Goal: Task Accomplishment & Management: Complete application form

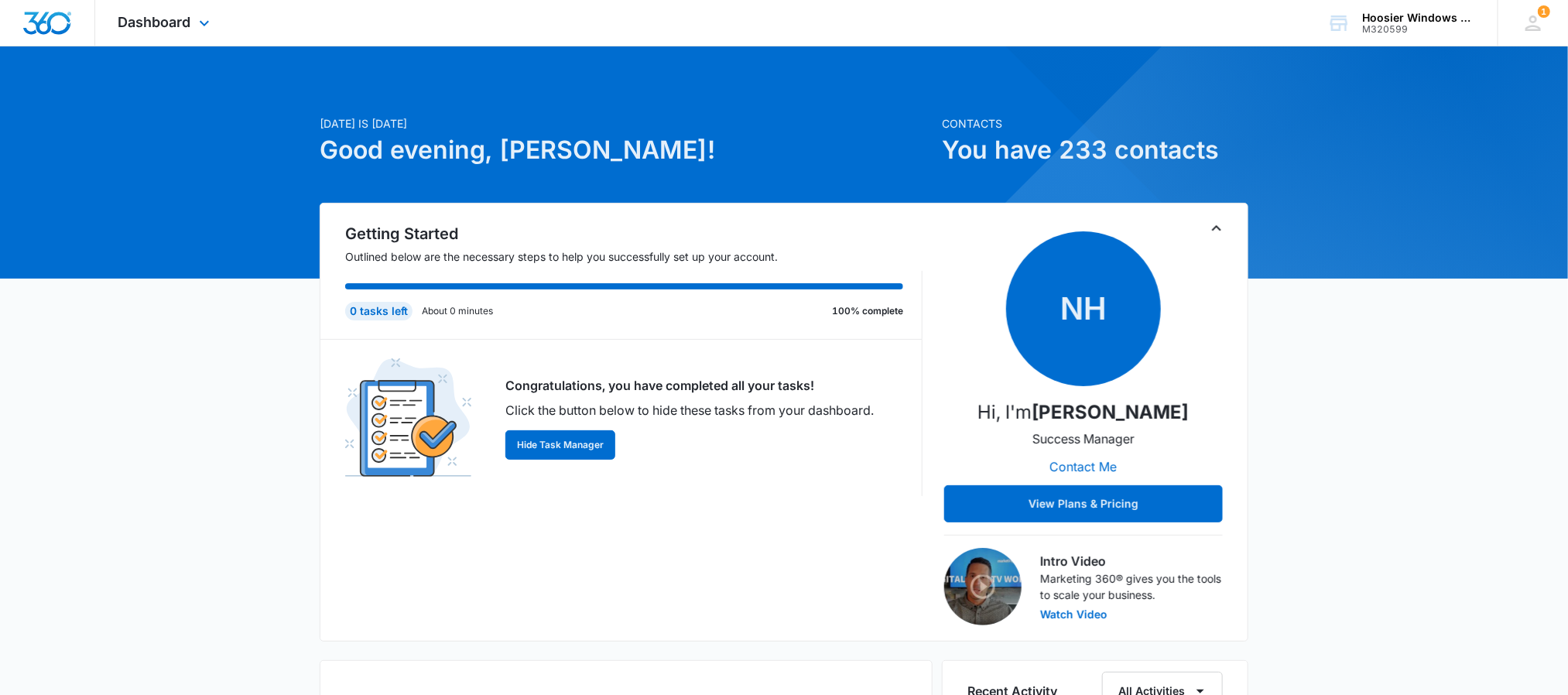
click at [180, 30] on div "Dashboard Apps Reputation Websites Forms CRM Email Social POS Content Ads Intel…" at bounding box center [166, 23] width 142 height 46
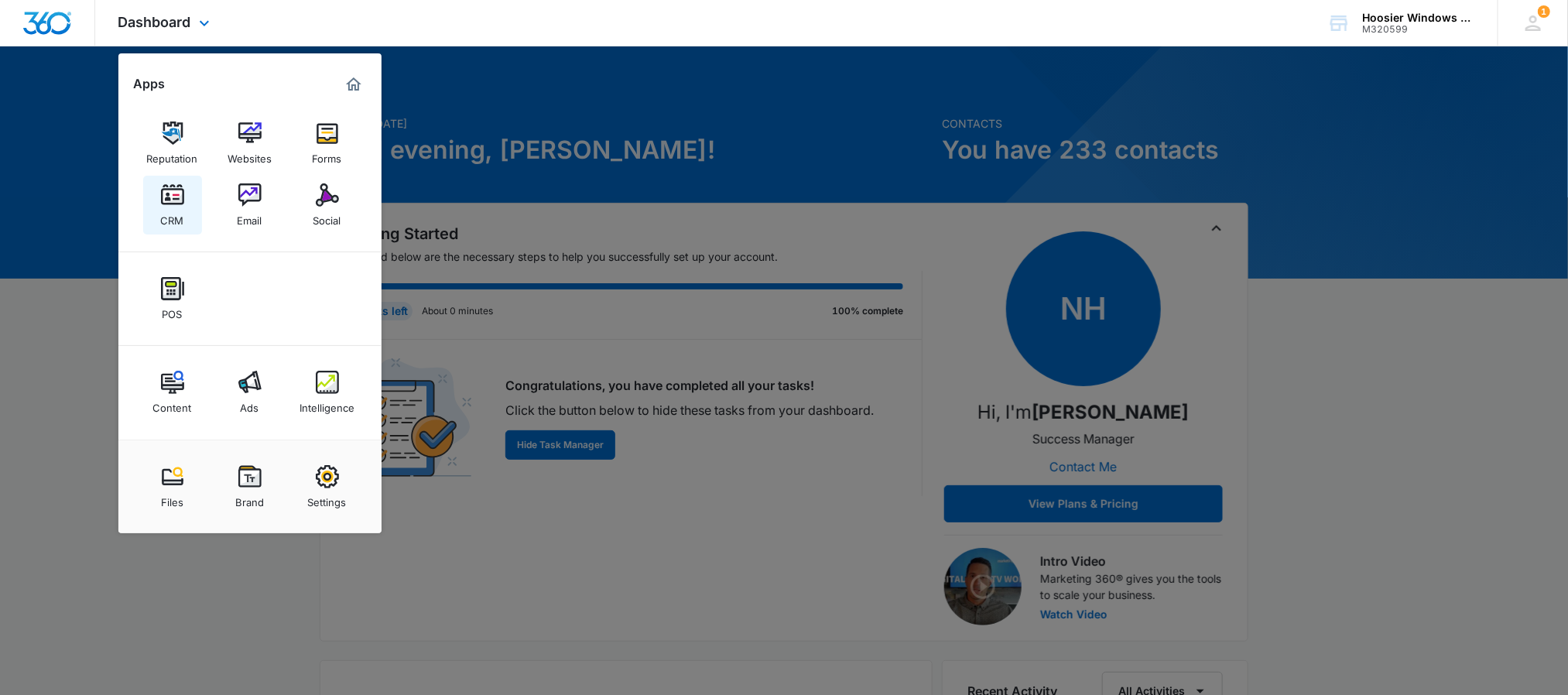
click at [182, 208] on div "CRM" at bounding box center [172, 216] width 23 height 20
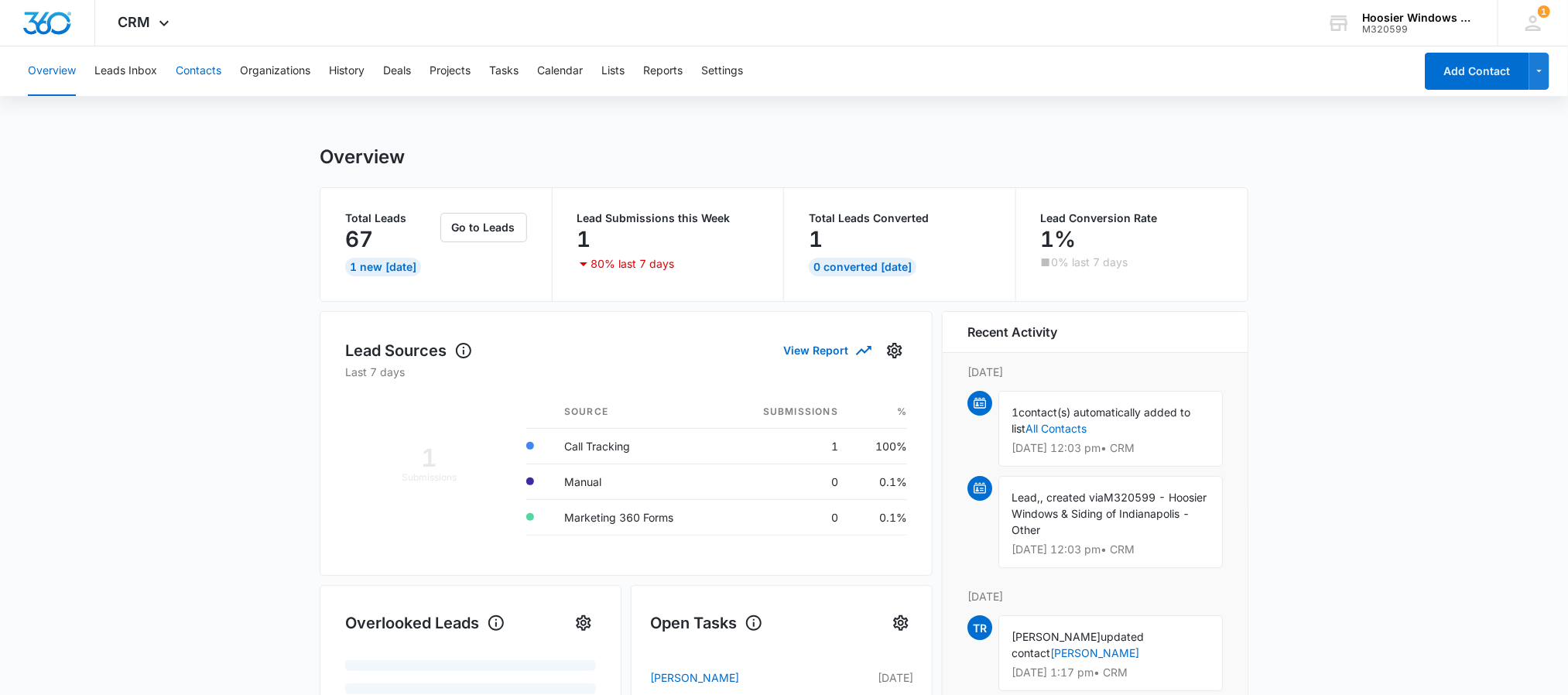
click at [209, 77] on button "Contacts" at bounding box center [199, 71] width 46 height 50
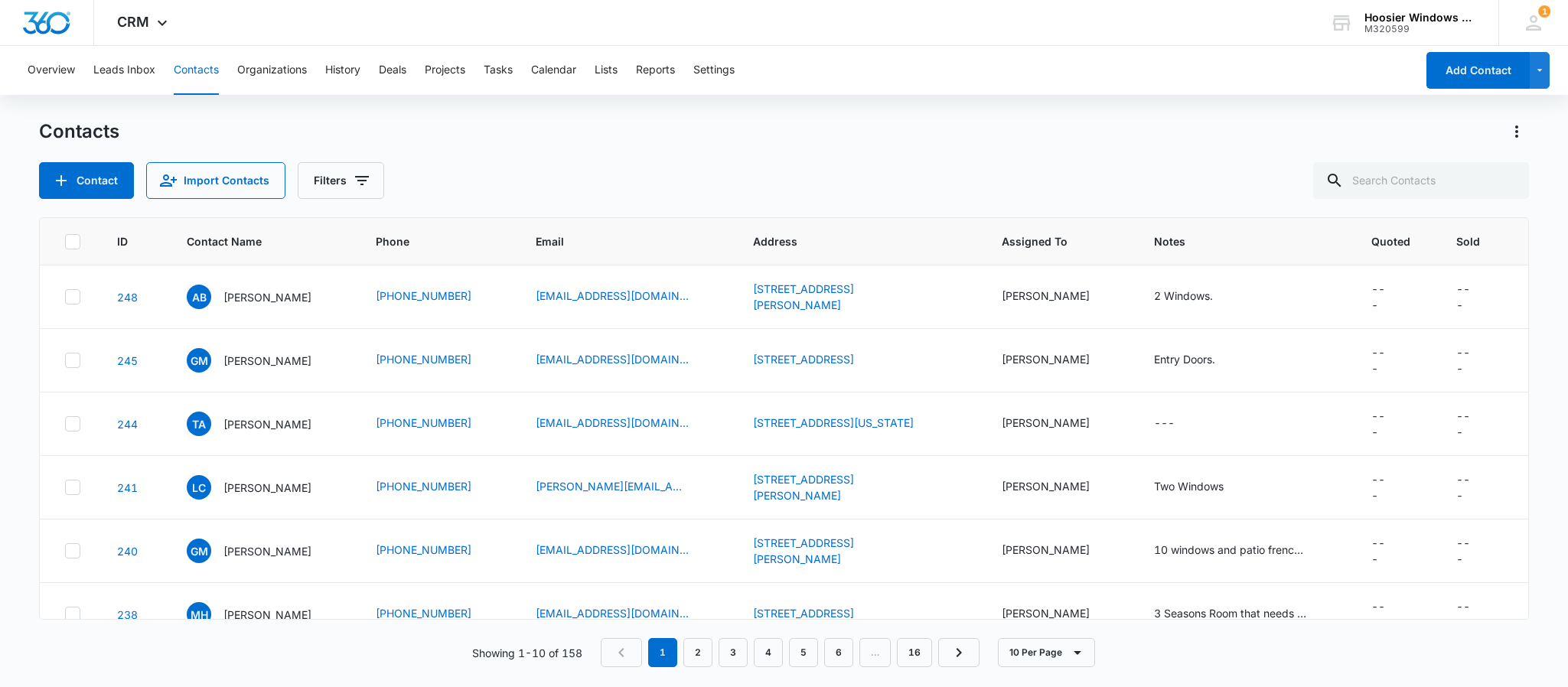
drag, startPoint x: 580, startPoint y: 178, endPoint x: 416, endPoint y: 136, distance: 169.3
click at [416, 136] on div "Contacts Contact Import Contacts Filters" at bounding box center [784, 159] width 1490 height 80
click at [96, 183] on button "Contact" at bounding box center [86, 180] width 95 height 37
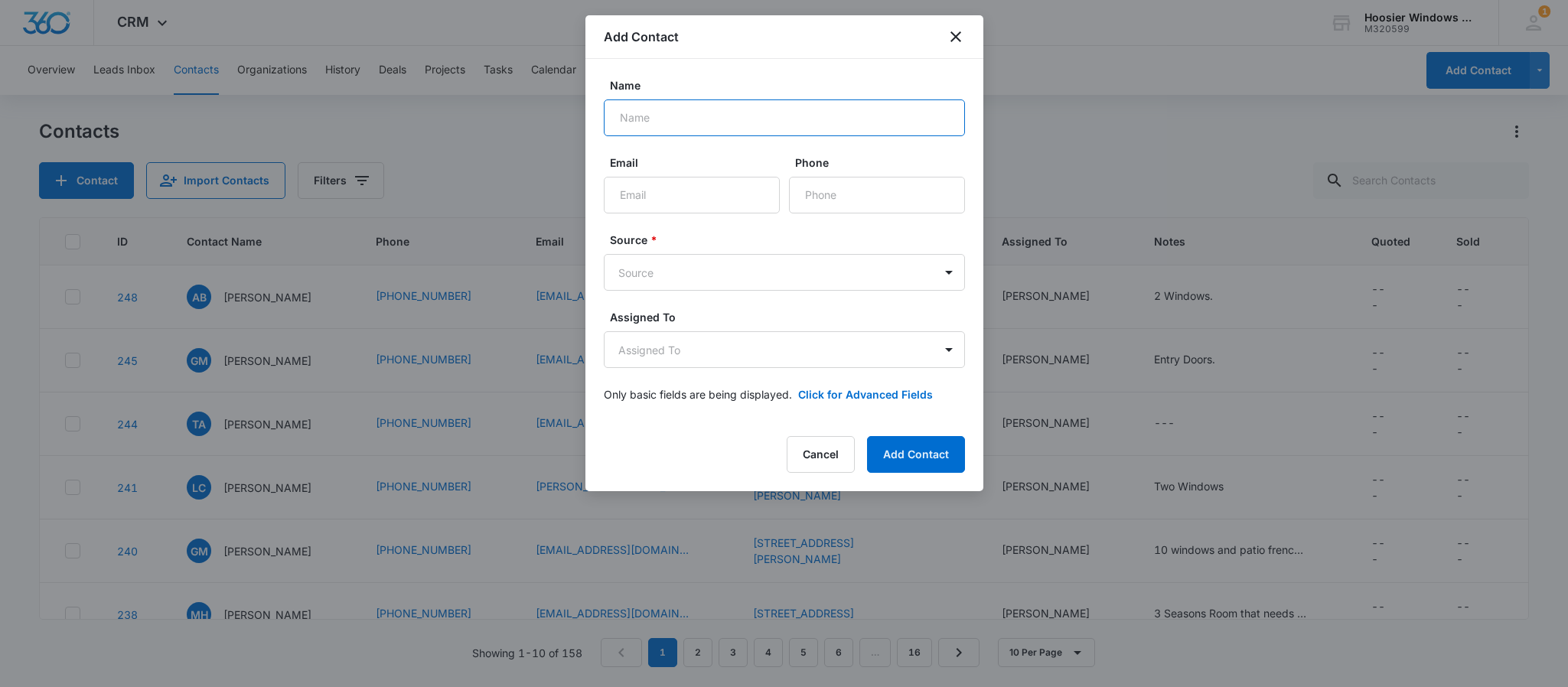
click at [769, 103] on input "Name" at bounding box center [784, 118] width 361 height 37
click at [693, 191] on input "Email" at bounding box center [692, 195] width 176 height 37
click at [675, 118] on input "[PERSON_NAME]" at bounding box center [784, 118] width 361 height 37
type input "[PERSON_NAME]"
click at [650, 182] on input "Email" at bounding box center [692, 195] width 176 height 37
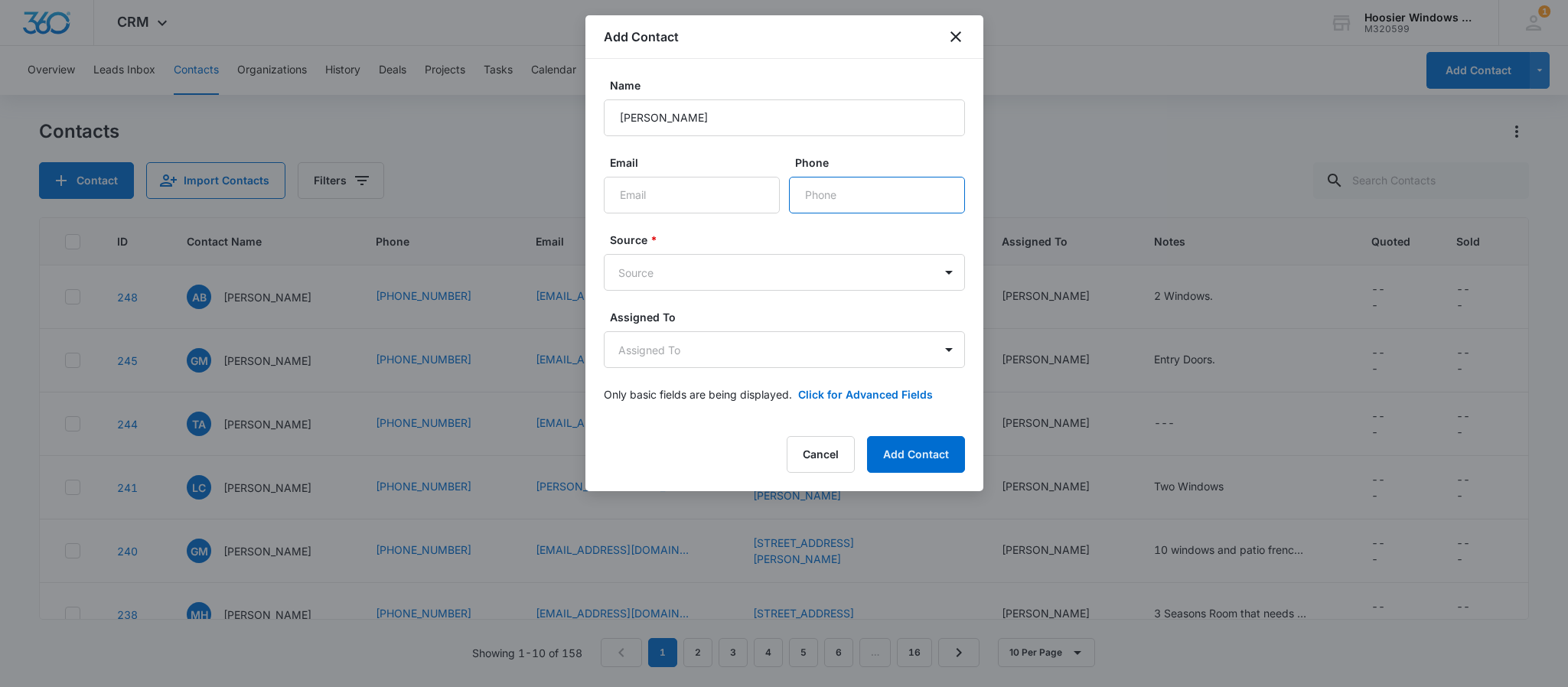
click at [870, 195] on input "Phone" at bounding box center [876, 195] width 176 height 37
type input "[PHONE_NUMBER]"
click at [822, 272] on body "CRM Apps Reputation Websites Forms CRM Email Social POS Content Ads Intelligenc…" at bounding box center [784, 343] width 1568 height 687
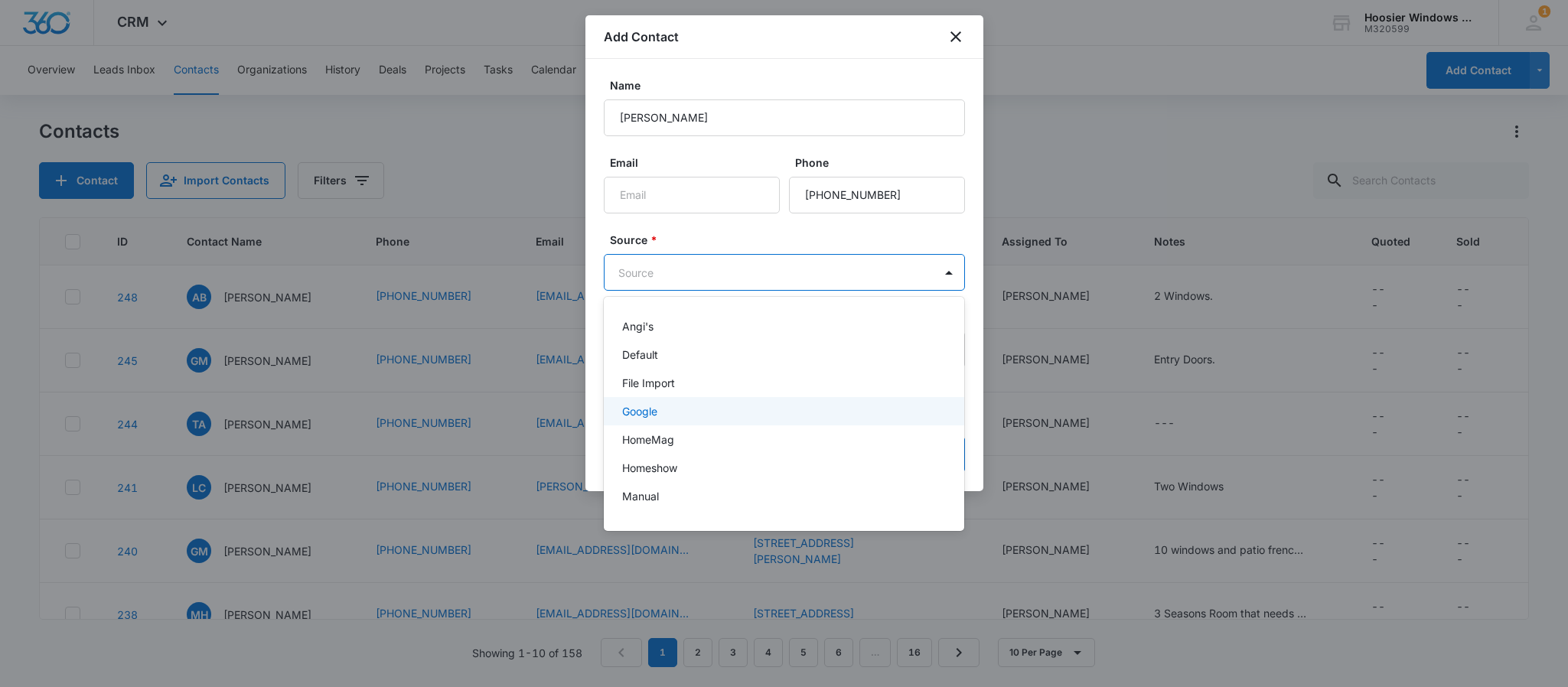
click at [710, 403] on div "Google" at bounding box center [782, 411] width 321 height 16
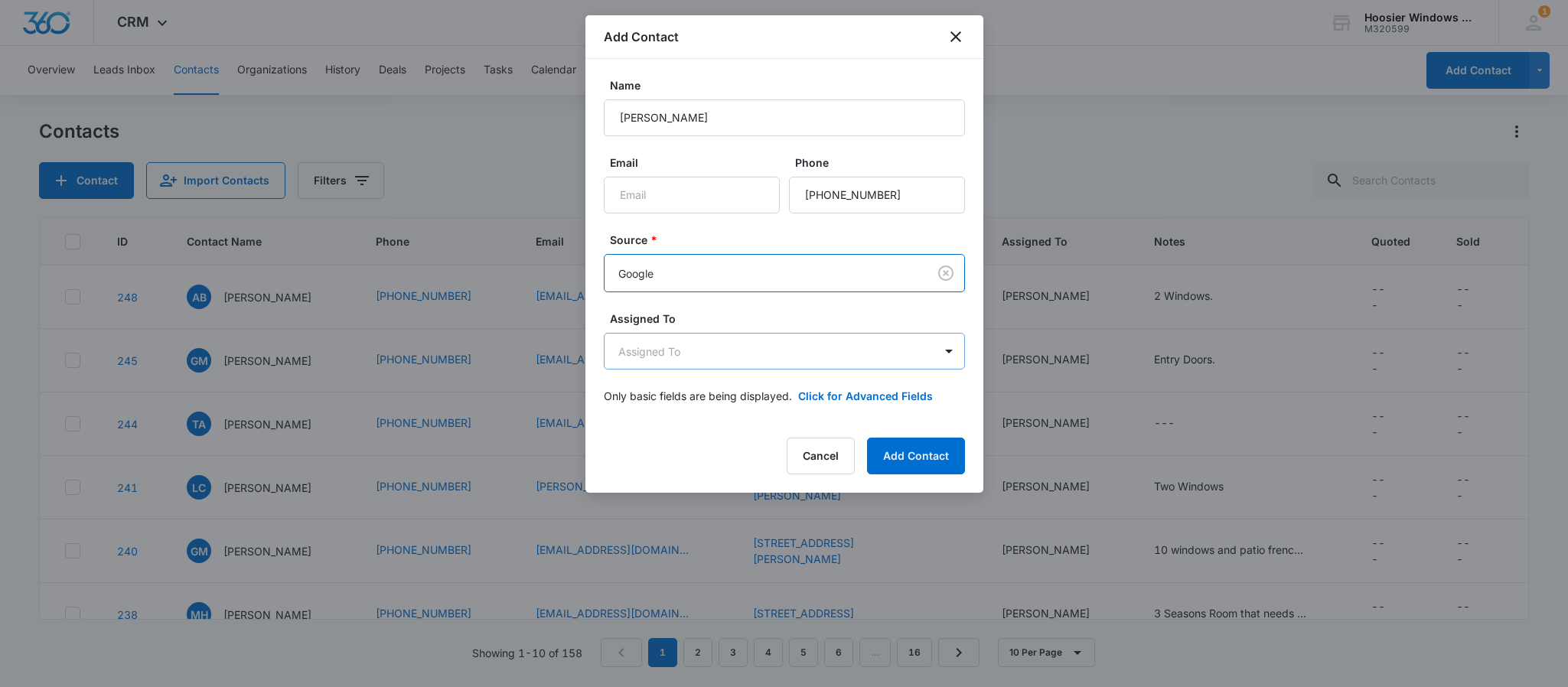
click at [733, 352] on body "CRM Apps Reputation Websites Forms CRM Email Social POS Content Ads Intelligenc…" at bounding box center [784, 343] width 1568 height 687
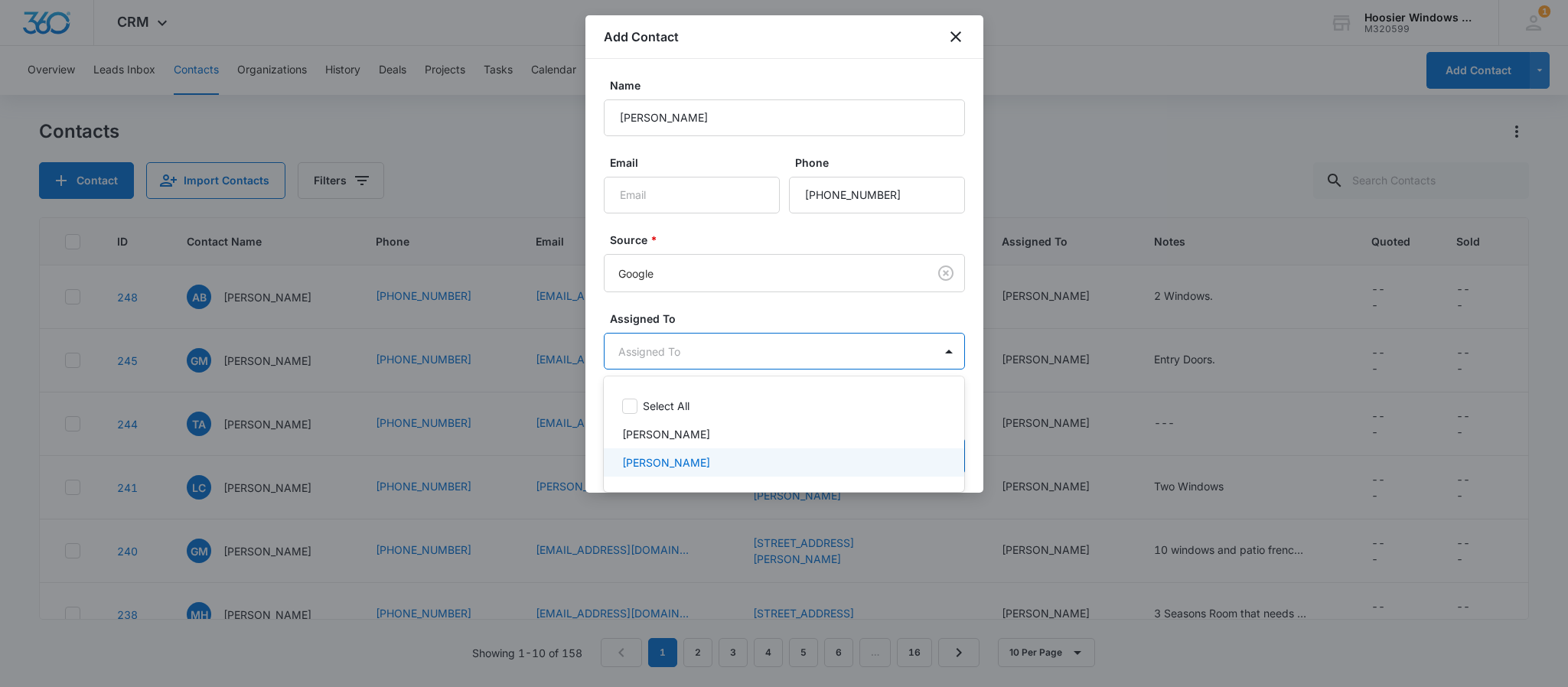
click at [689, 472] on div "[PERSON_NAME]" at bounding box center [784, 462] width 361 height 28
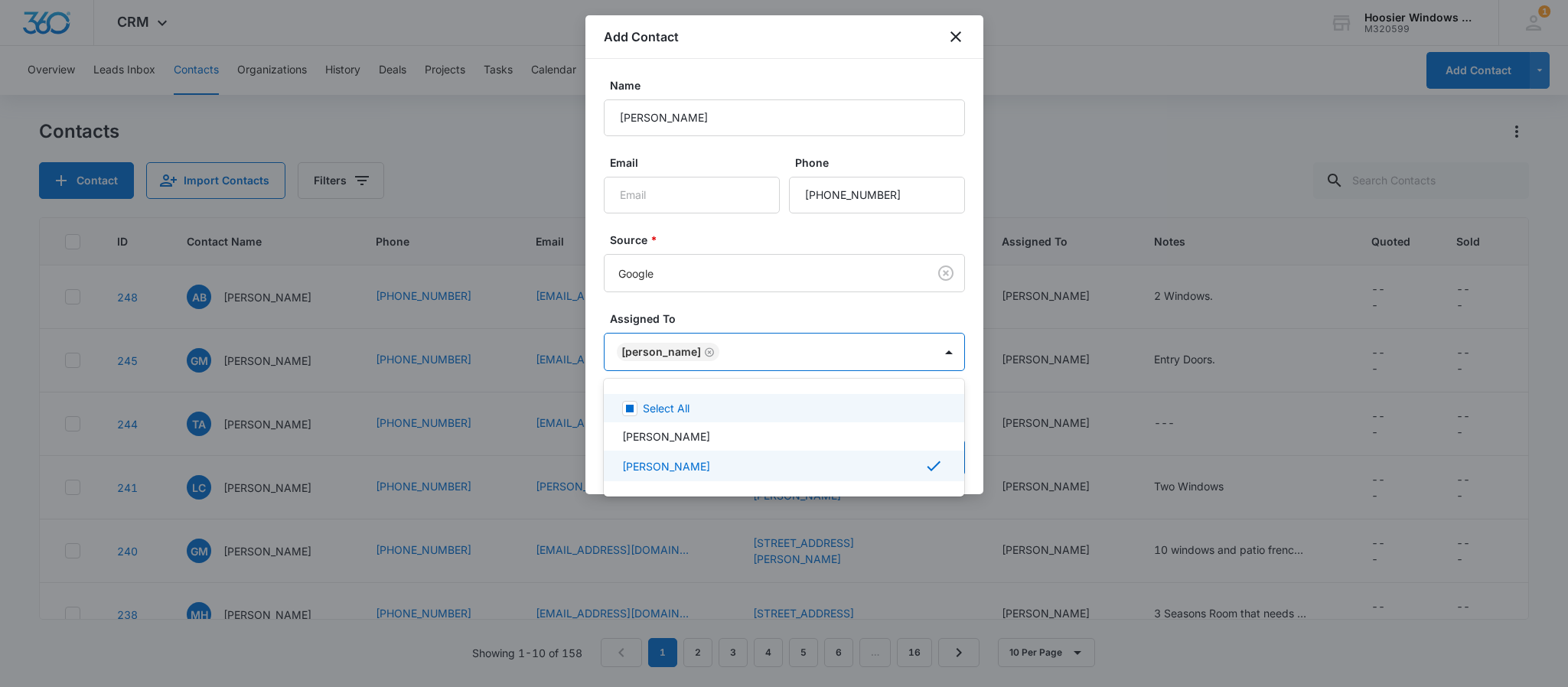
click at [694, 315] on div at bounding box center [784, 343] width 1568 height 687
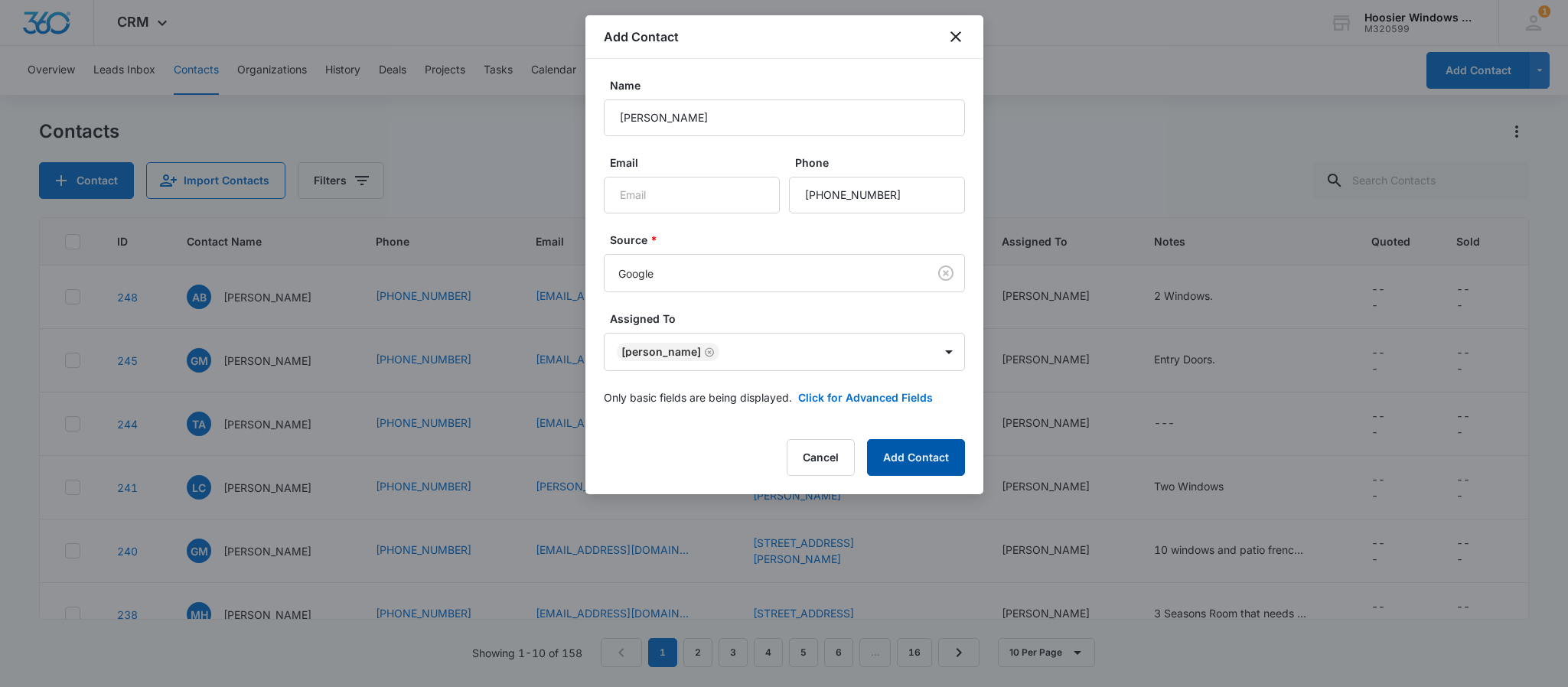
click at [912, 460] on button "Add Contact" at bounding box center [916, 457] width 98 height 37
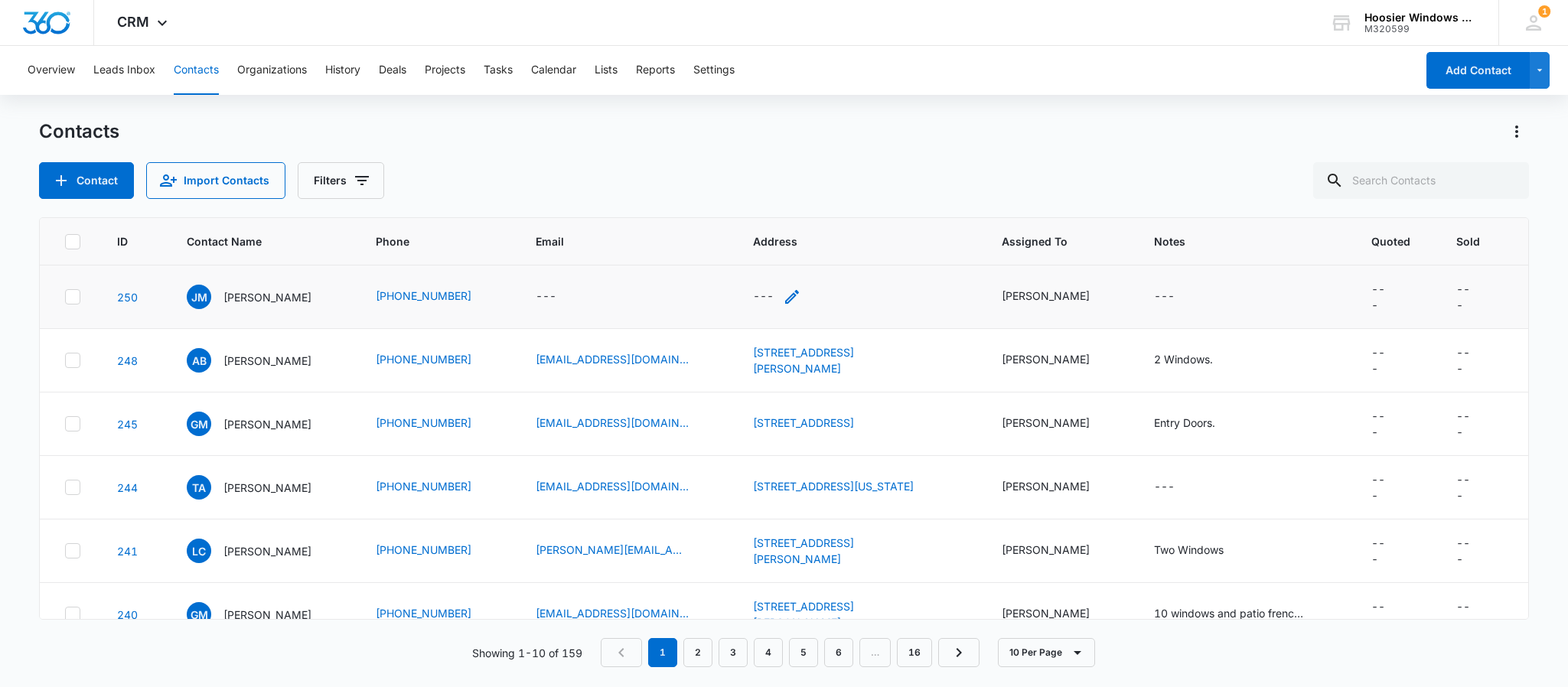
click at [753, 296] on div "---" at bounding box center [763, 296] width 20 height 18
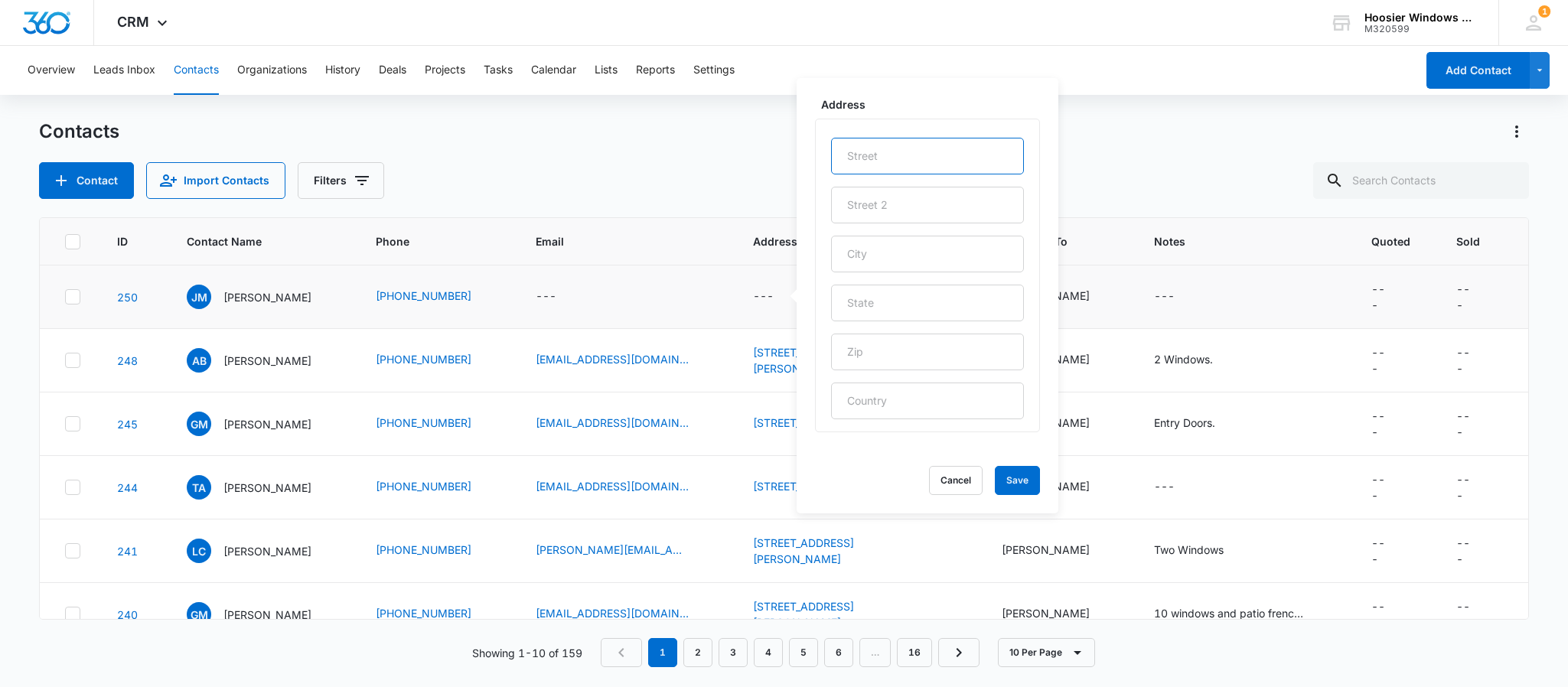
click at [893, 143] on input "text" at bounding box center [927, 156] width 193 height 37
type input "[STREET_ADDRESS]"
click at [894, 259] on input "text" at bounding box center [927, 254] width 193 height 37
type input "[GEOGRAPHIC_DATA]"
click at [850, 297] on input "text" at bounding box center [927, 302] width 193 height 37
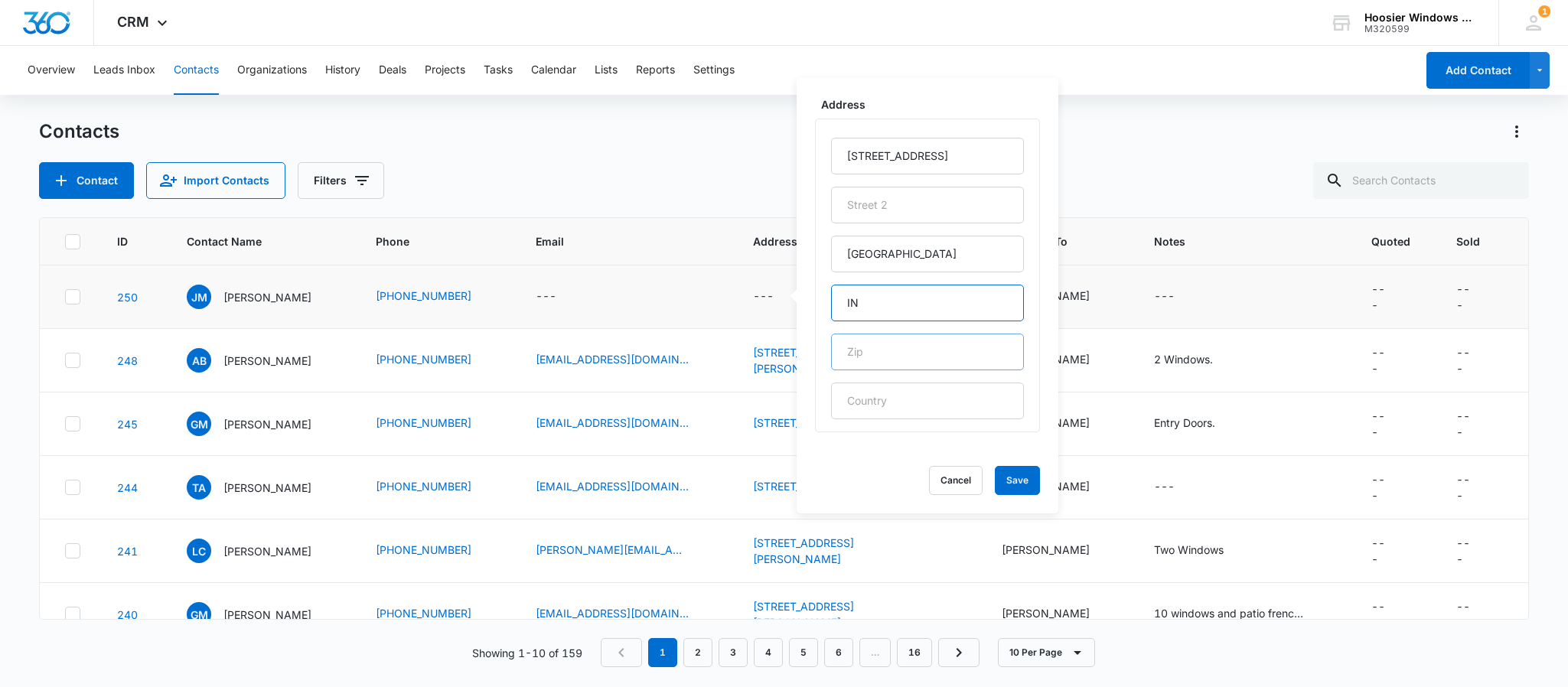
type input "IN"
click at [858, 356] on input "text" at bounding box center [927, 352] width 193 height 37
type input "46205"
click at [1004, 480] on button "Save" at bounding box center [1017, 480] width 45 height 29
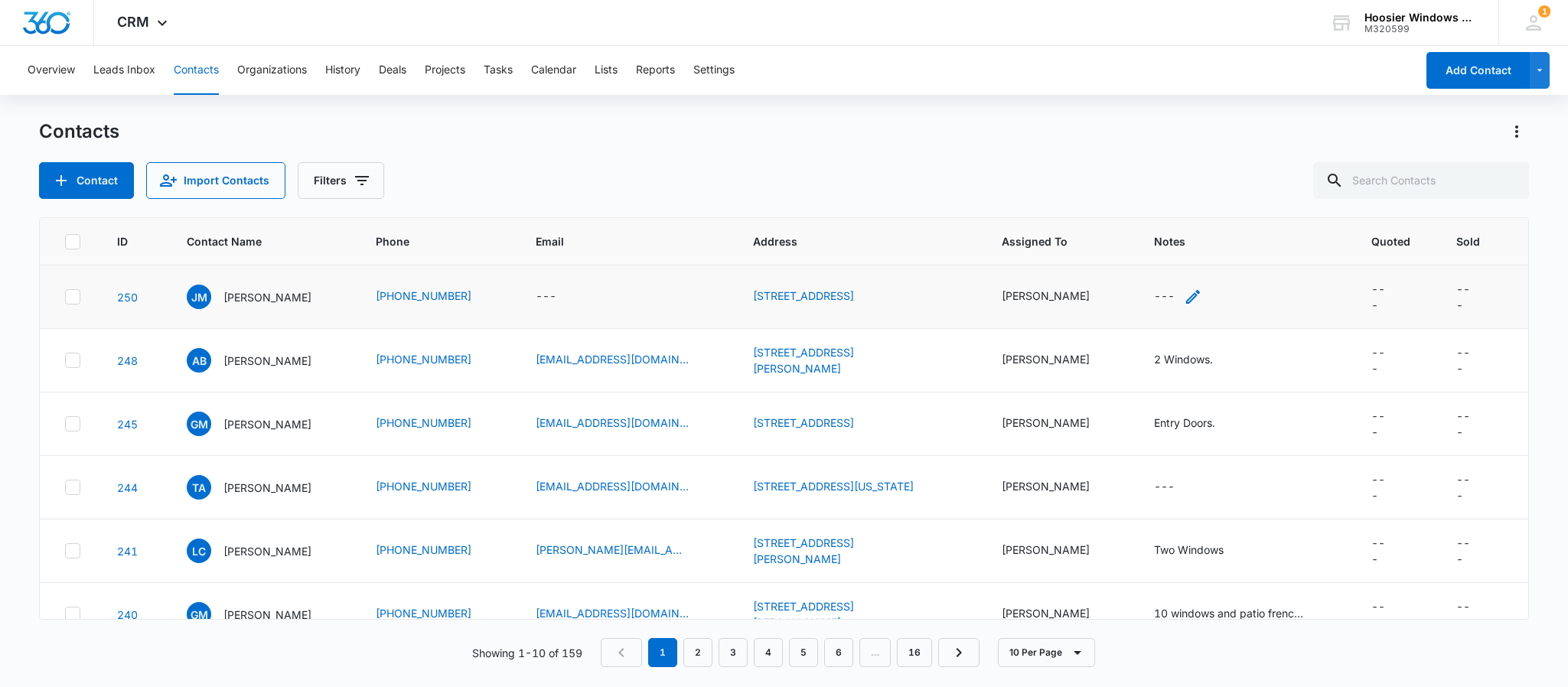
click at [1154, 297] on div "---" at bounding box center [1164, 296] width 20 height 18
click at [1162, 177] on textarea "Notes" at bounding box center [1171, 174] width 182 height 87
click at [1171, 177] on textarea "24 windows, tan 30% + 5" at bounding box center [1171, 174] width 182 height 87
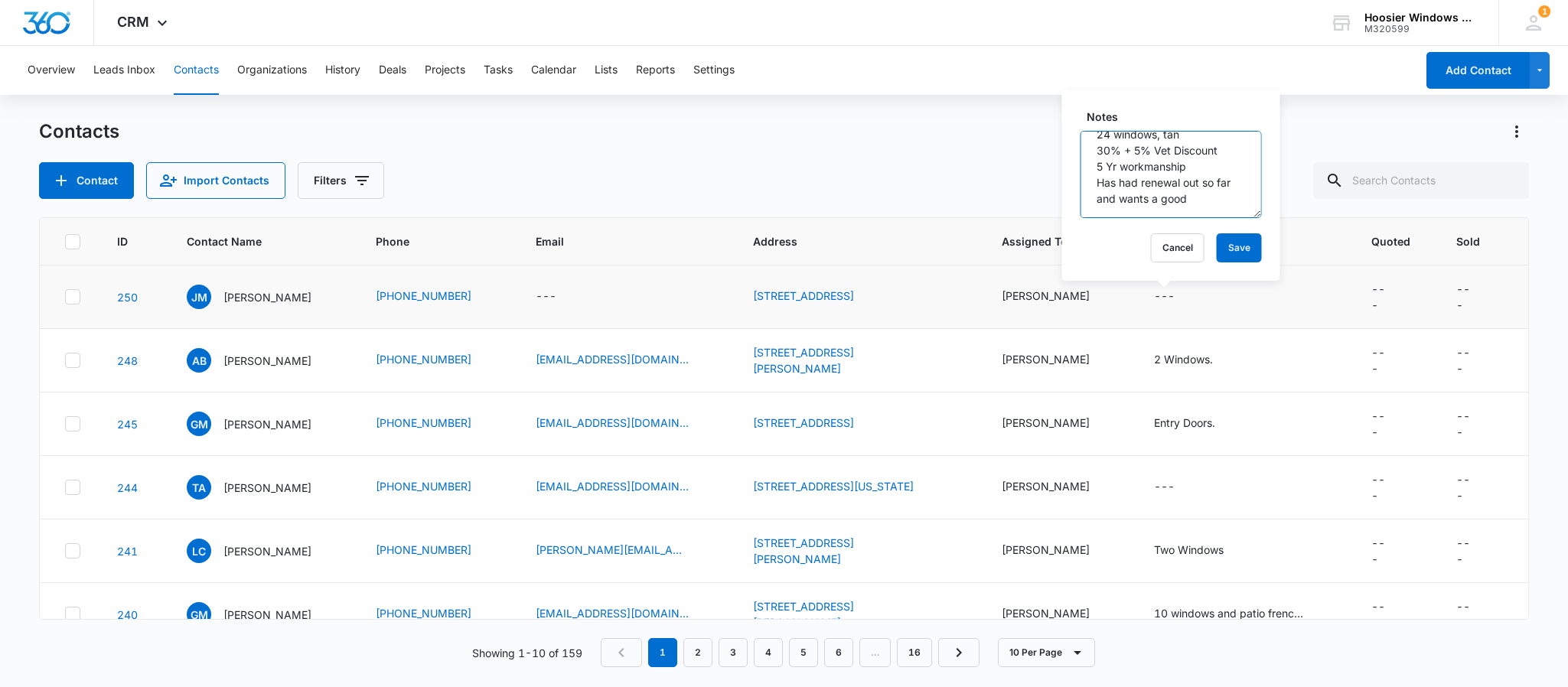
scroll to position [35, 0]
type textarea "24 windows, tan 30% + 5% Vet Discount 5 Yr workmanship Has had renewal out so f…"
click at [1236, 253] on button "Save" at bounding box center [1239, 248] width 45 height 29
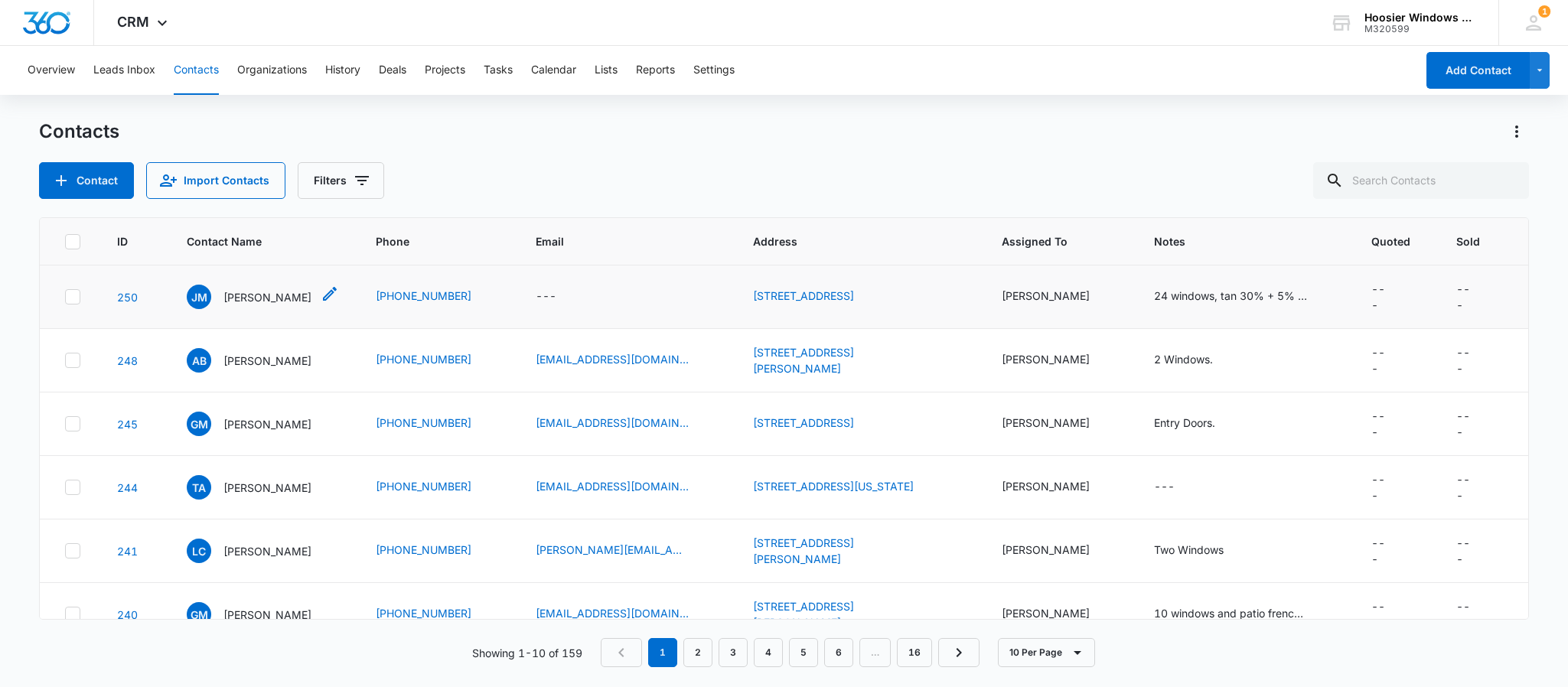
click at [278, 292] on p "[PERSON_NAME]" at bounding box center [267, 297] width 88 height 16
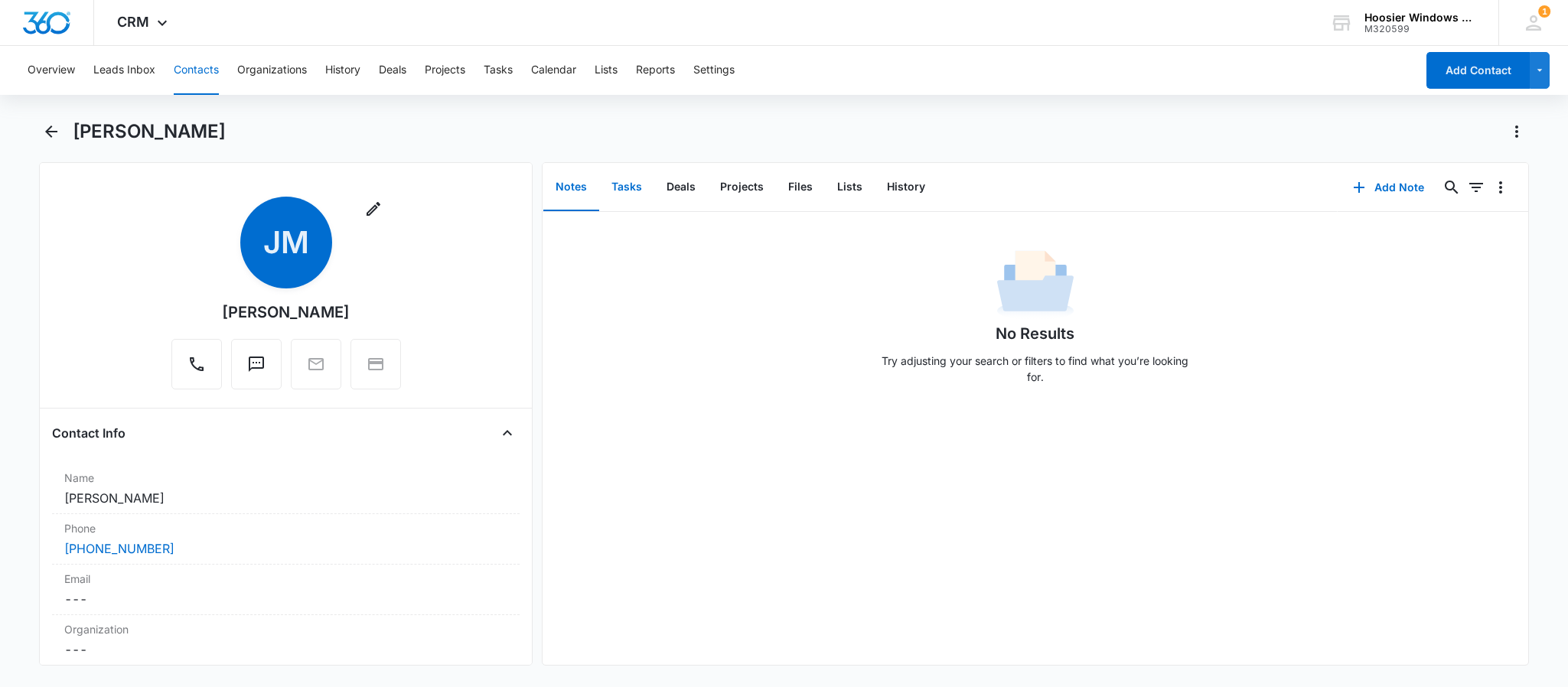
click at [637, 190] on button "Tasks" at bounding box center [627, 187] width 55 height 48
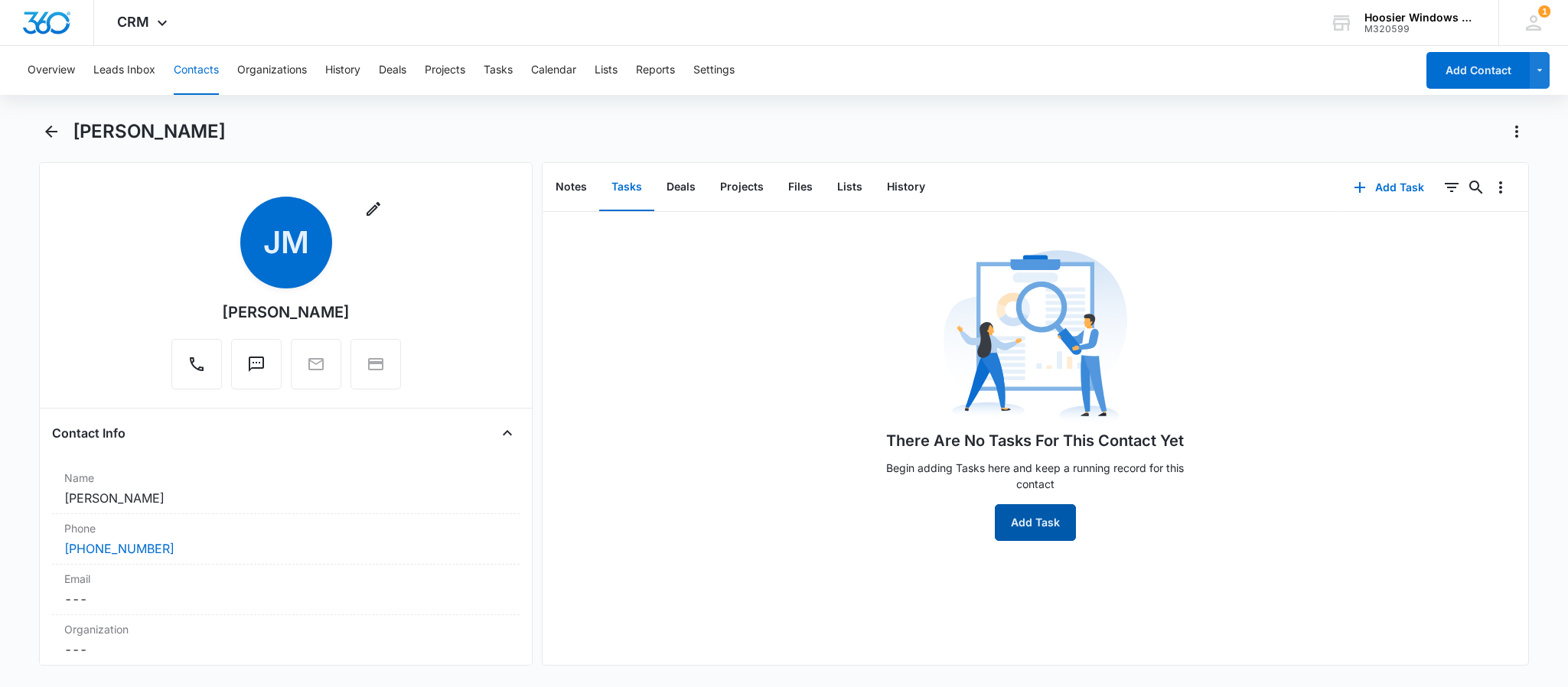
click at [1060, 541] on button "Add Task" at bounding box center [1035, 522] width 81 height 37
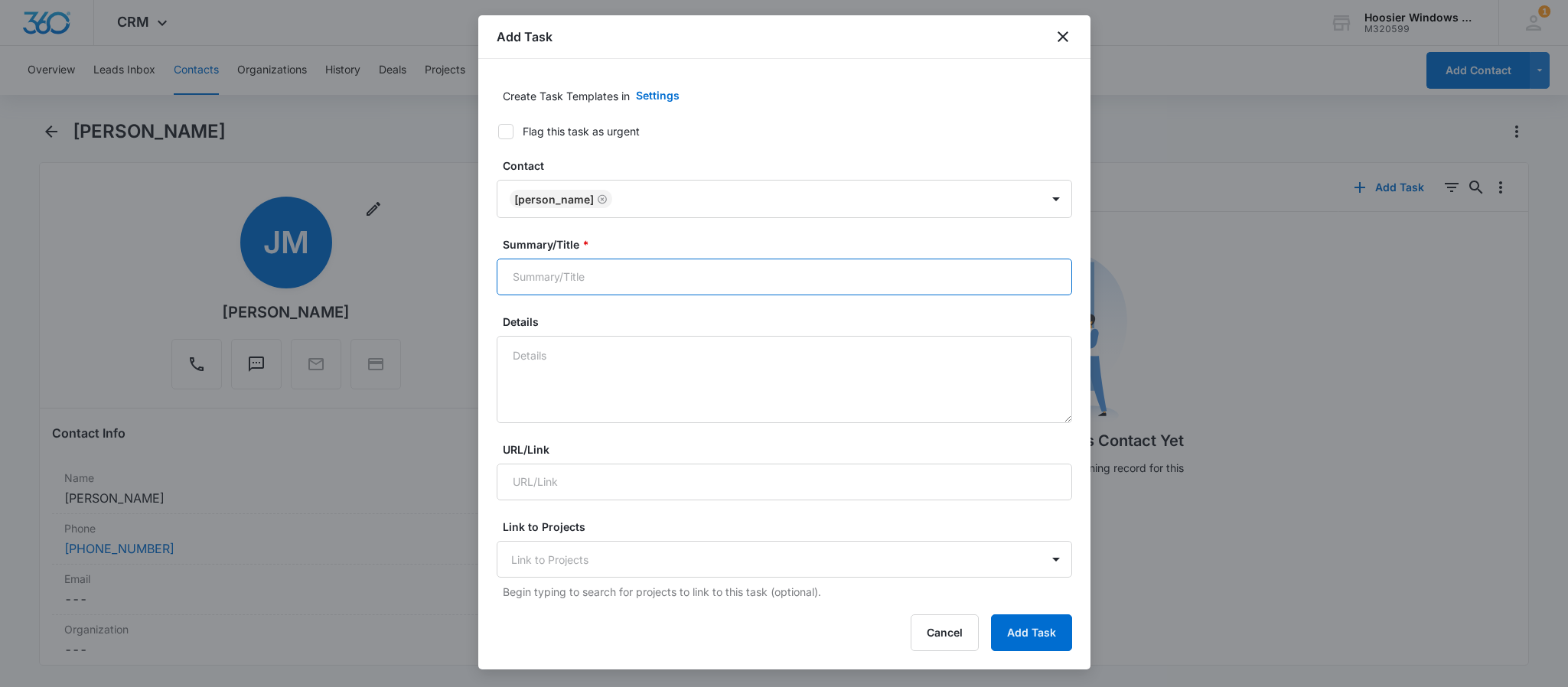
click at [594, 289] on input "Summary/Title *" at bounding box center [784, 277] width 576 height 37
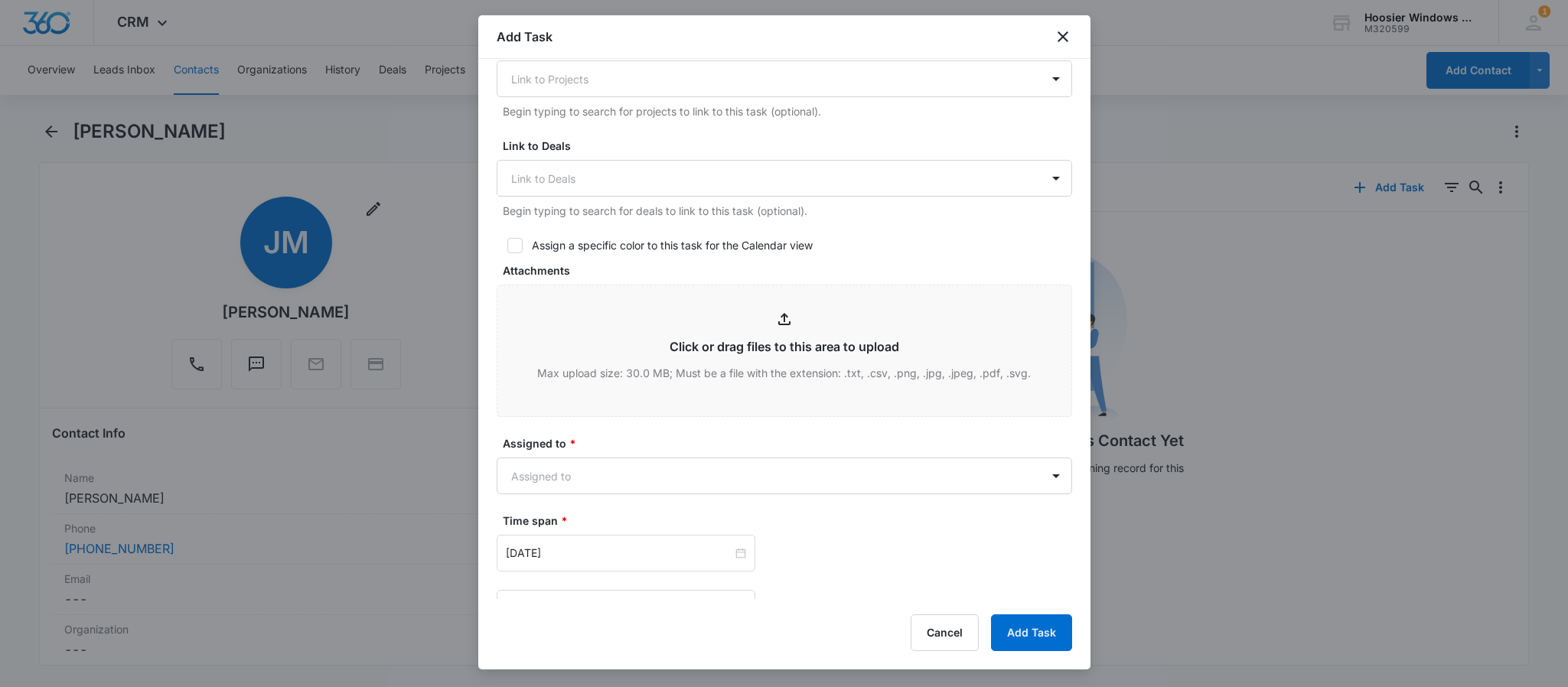
scroll to position [612, 0]
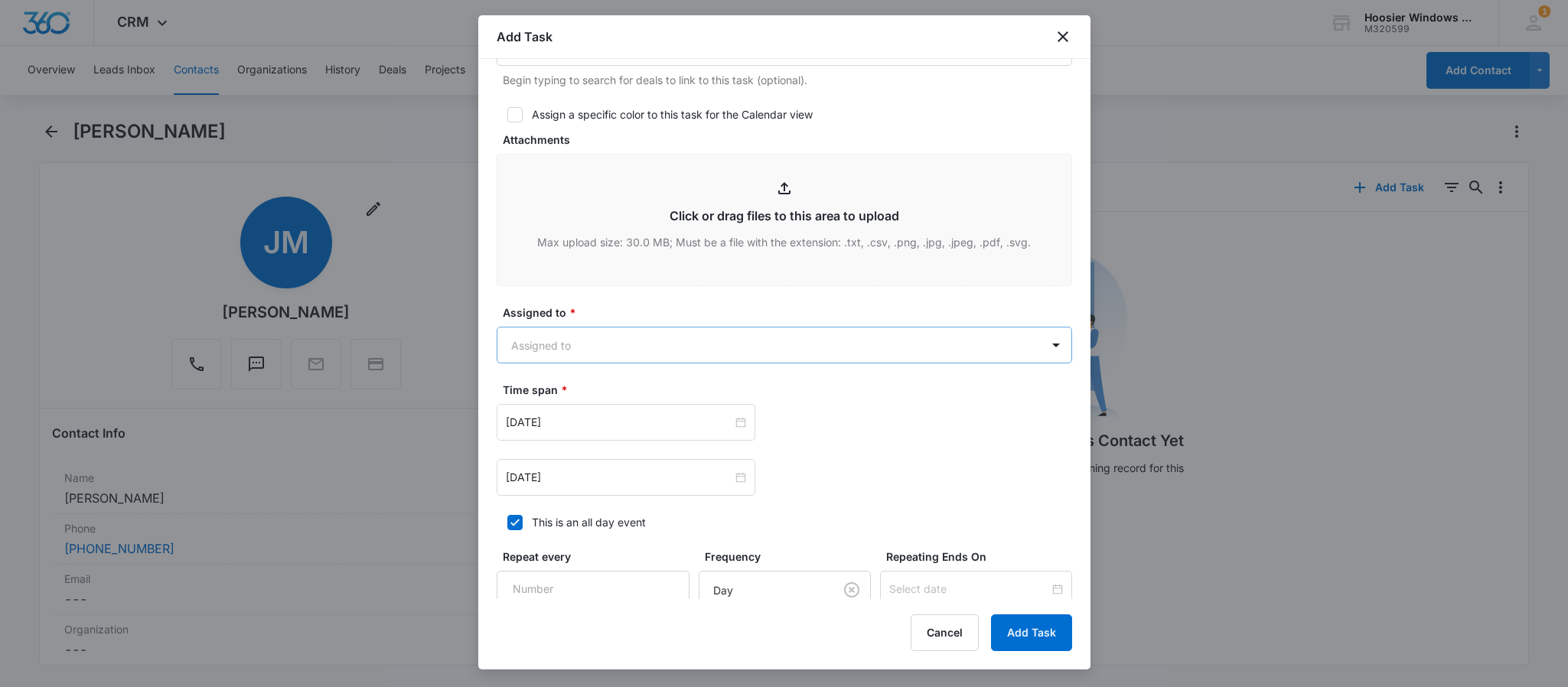
type input "[PERSON_NAME]"
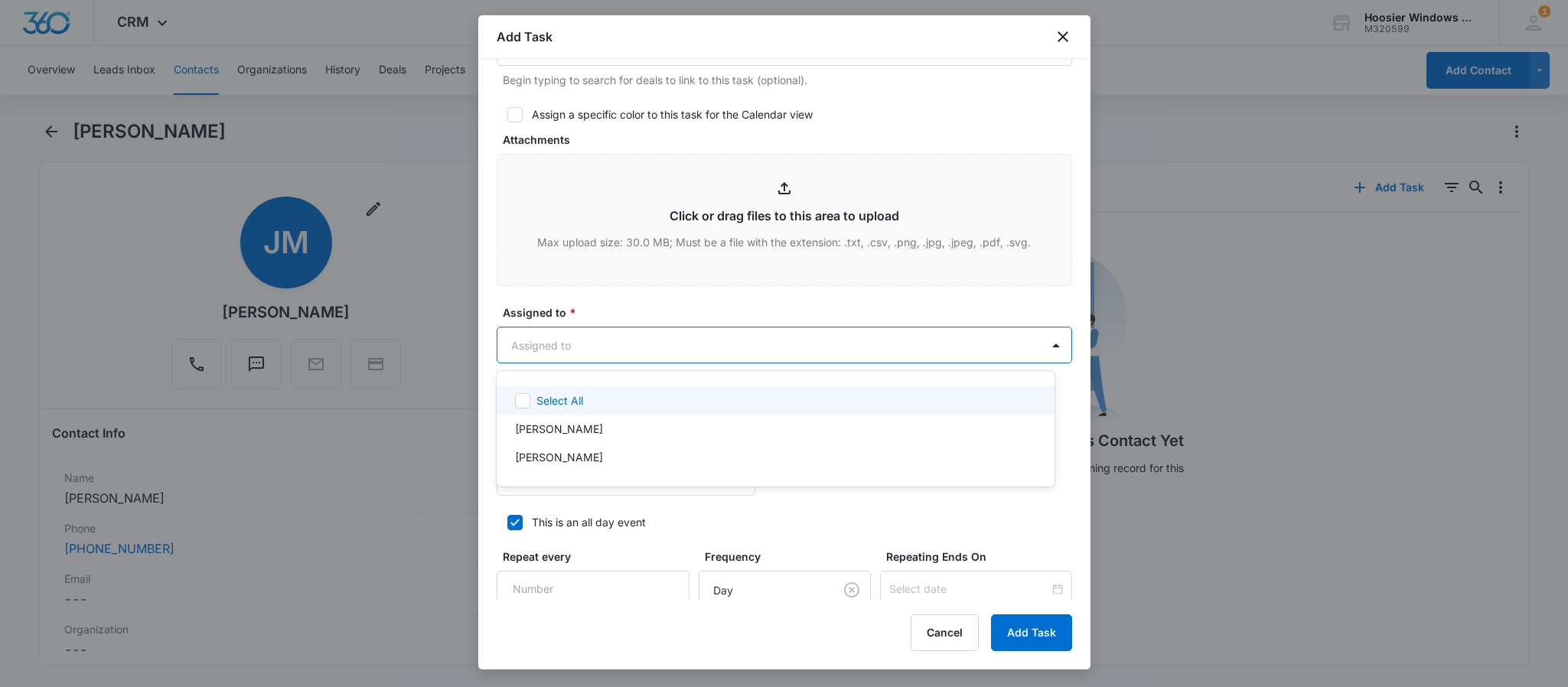
click at [639, 334] on body "CRM Apps Reputation Websites Forms CRM Email Social POS Content Ads Intelligenc…" at bounding box center [784, 343] width 1568 height 687
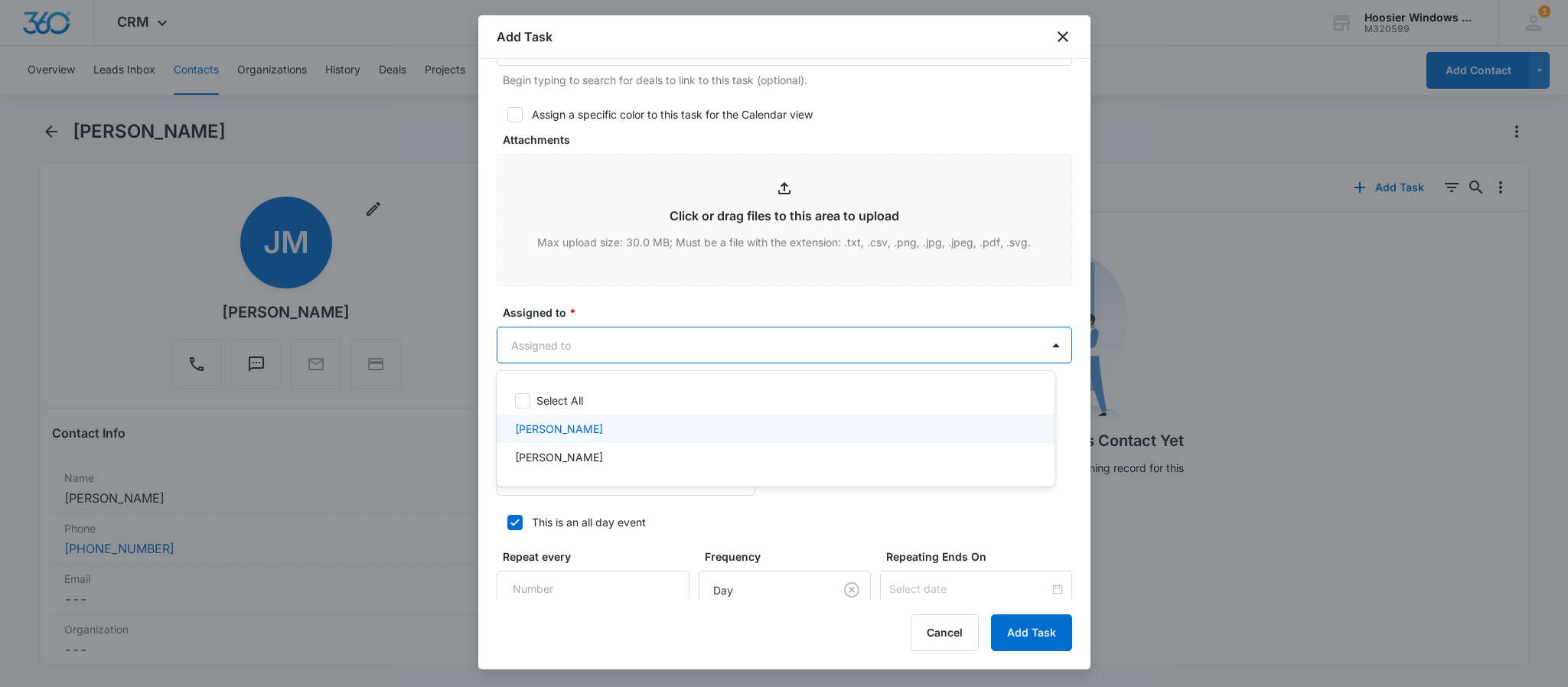
click at [581, 421] on p "[PERSON_NAME]" at bounding box center [558, 428] width 88 height 16
click at [630, 291] on div at bounding box center [784, 343] width 1568 height 687
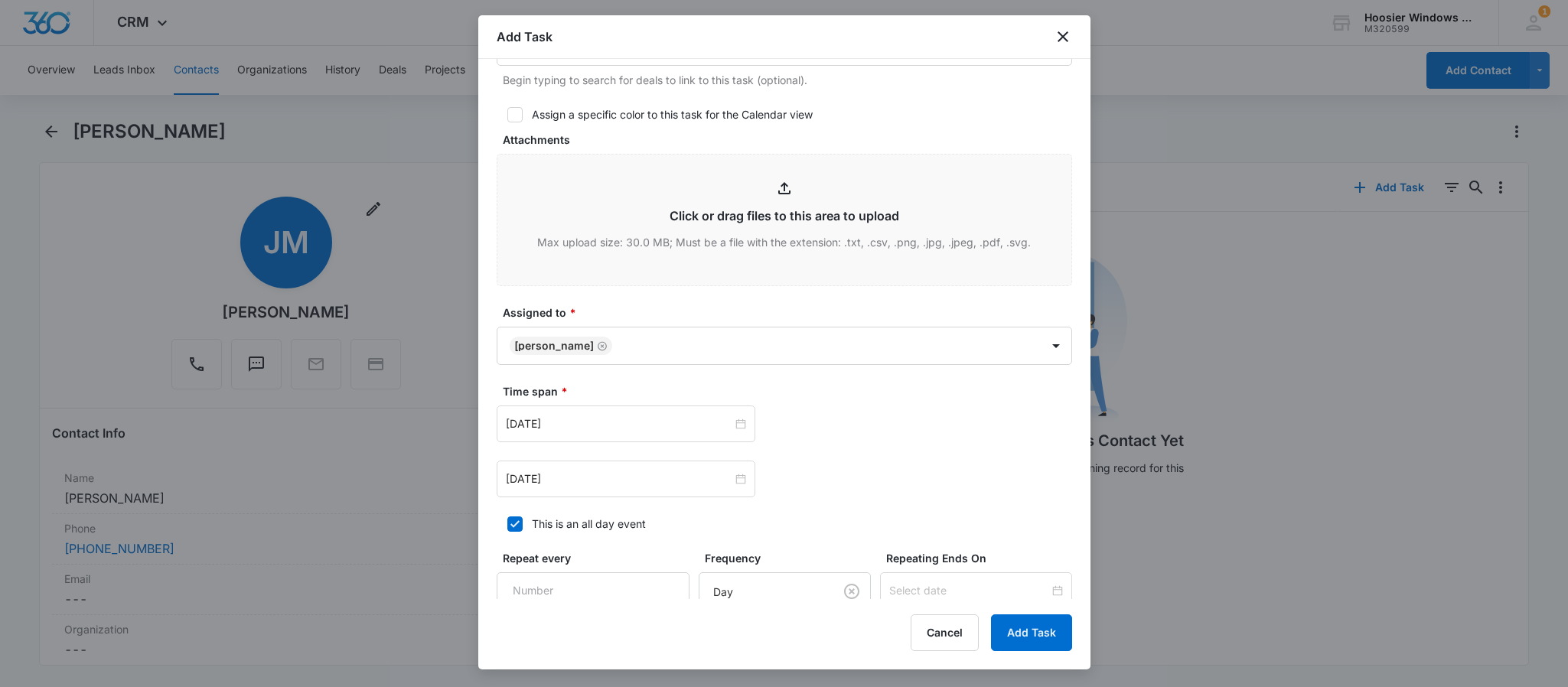
click at [514, 522] on icon at bounding box center [515, 524] width 14 height 14
click at [508, 522] on input "This is an all day event" at bounding box center [502, 524] width 11 height 11
checkbox input "false"
click at [597, 432] on input "[DATE]" at bounding box center [619, 423] width 226 height 16
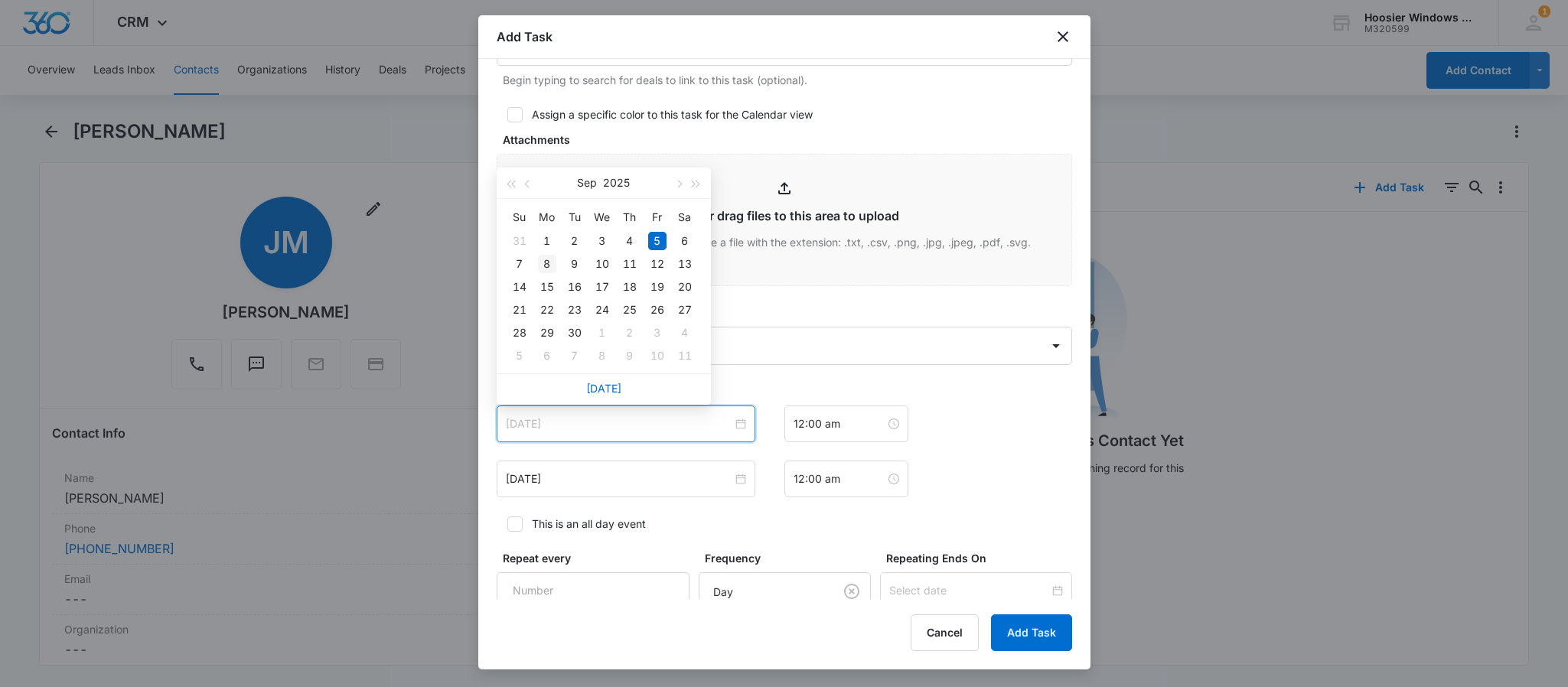
type input "[DATE]"
click at [548, 259] on div "8" at bounding box center [547, 263] width 18 height 18
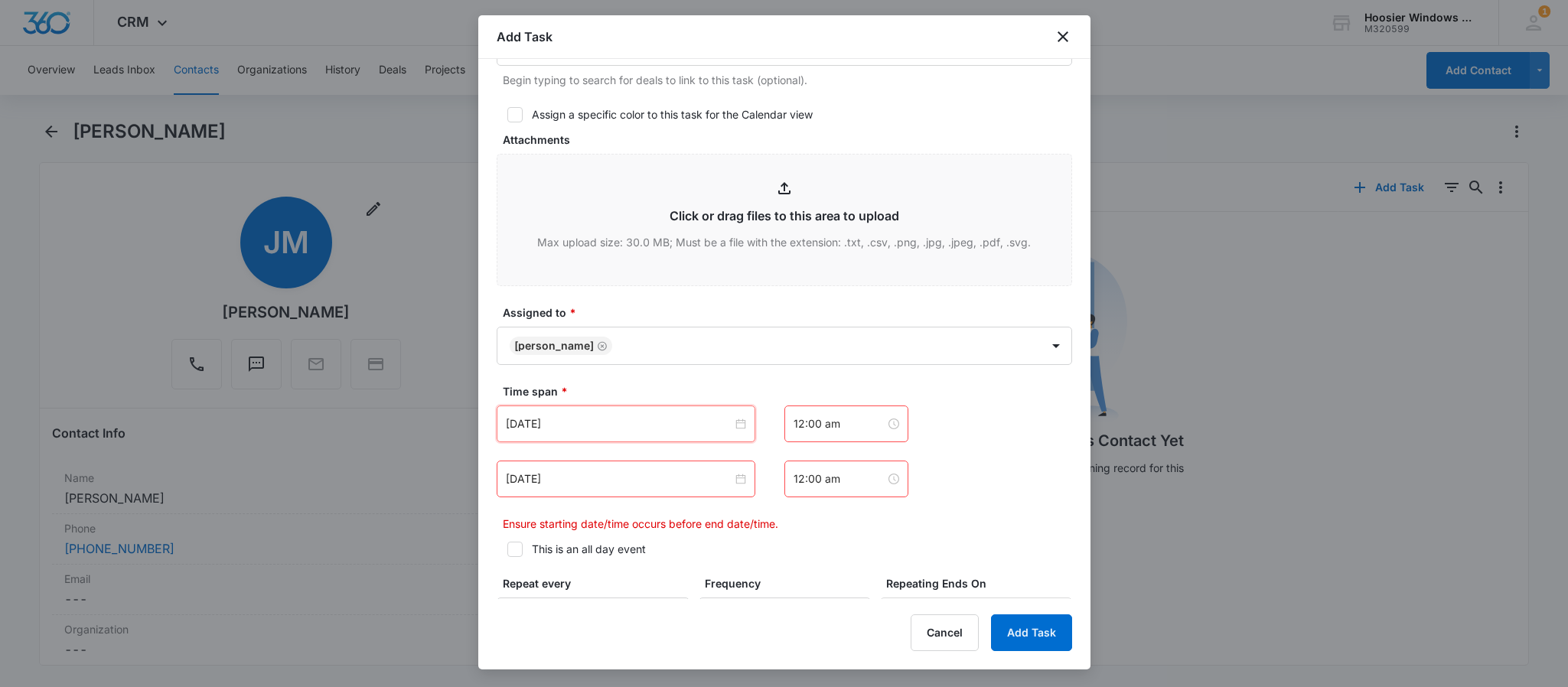
click at [585, 490] on div "[DATE]" at bounding box center [626, 479] width 258 height 37
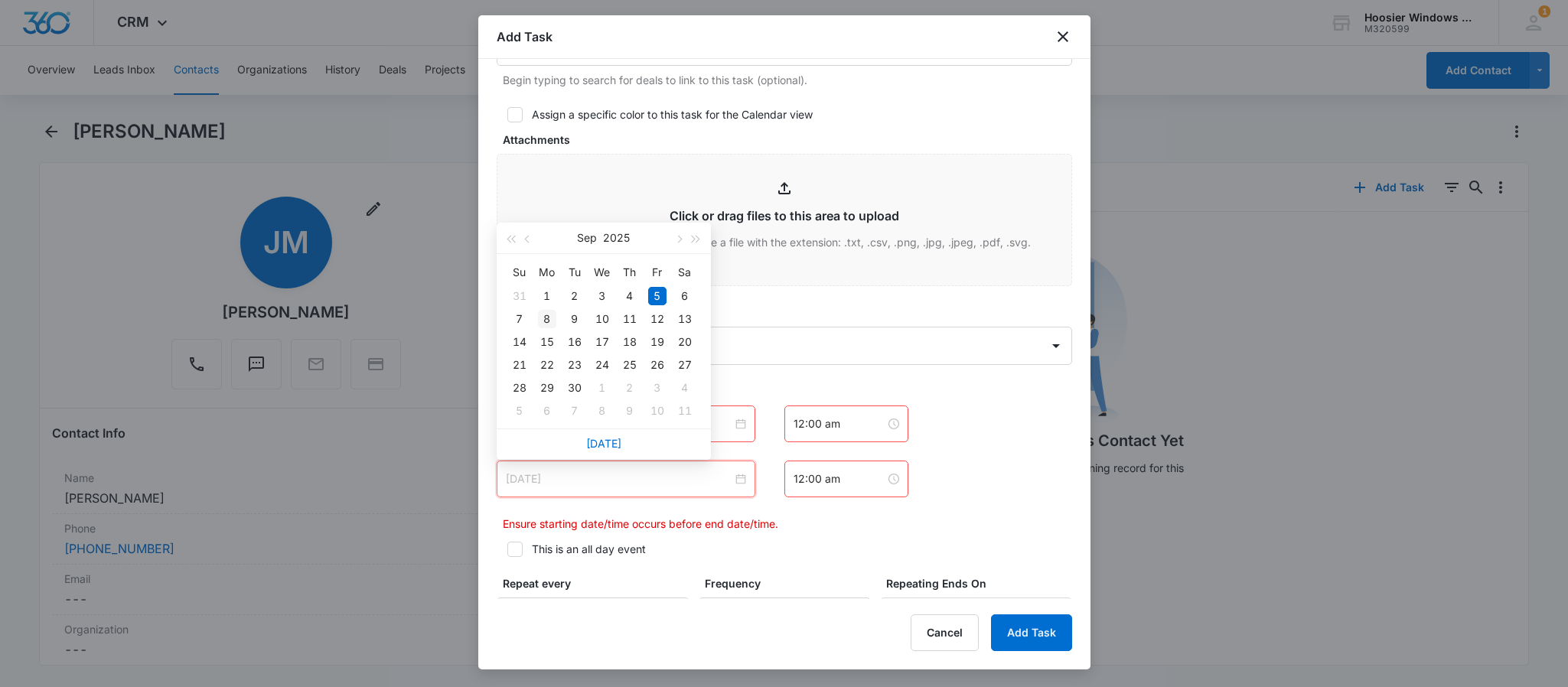
type input "[DATE]"
click at [551, 320] on div "8" at bounding box center [547, 319] width 18 height 18
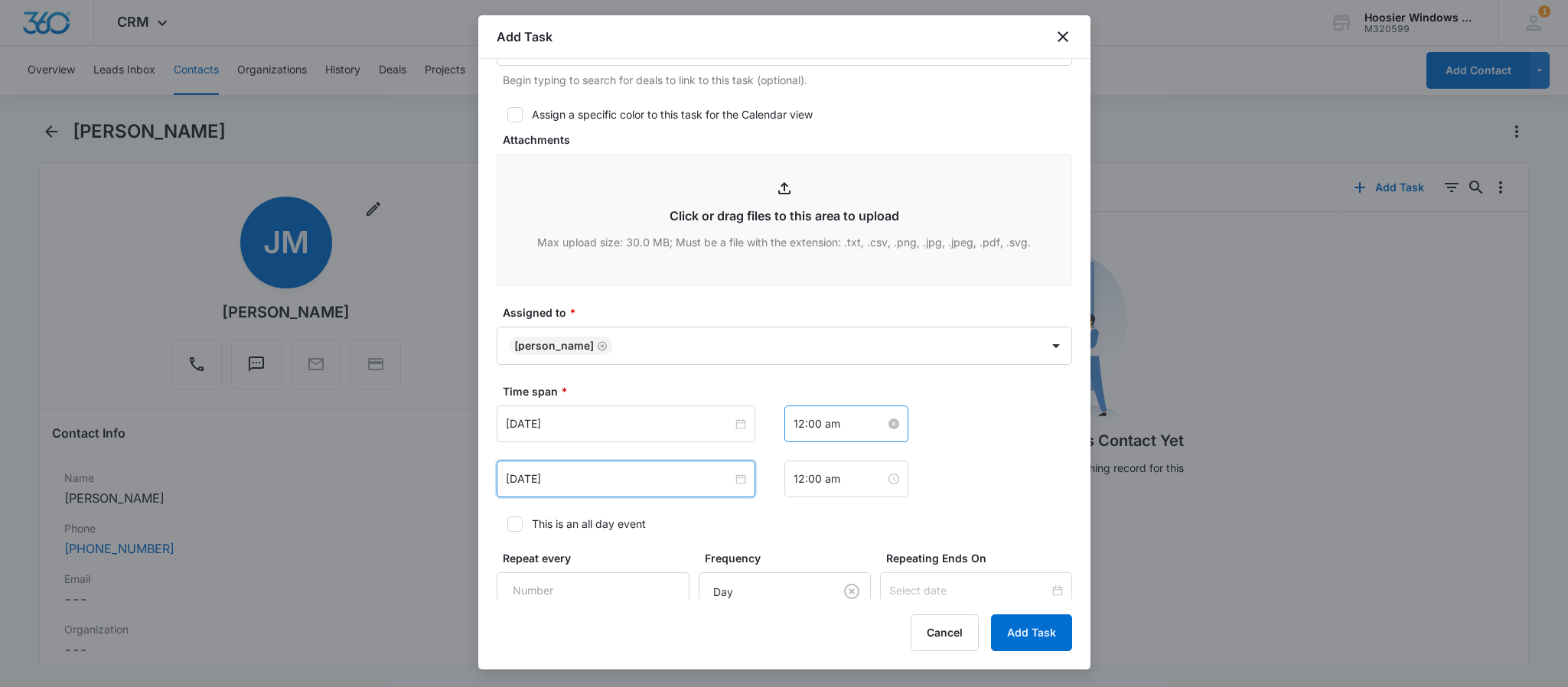
click at [834, 425] on input "12:00 am" at bounding box center [839, 423] width 92 height 16
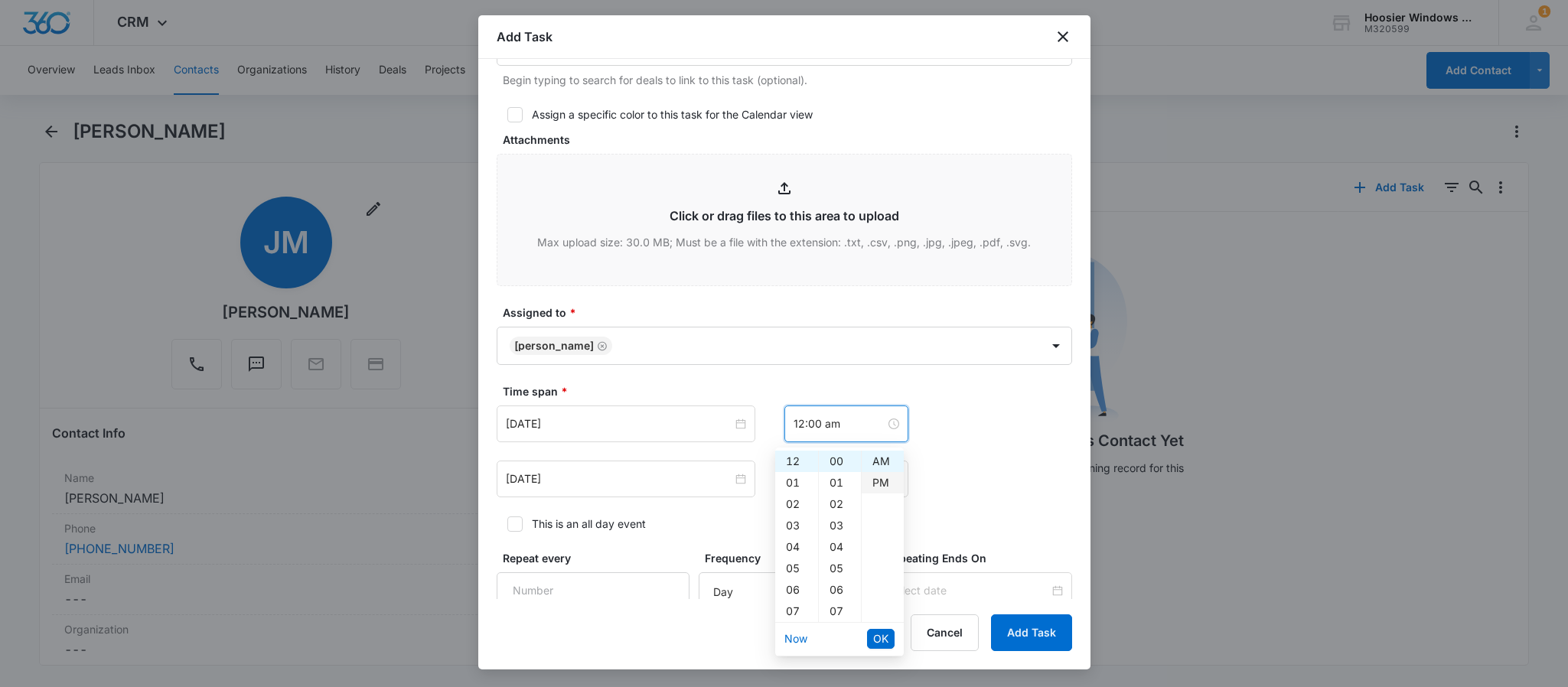
click at [880, 474] on div "PM" at bounding box center [883, 483] width 42 height 21
type input "12:00 pm"
click at [877, 629] on button "OK" at bounding box center [880, 638] width 27 height 20
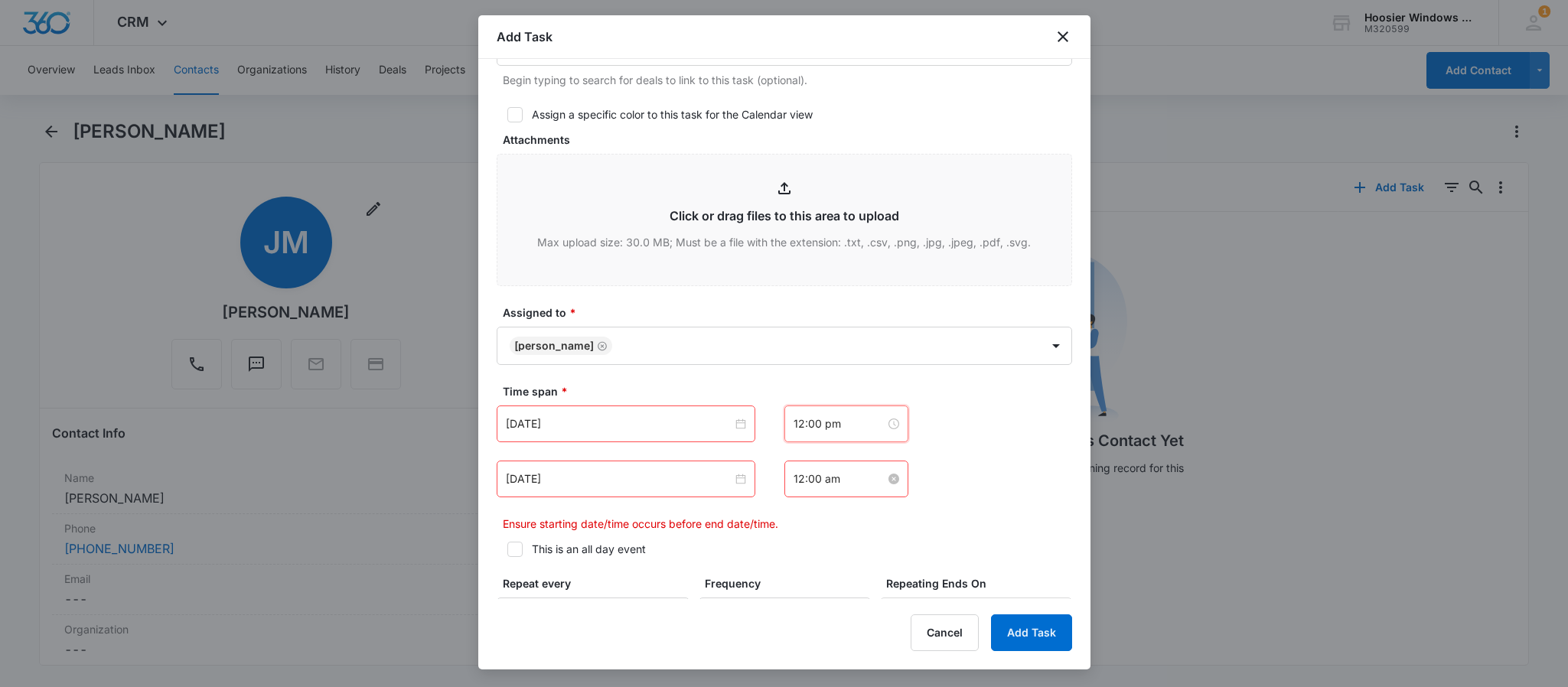
click at [847, 481] on input "12:00 am" at bounding box center [839, 479] width 92 height 16
click at [797, 277] on div "01" at bounding box center [797, 285] width 43 height 21
click at [879, 284] on div "PM" at bounding box center [883, 285] width 42 height 21
type input "1:00 pm"
click at [884, 439] on span "OK" at bounding box center [881, 441] width 16 height 16
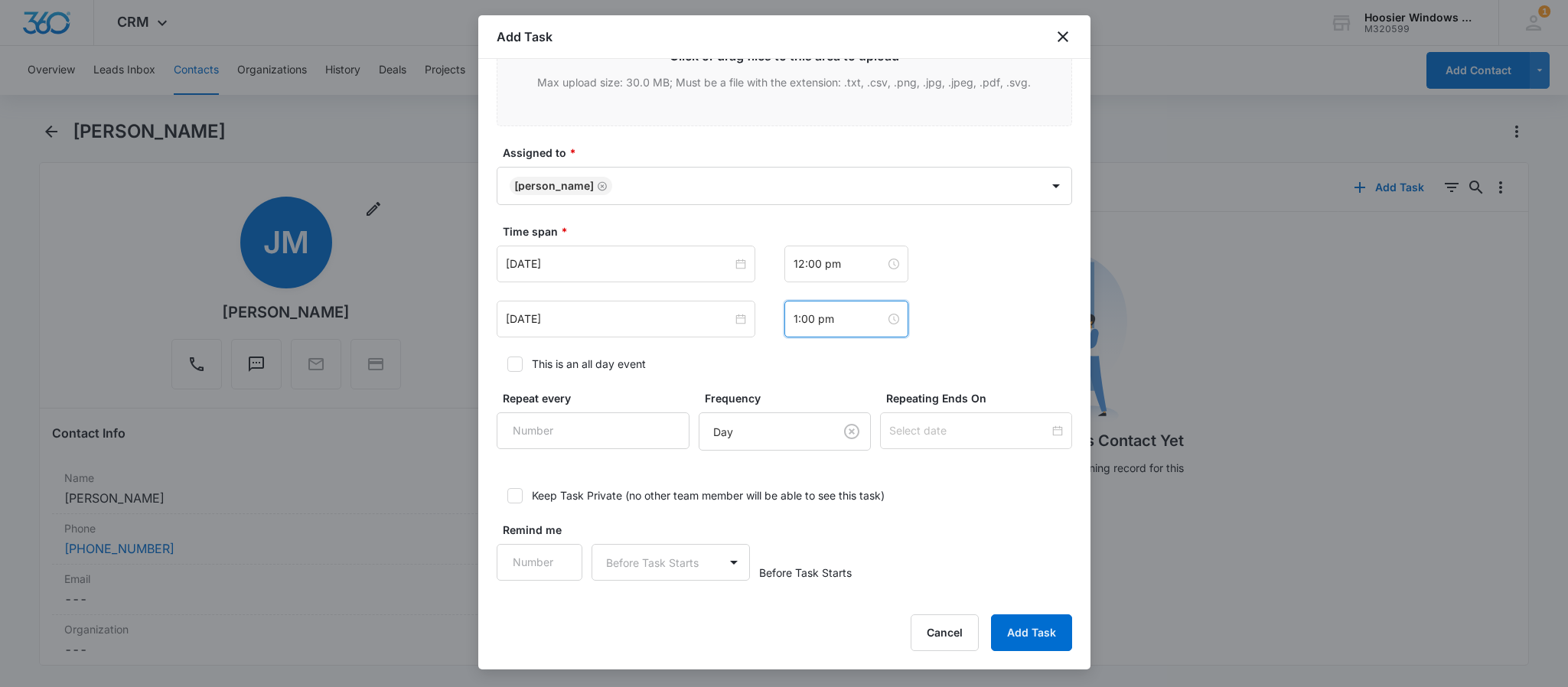
scroll to position [774, 0]
click at [1031, 627] on button "Add Task" at bounding box center [1031, 632] width 81 height 37
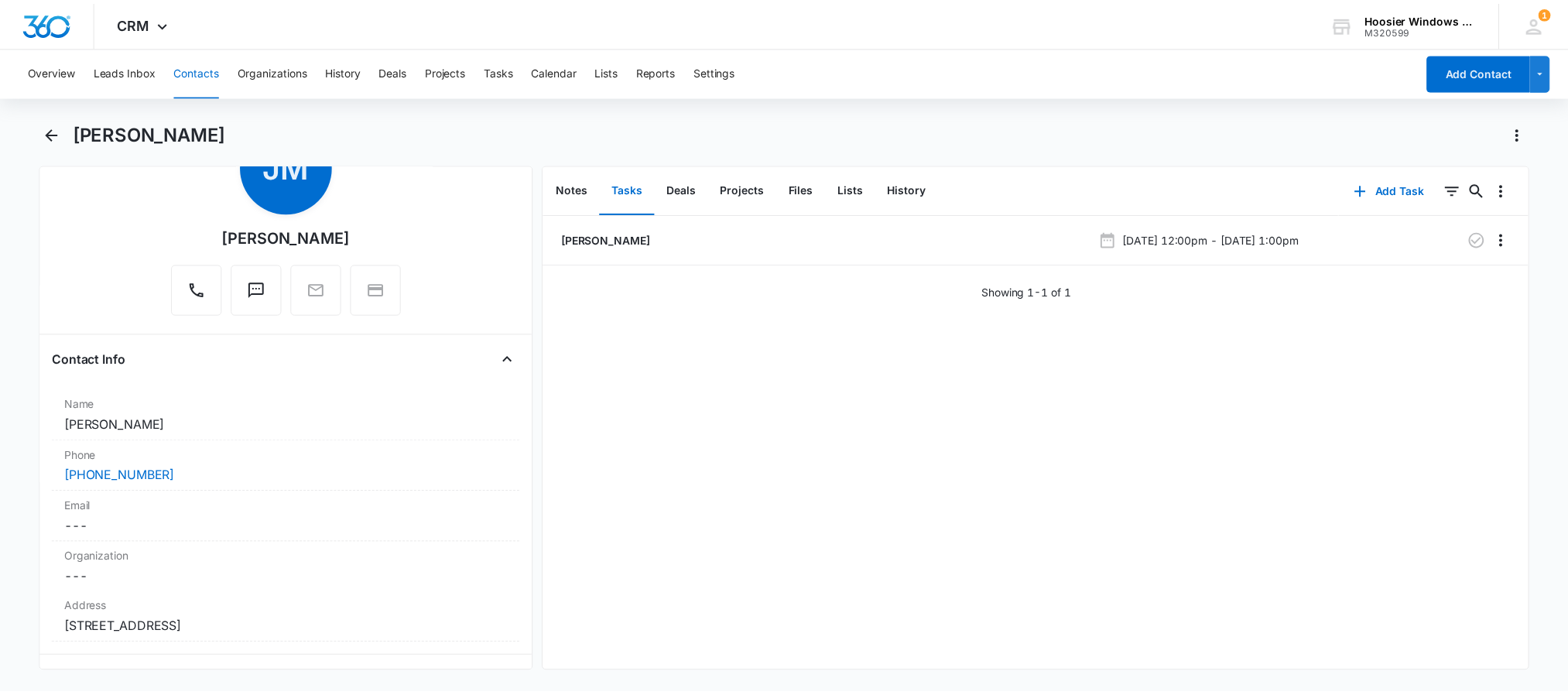
scroll to position [0, 0]
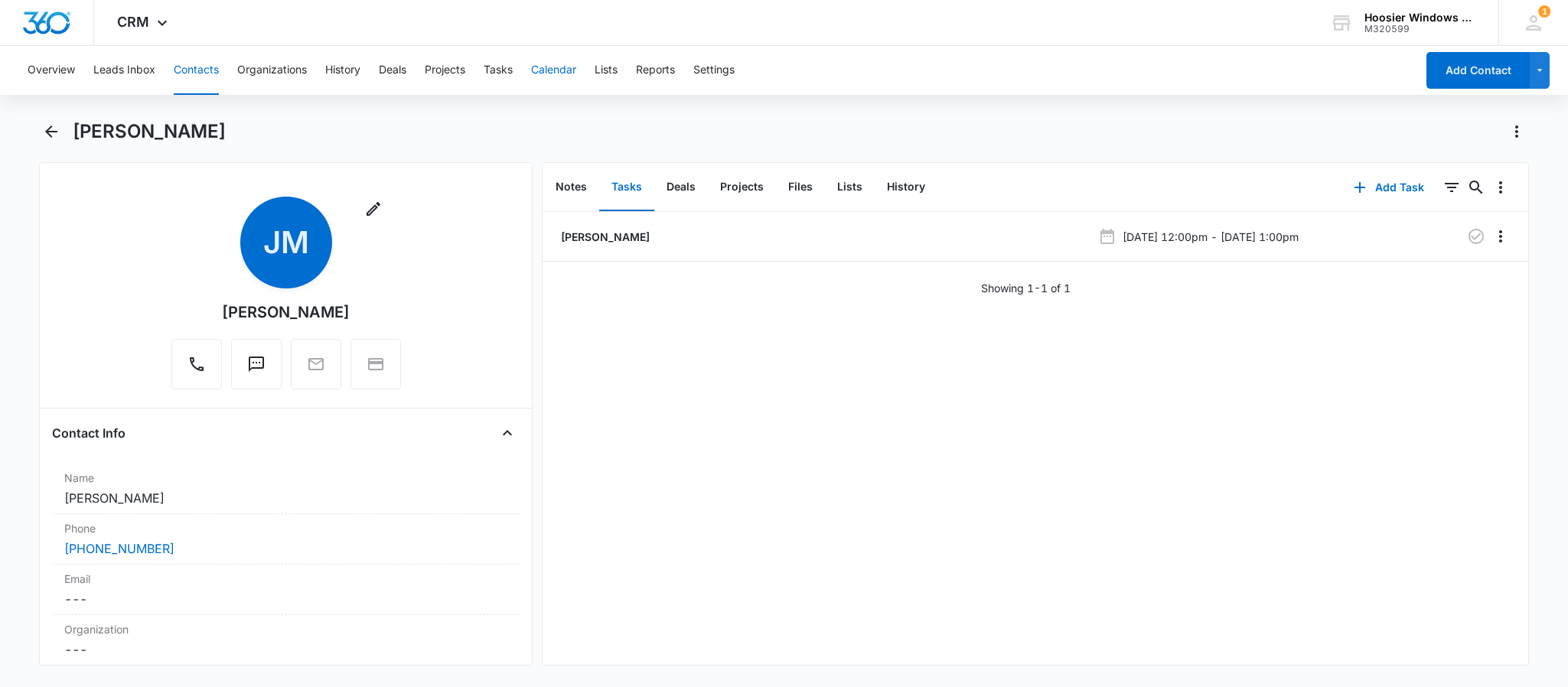
click at [556, 69] on button "Calendar" at bounding box center [554, 71] width 45 height 49
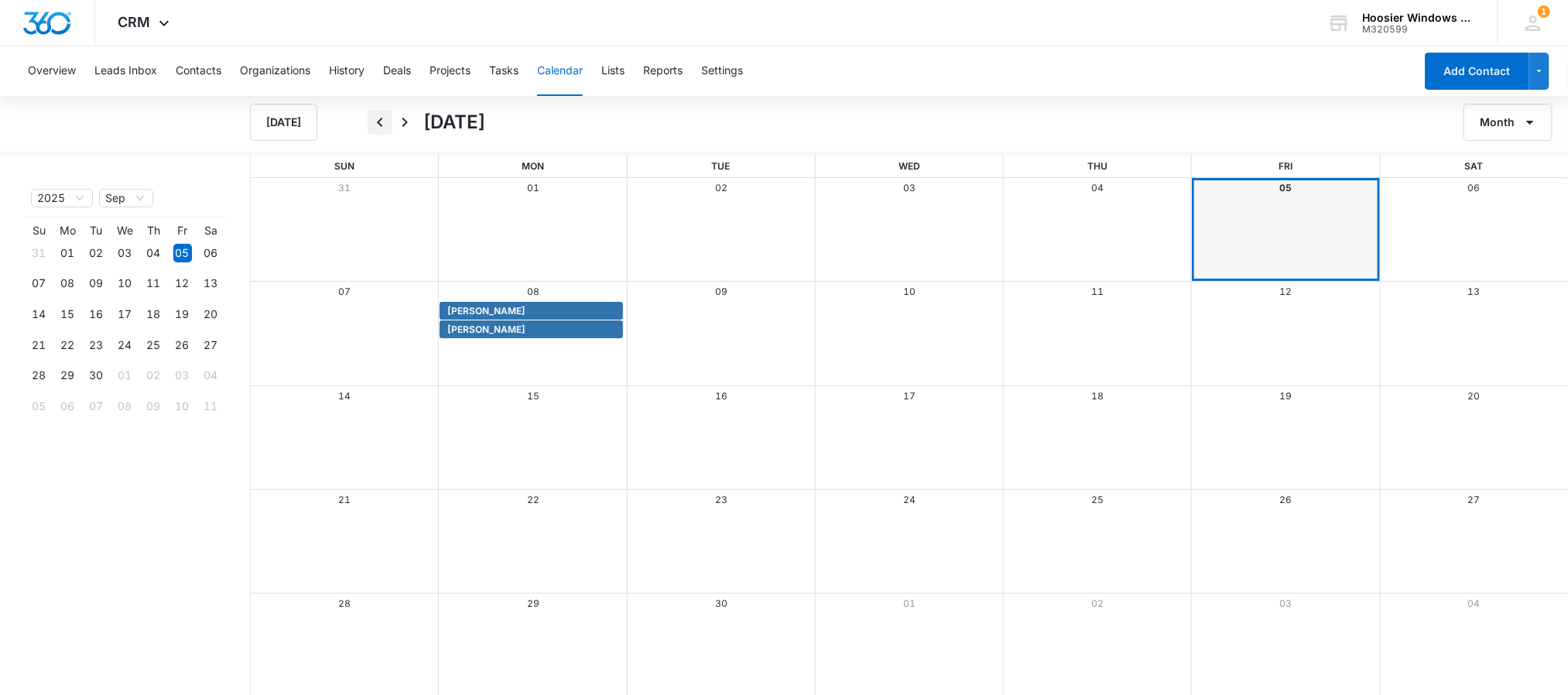
click at [371, 116] on icon "Back" at bounding box center [380, 122] width 18 height 18
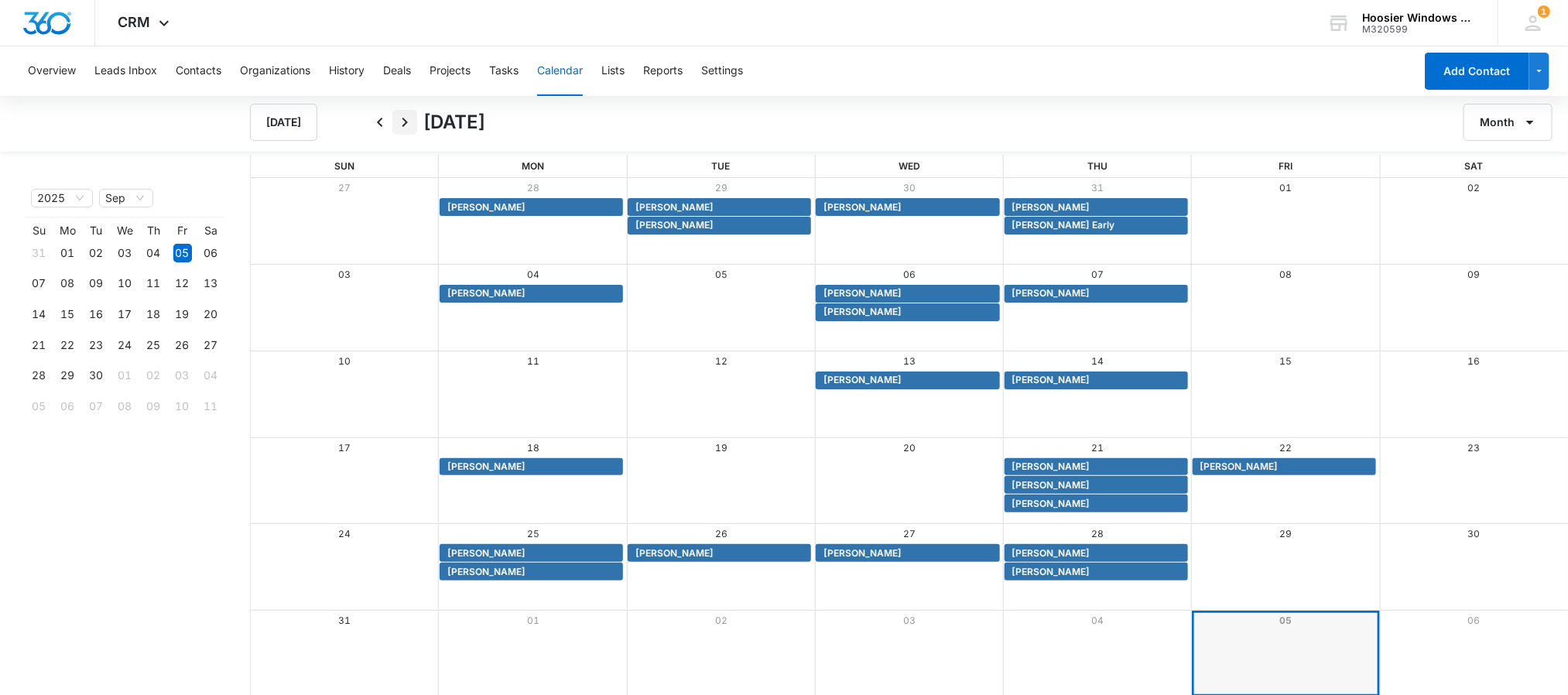
click at [407, 120] on icon "Next" at bounding box center [404, 122] width 18 height 18
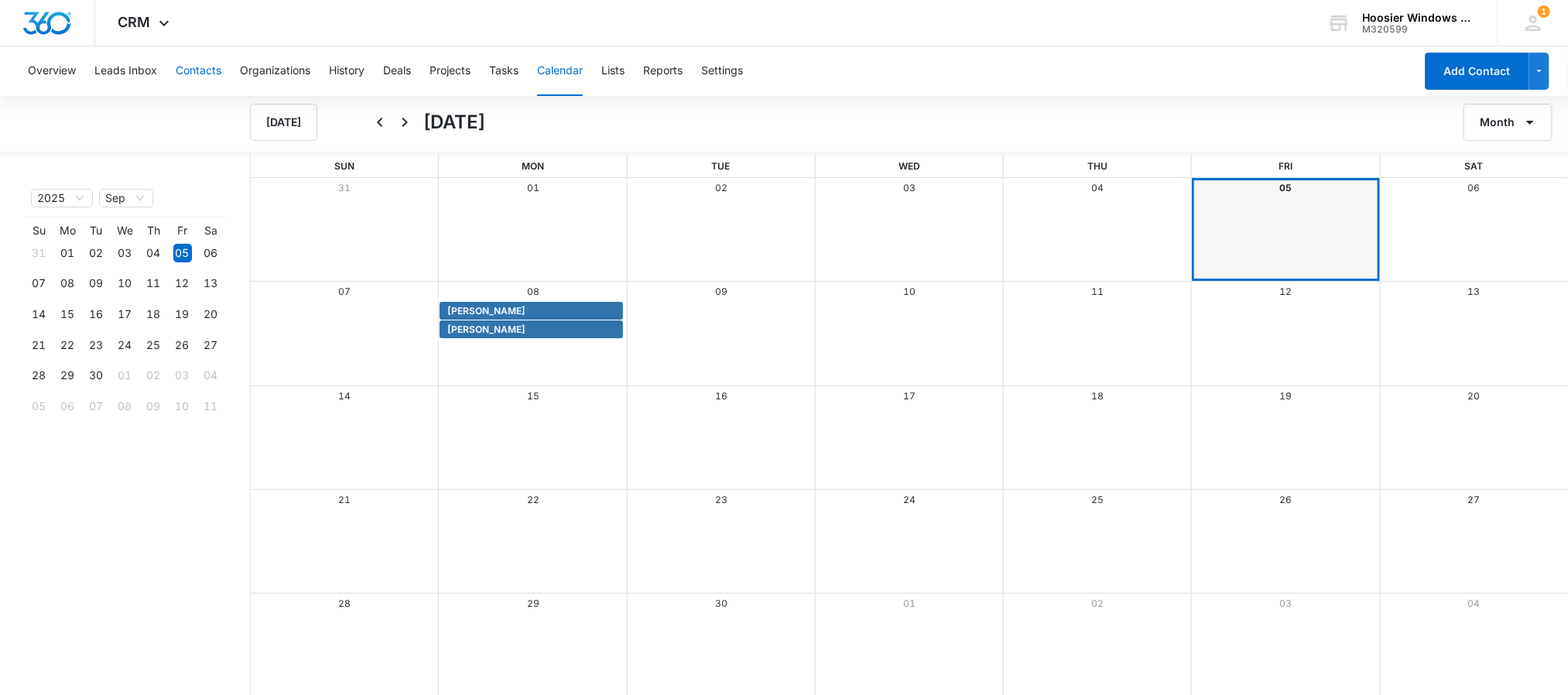
click at [215, 80] on button "Contacts" at bounding box center [199, 71] width 46 height 50
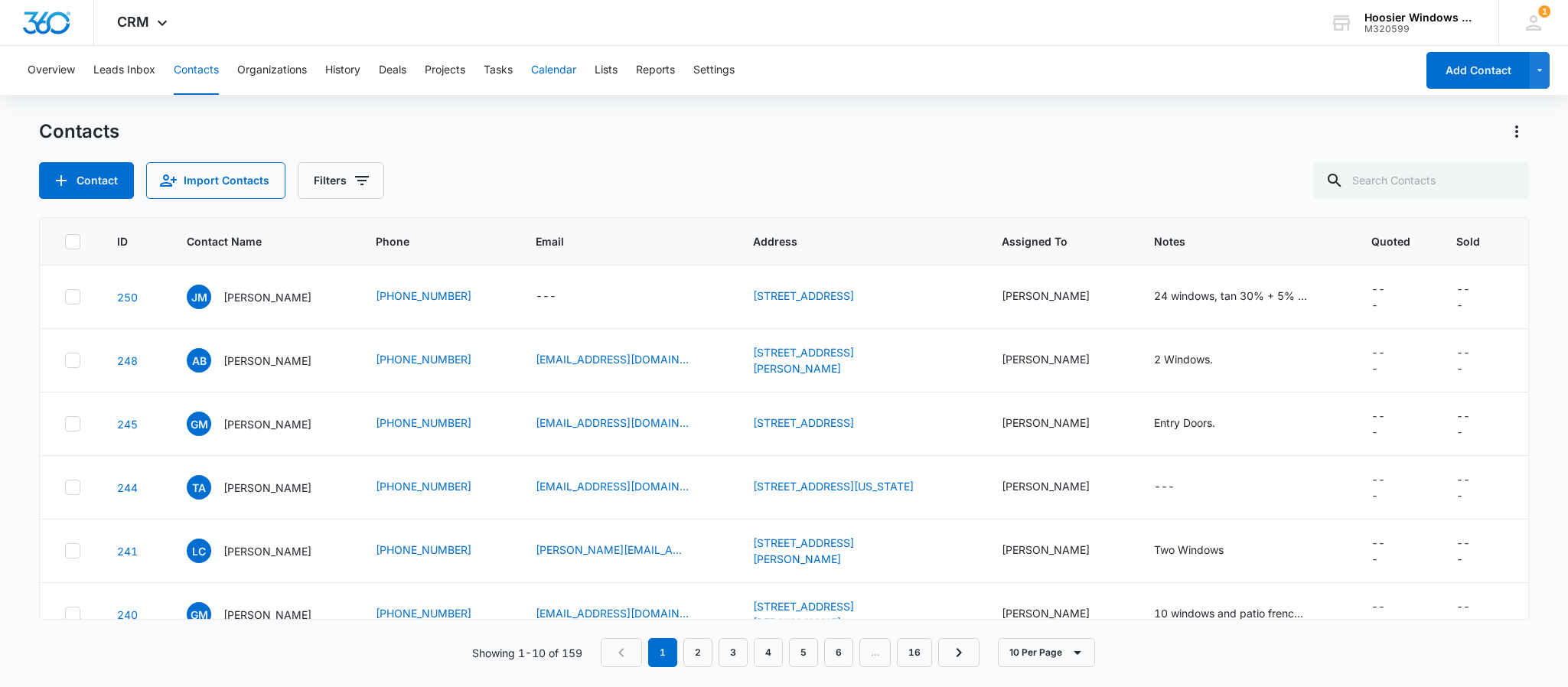
click at [567, 81] on button "Calendar" at bounding box center [554, 71] width 45 height 49
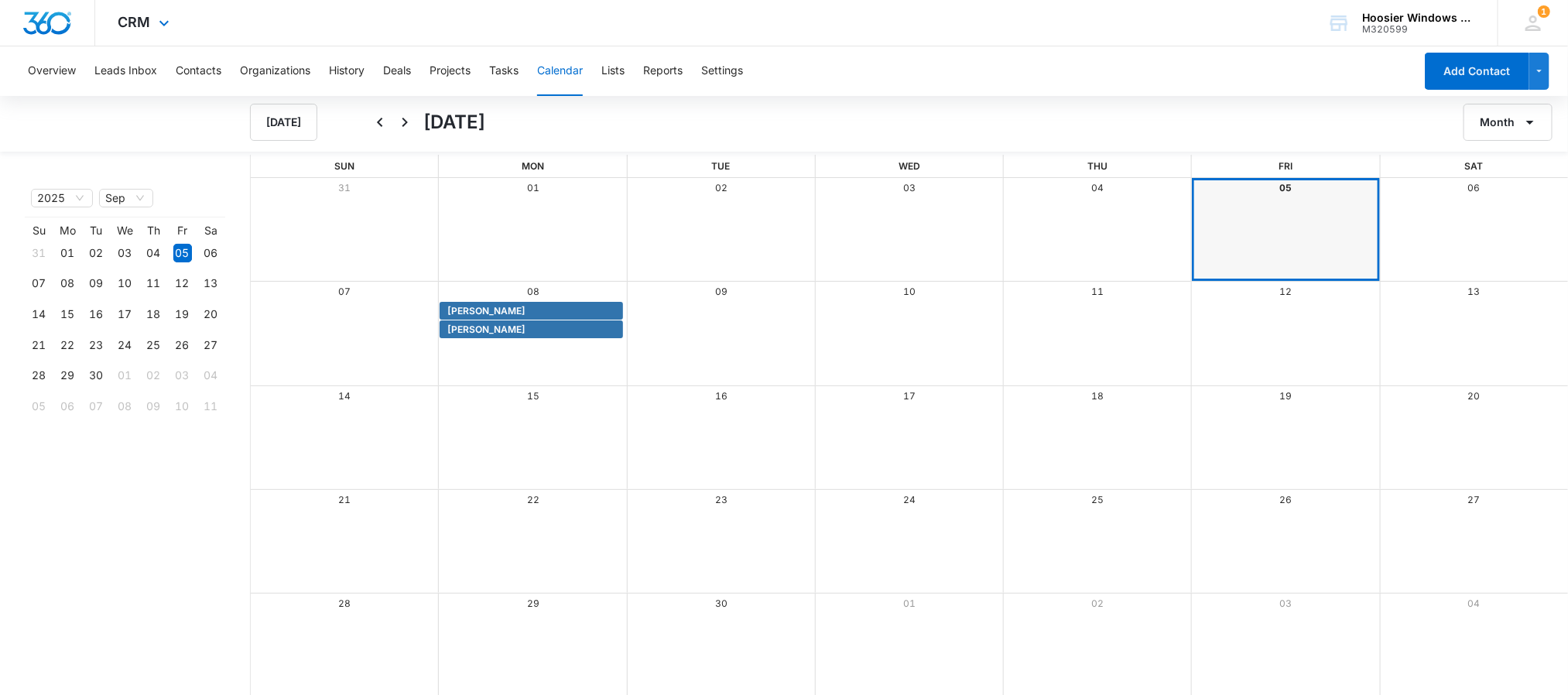
click at [143, 38] on div "CRM Apps Reputation Websites Forms CRM Email Social POS Content Ads Intelligenc…" at bounding box center [146, 23] width 101 height 46
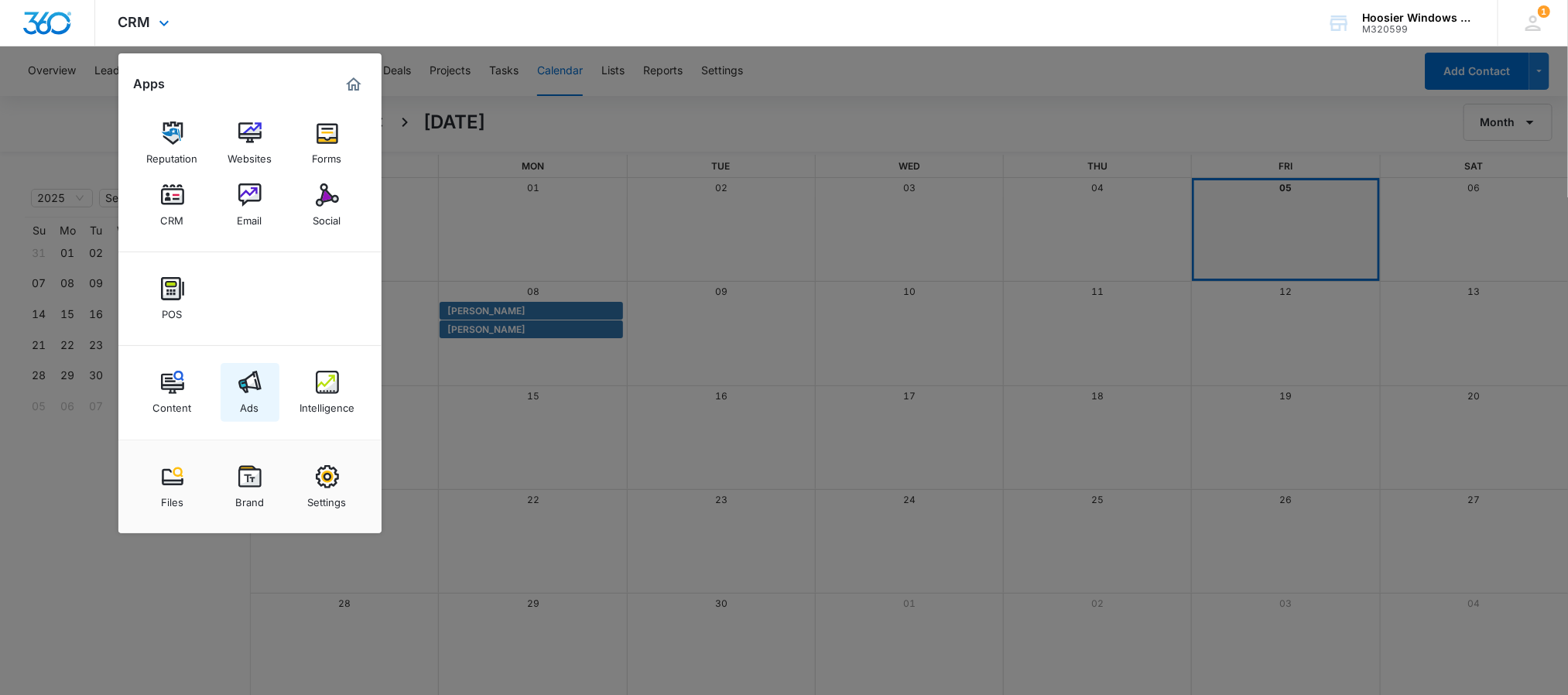
click at [258, 395] on div "Ads" at bounding box center [250, 403] width 18 height 20
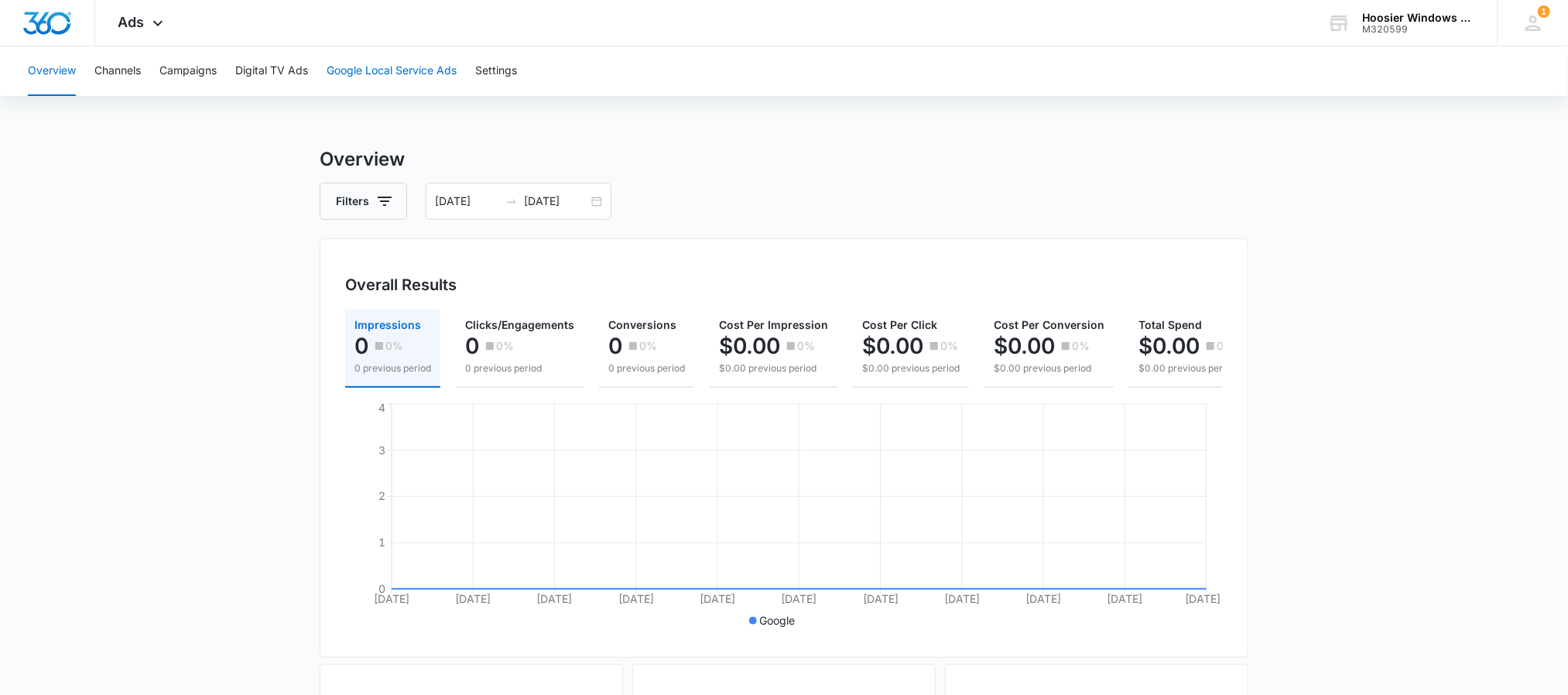
click at [357, 77] on button "Google Local Service Ads" at bounding box center [391, 71] width 130 height 50
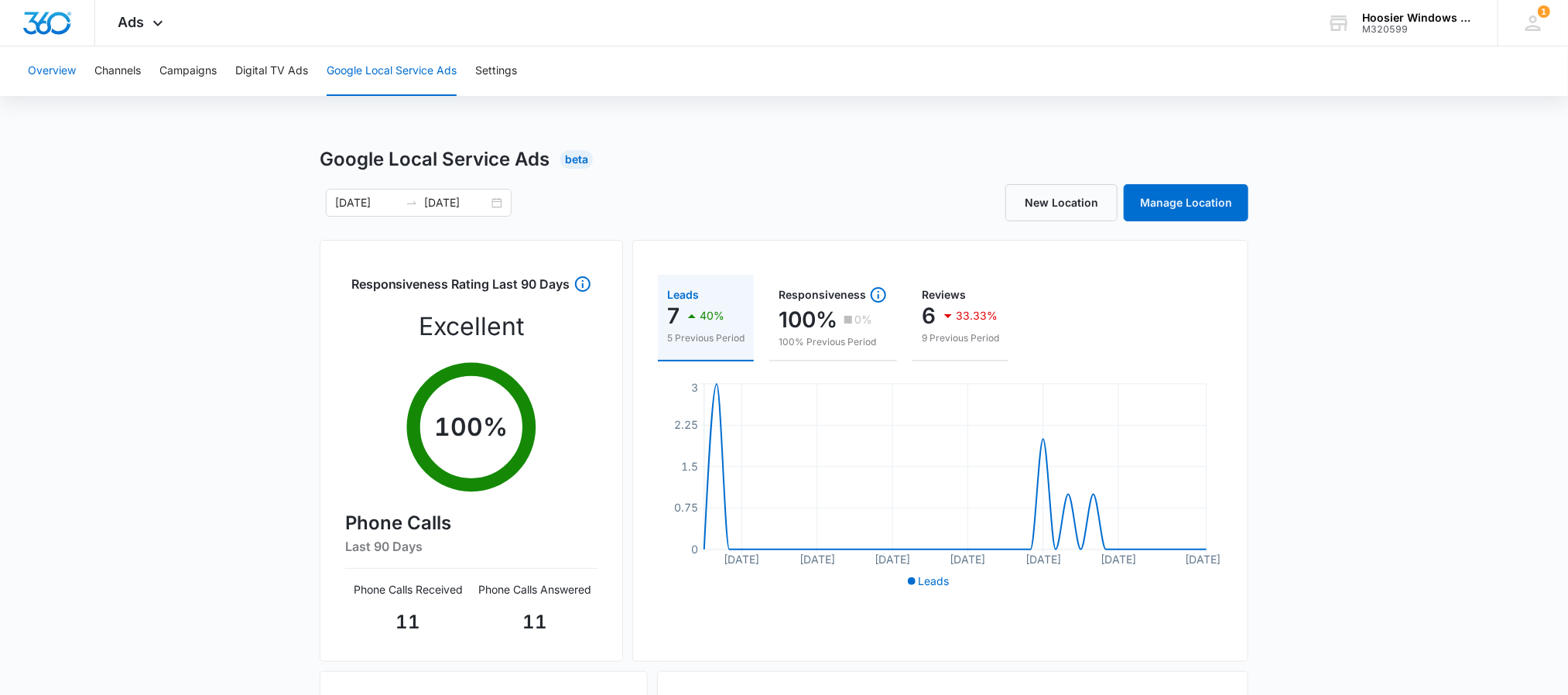
click at [63, 68] on button "Overview" at bounding box center [52, 71] width 48 height 50
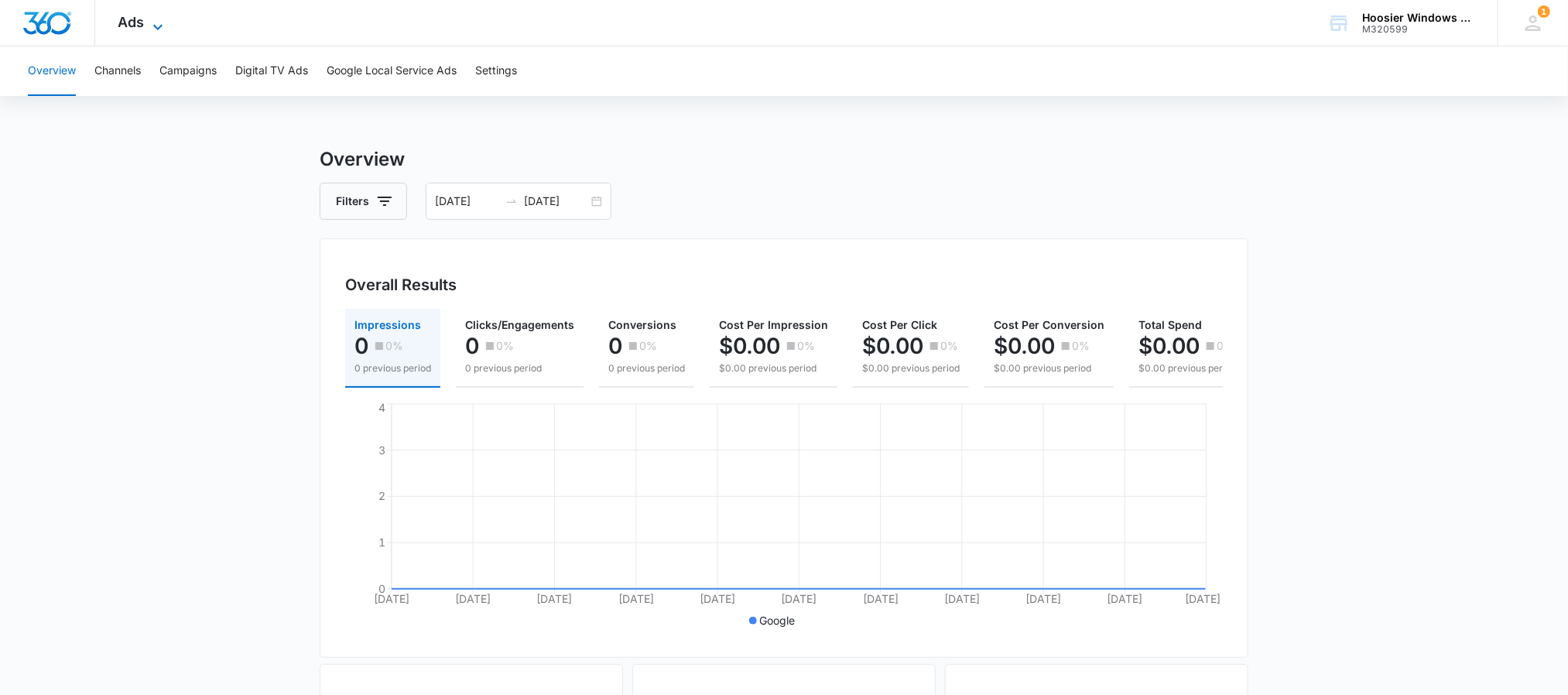
click at [163, 23] on icon at bounding box center [158, 26] width 18 height 18
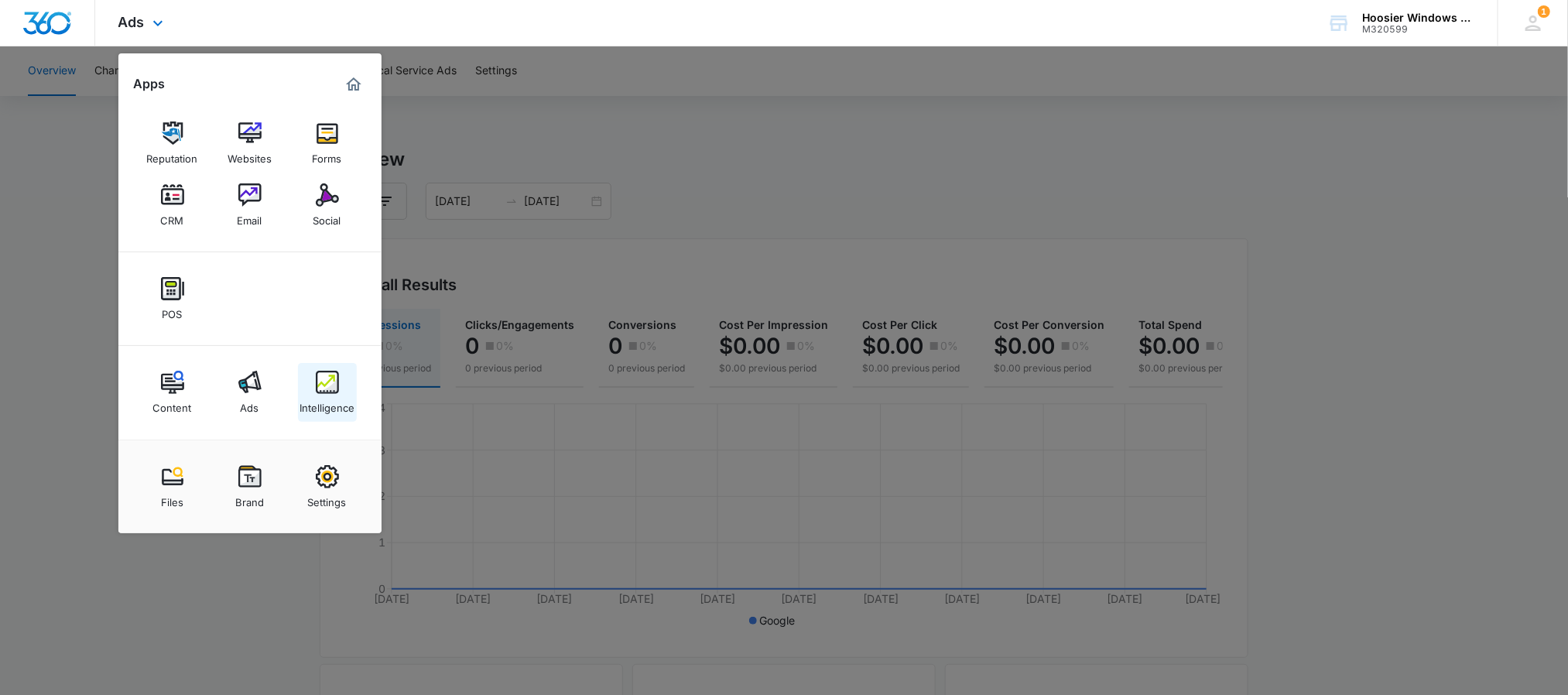
click at [332, 386] on img at bounding box center [327, 382] width 23 height 23
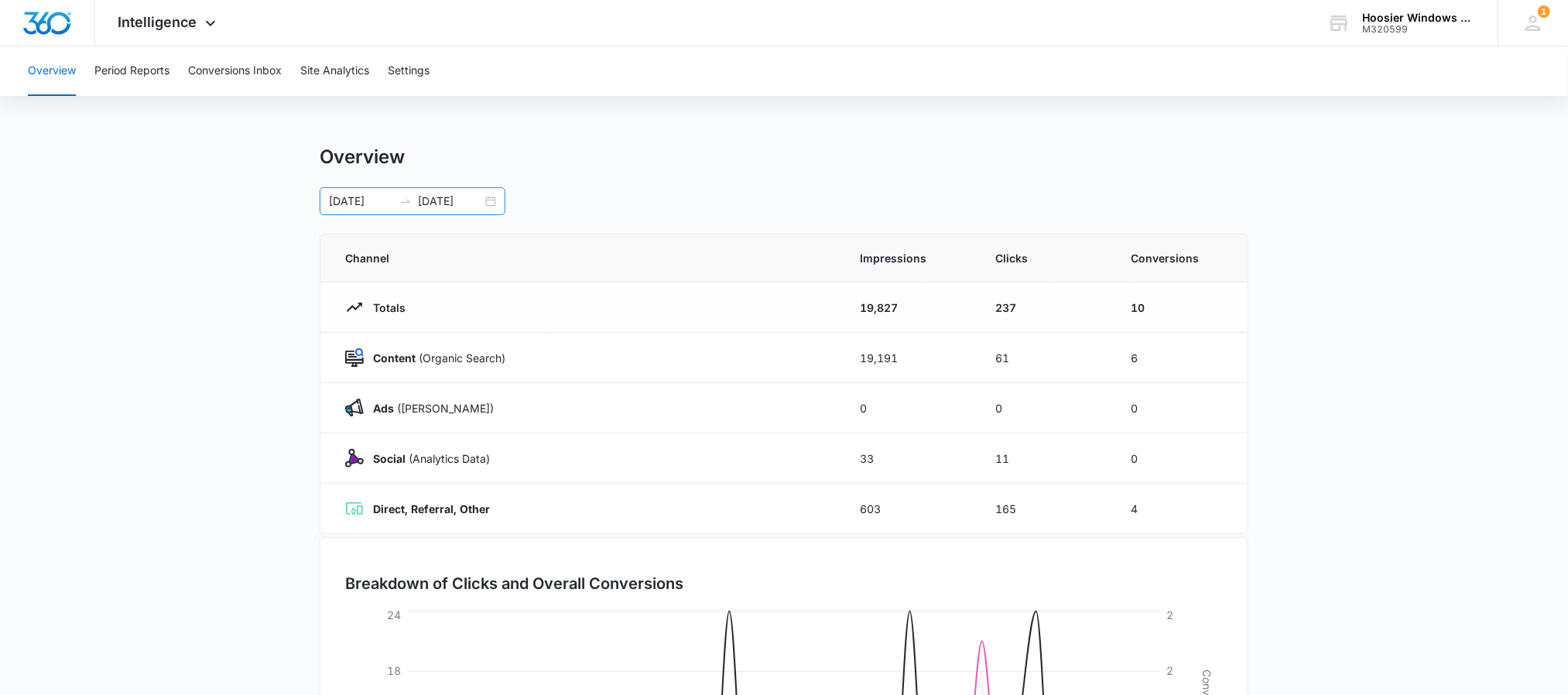
click at [490, 203] on div "[DATE] [DATE]" at bounding box center [412, 200] width 185 height 28
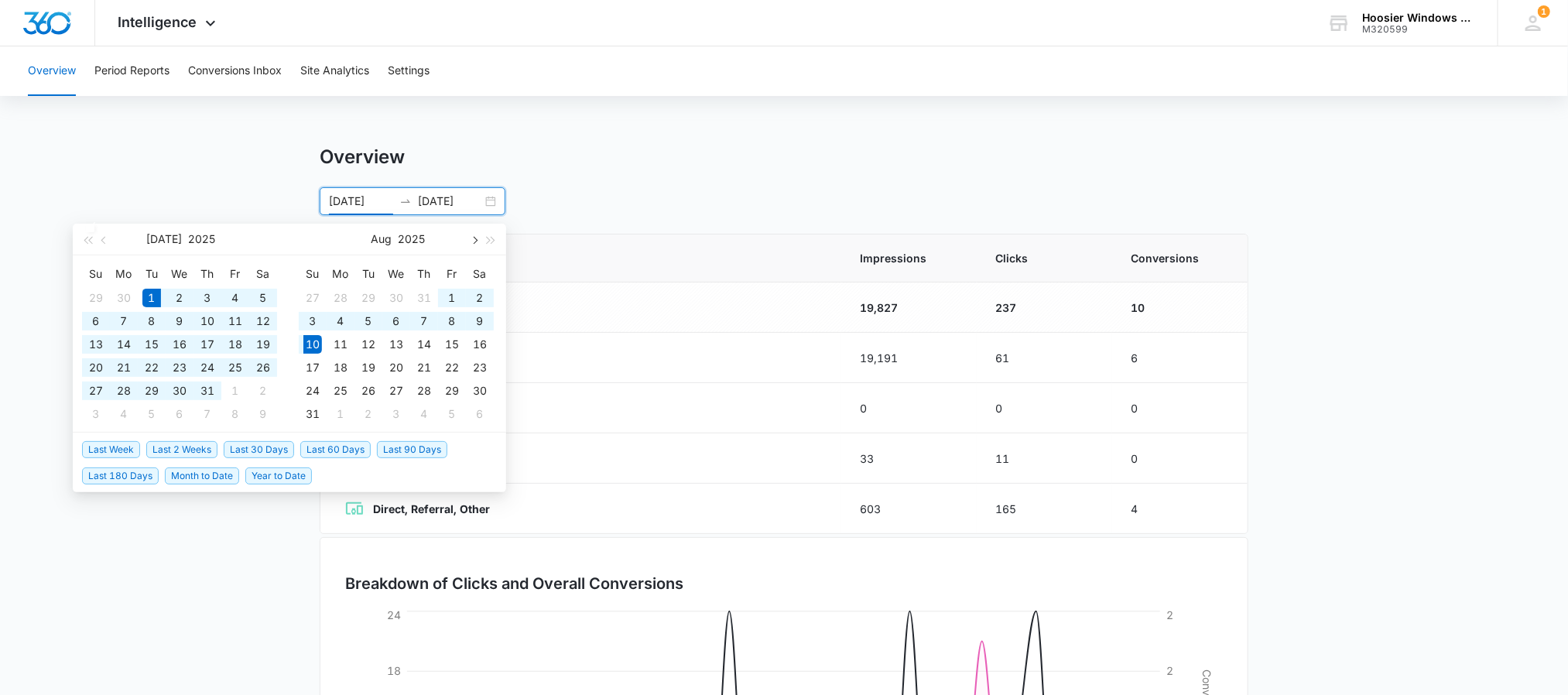
click at [471, 240] on span "button" at bounding box center [474, 240] width 8 height 8
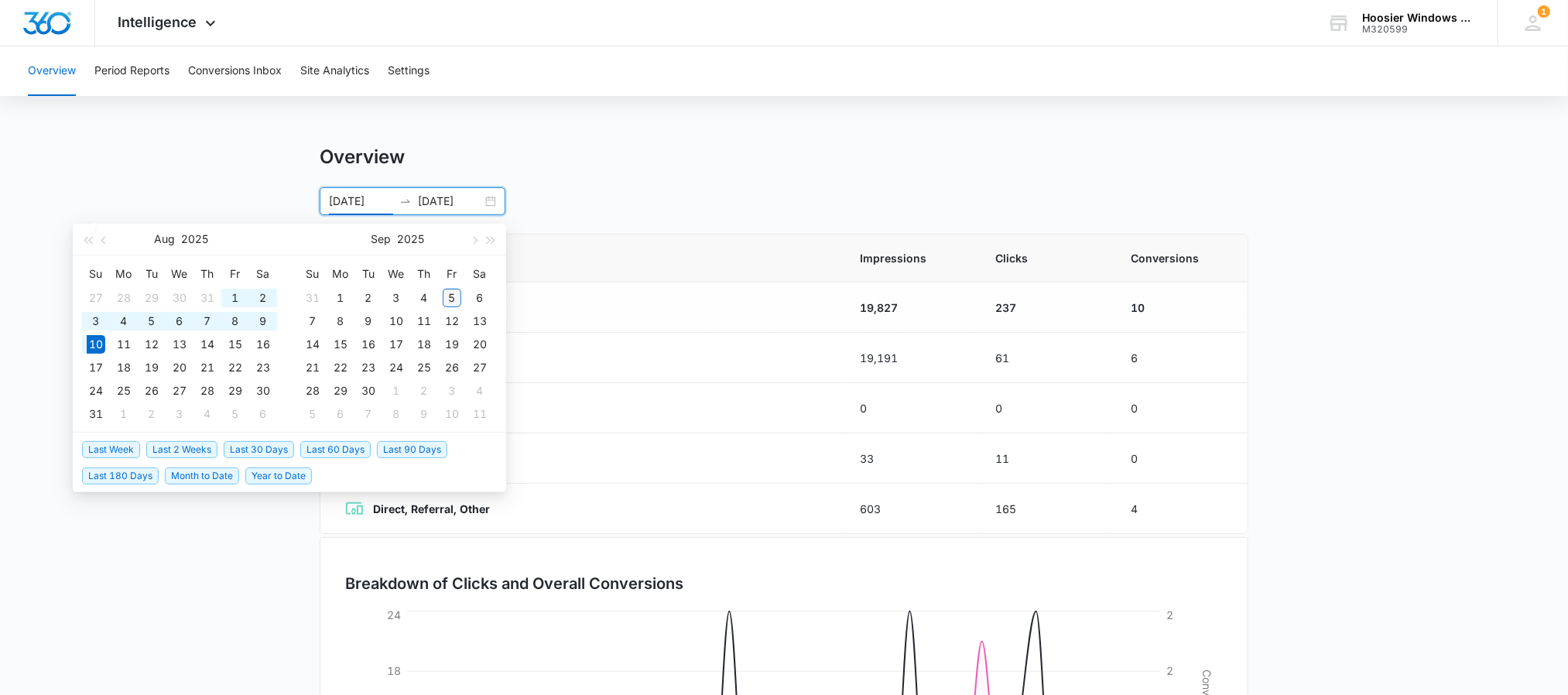
type input "[DATE]"
click at [455, 295] on div "5" at bounding box center [452, 297] width 18 height 18
click at [381, 319] on table "Su Mo Tu We Th Fr Sa 27 28 29 30 31 1 2 3 4 5 6 7 8 9 10 11 12 13 14 15 16 17 1…" at bounding box center [396, 343] width 195 height 164
click at [382, 325] on table "Su Mo Tu We Th Fr Sa 27 28 29 30 31 1 2 3 4 5 6 7 8 9 10 11 12 13 14 15 16 17 1…" at bounding box center [396, 343] width 195 height 164
click at [102, 235] on button "button" at bounding box center [104, 239] width 17 height 31
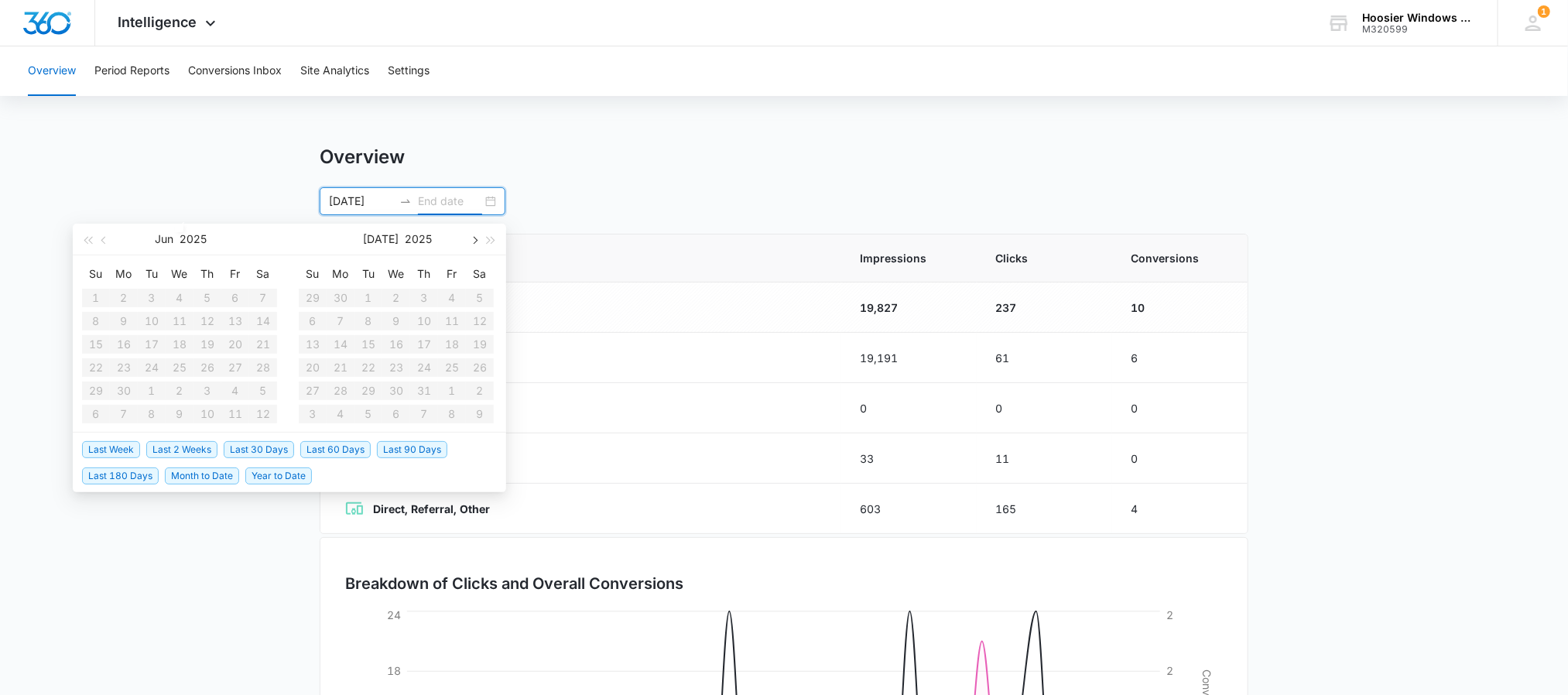
click at [470, 244] on button "button" at bounding box center [473, 239] width 17 height 31
click at [471, 293] on div "6" at bounding box center [479, 297] width 18 height 18
type input "[DATE]"
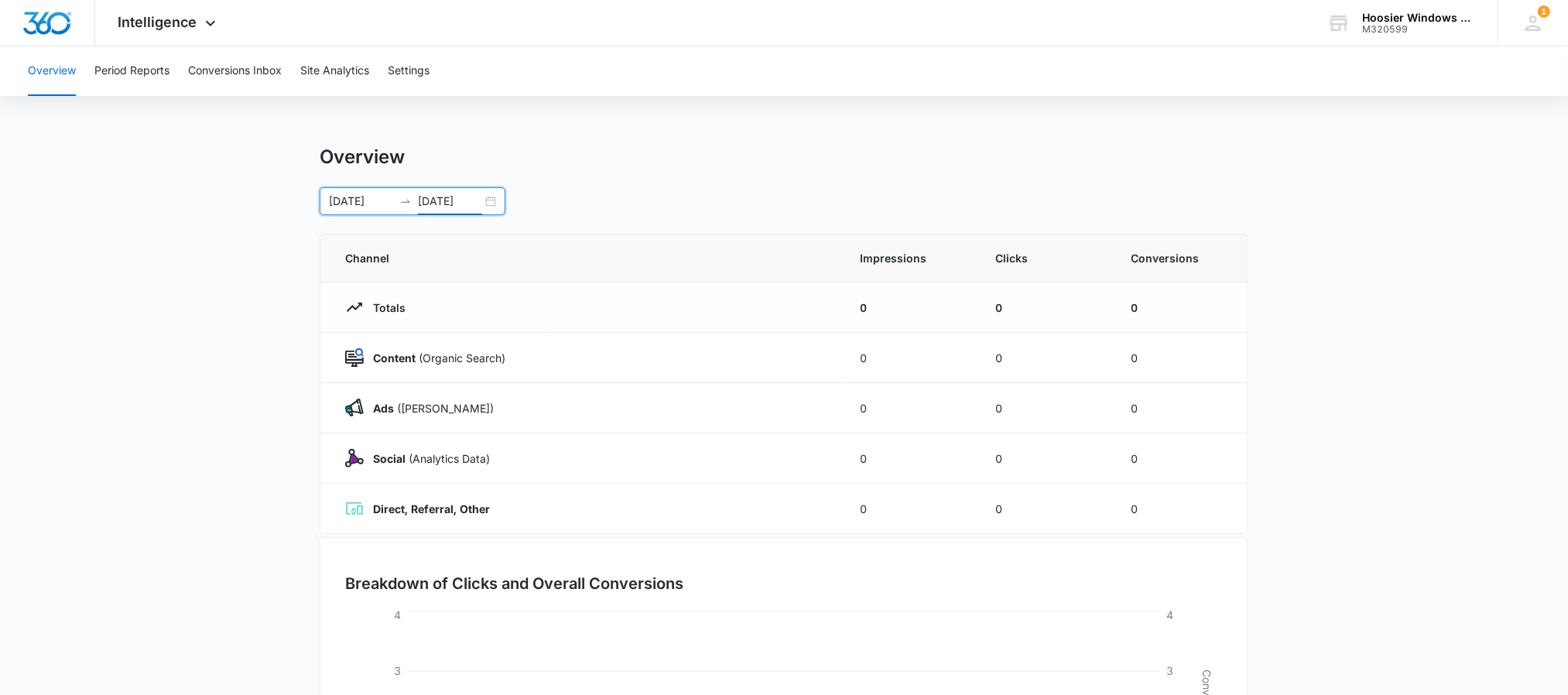
click at [372, 197] on input "[DATE]" at bounding box center [361, 200] width 64 height 17
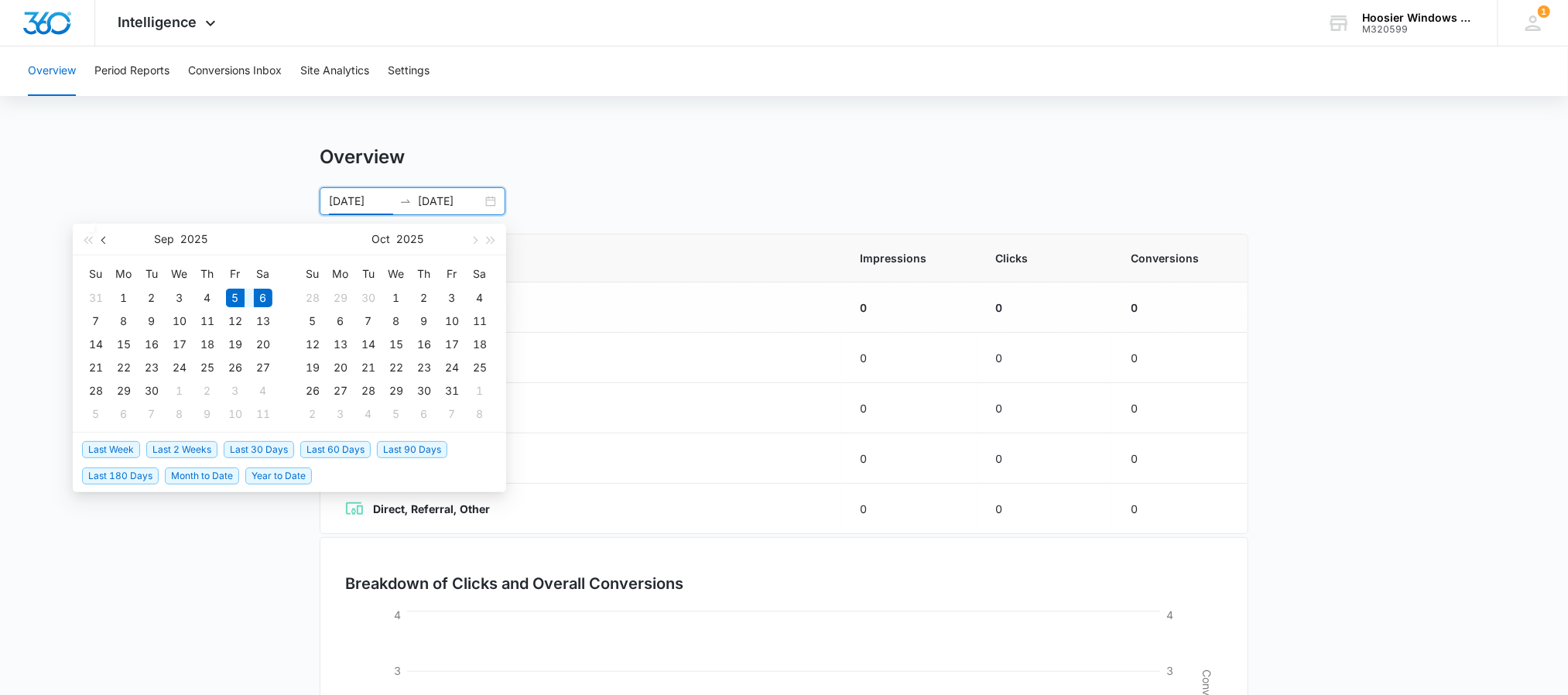
click at [105, 238] on span "button" at bounding box center [105, 240] width 8 height 8
type input "[DATE]"
click at [154, 303] on div "1" at bounding box center [151, 297] width 18 height 18
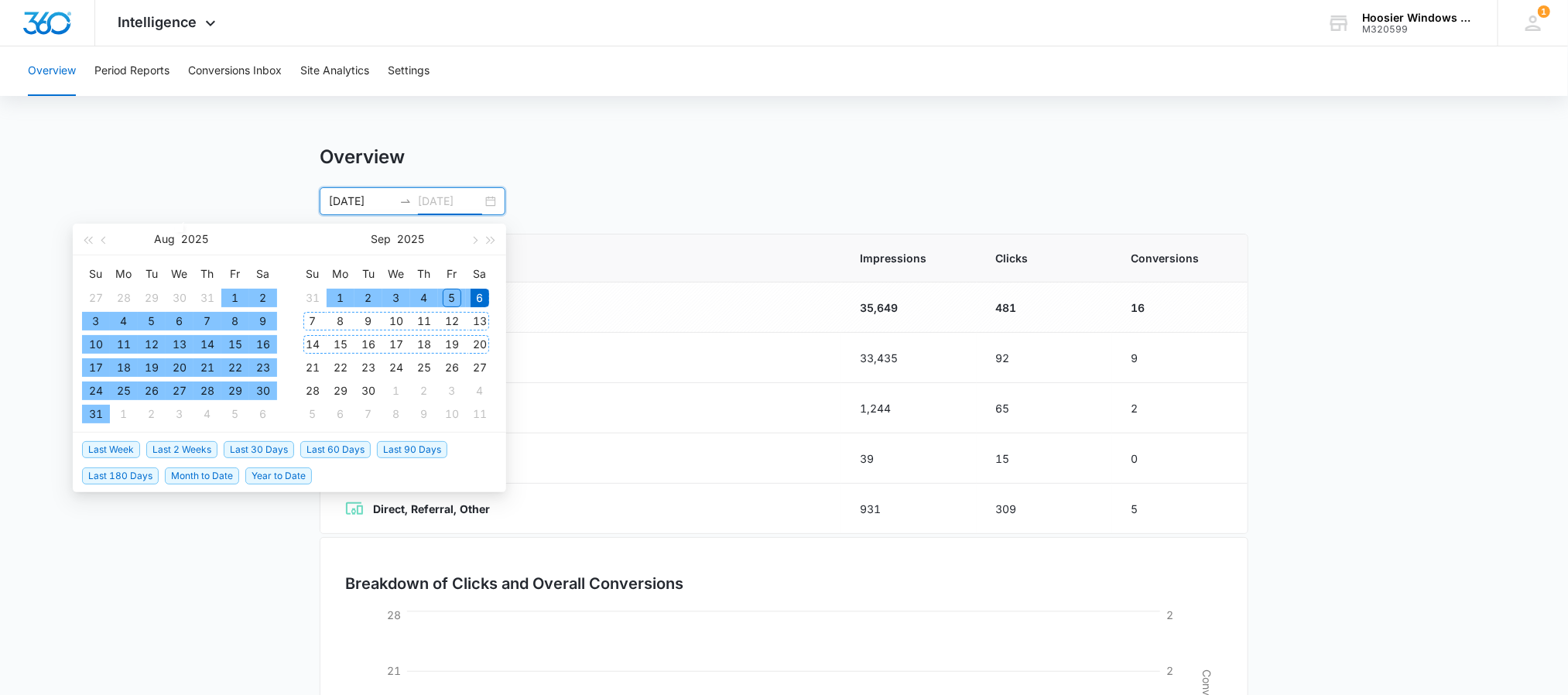
type input "[DATE]"
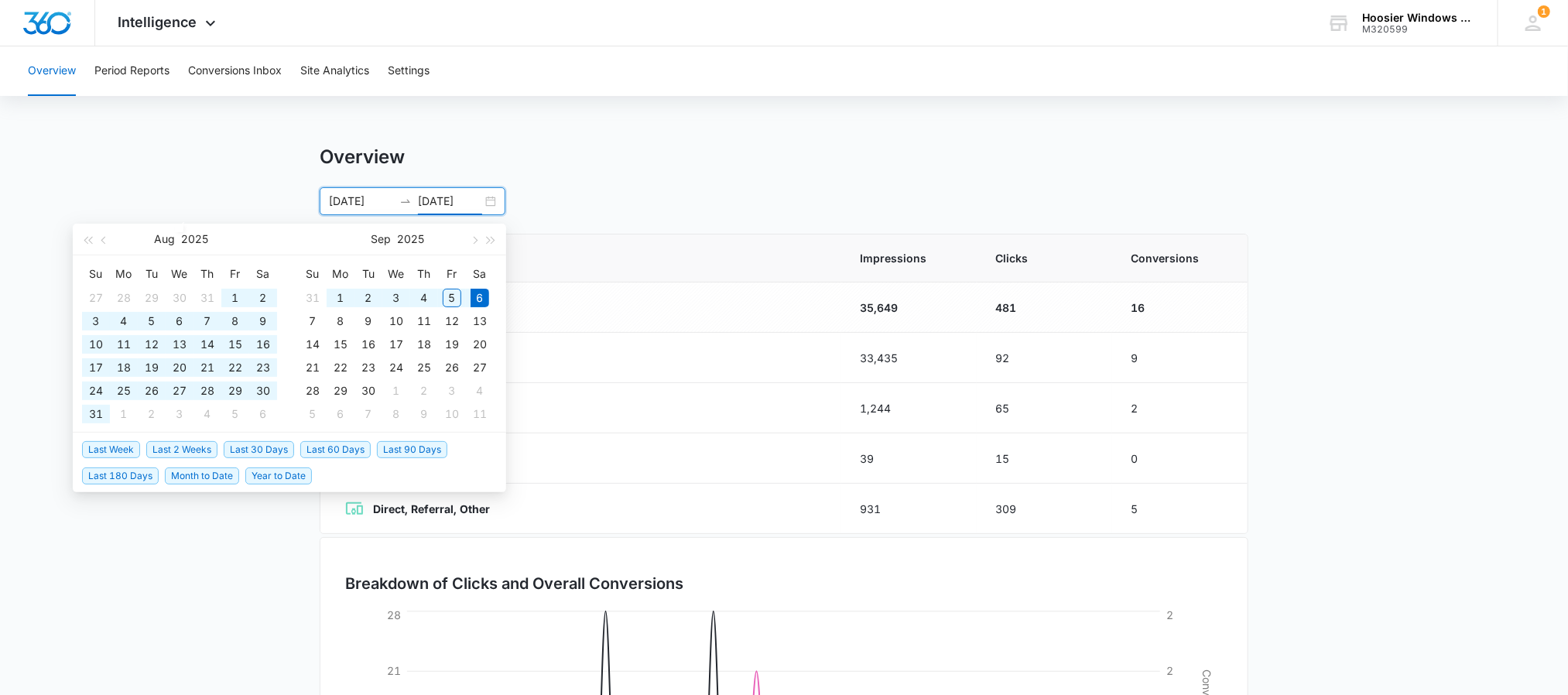
click at [806, 117] on div "Overview Period Reports Conversions Inbox Site Analytics Settings Overview [DAT…" at bounding box center [784, 502] width 1568 height 912
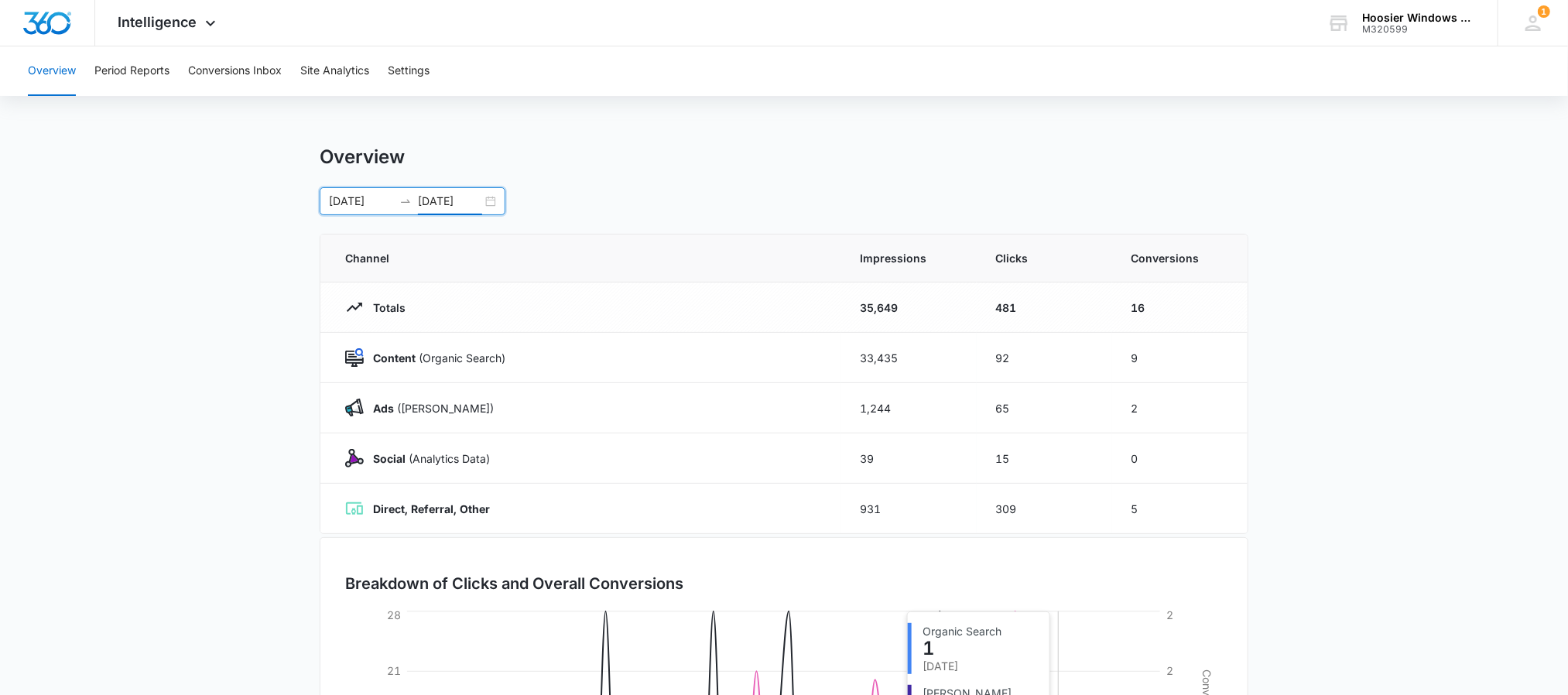
scroll to position [1, 0]
click at [406, 405] on p "Ads ([PERSON_NAME])" at bounding box center [429, 407] width 130 height 17
click at [883, 390] on td "1,244" at bounding box center [909, 407] width 135 height 50
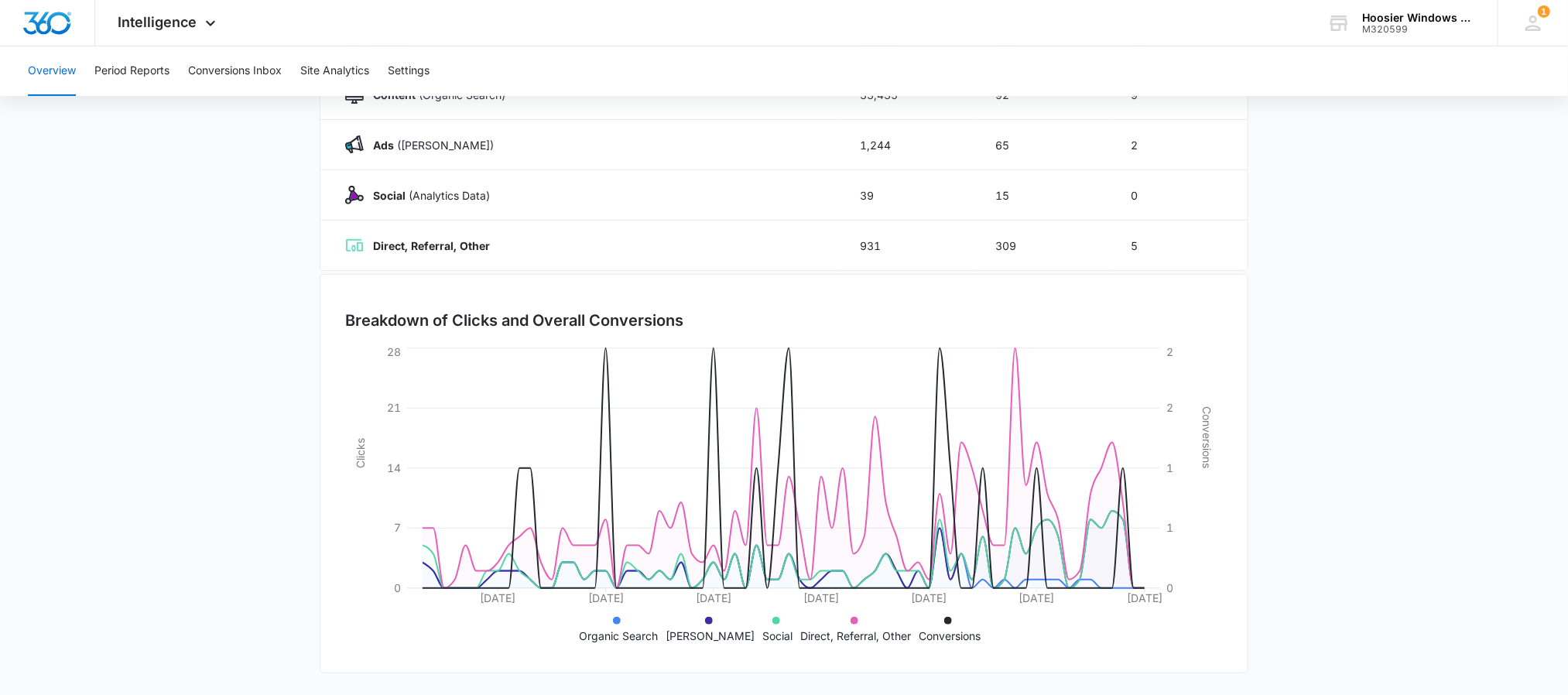
scroll to position [0, 0]
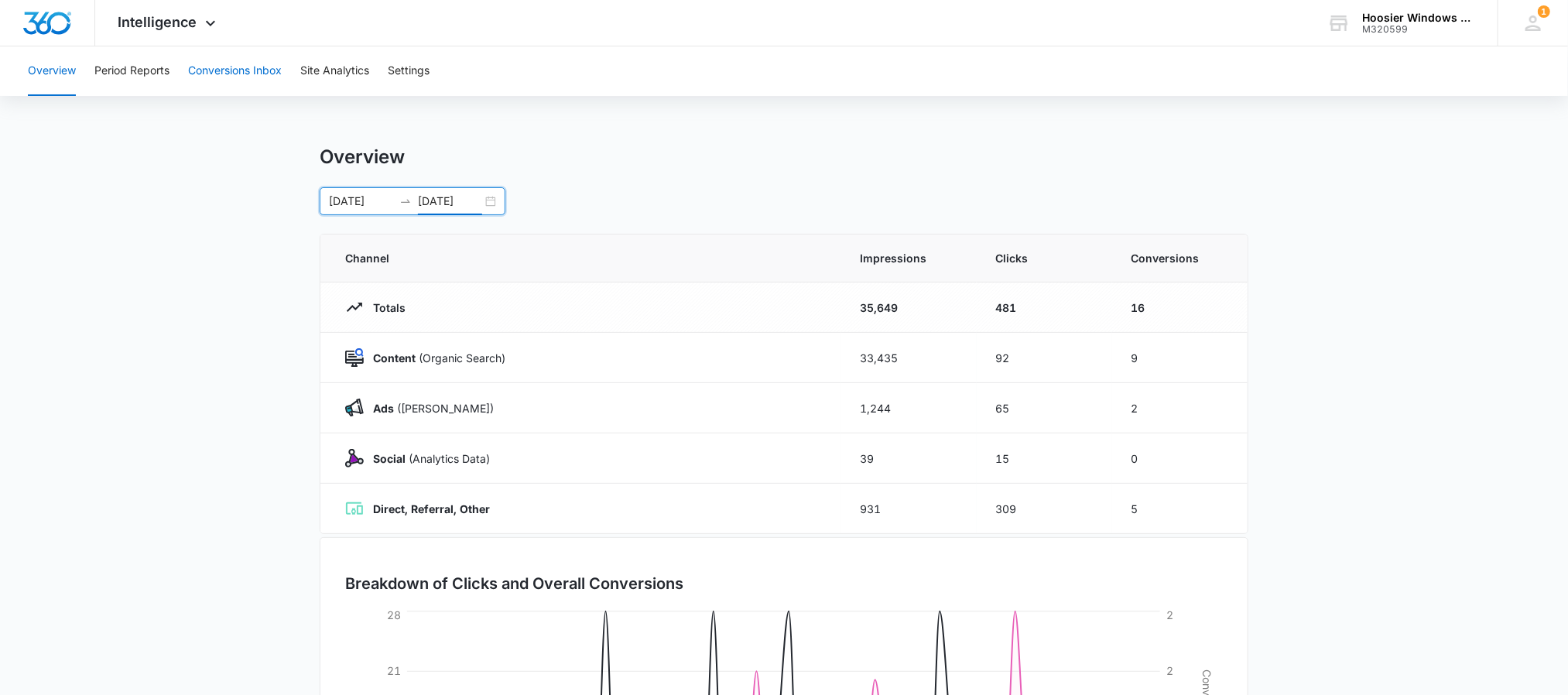
click at [254, 55] on button "Conversions Inbox" at bounding box center [235, 71] width 93 height 50
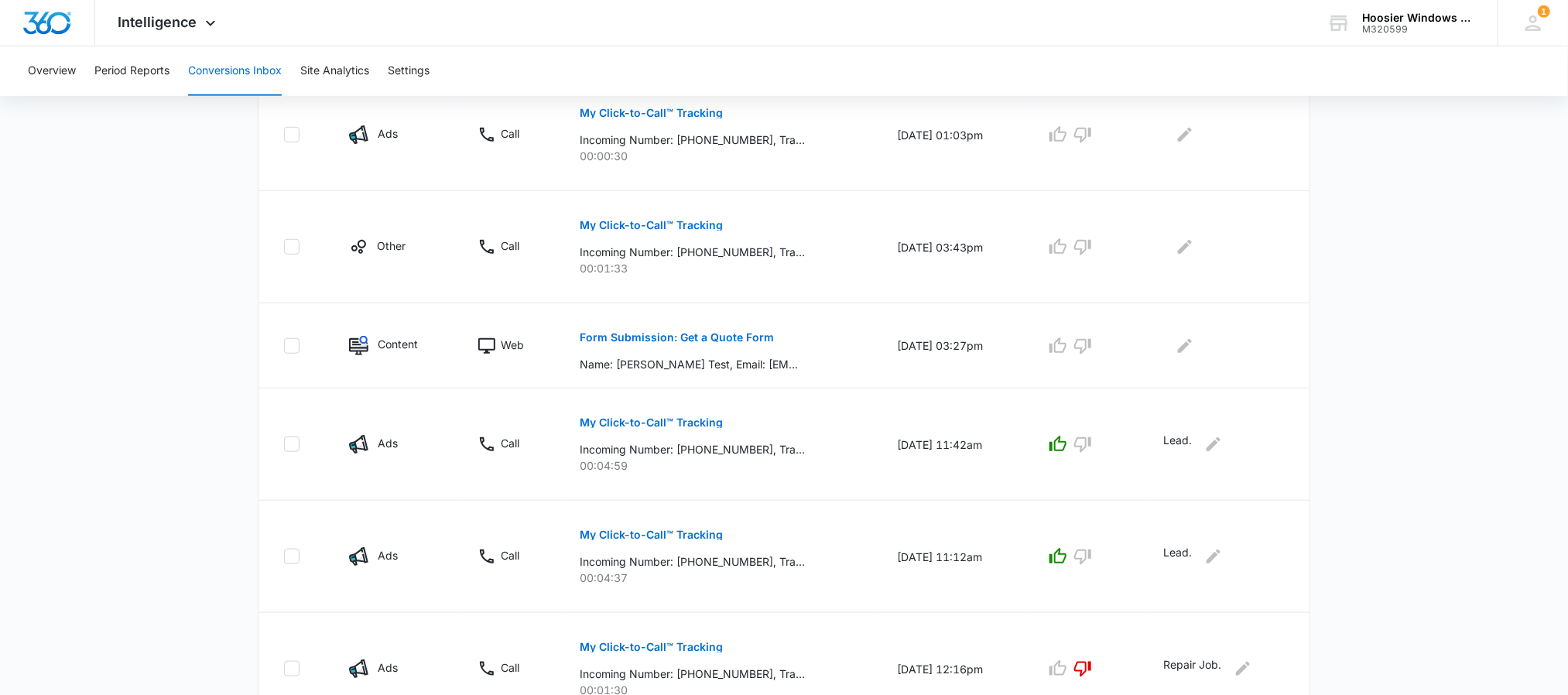
scroll to position [488, 0]
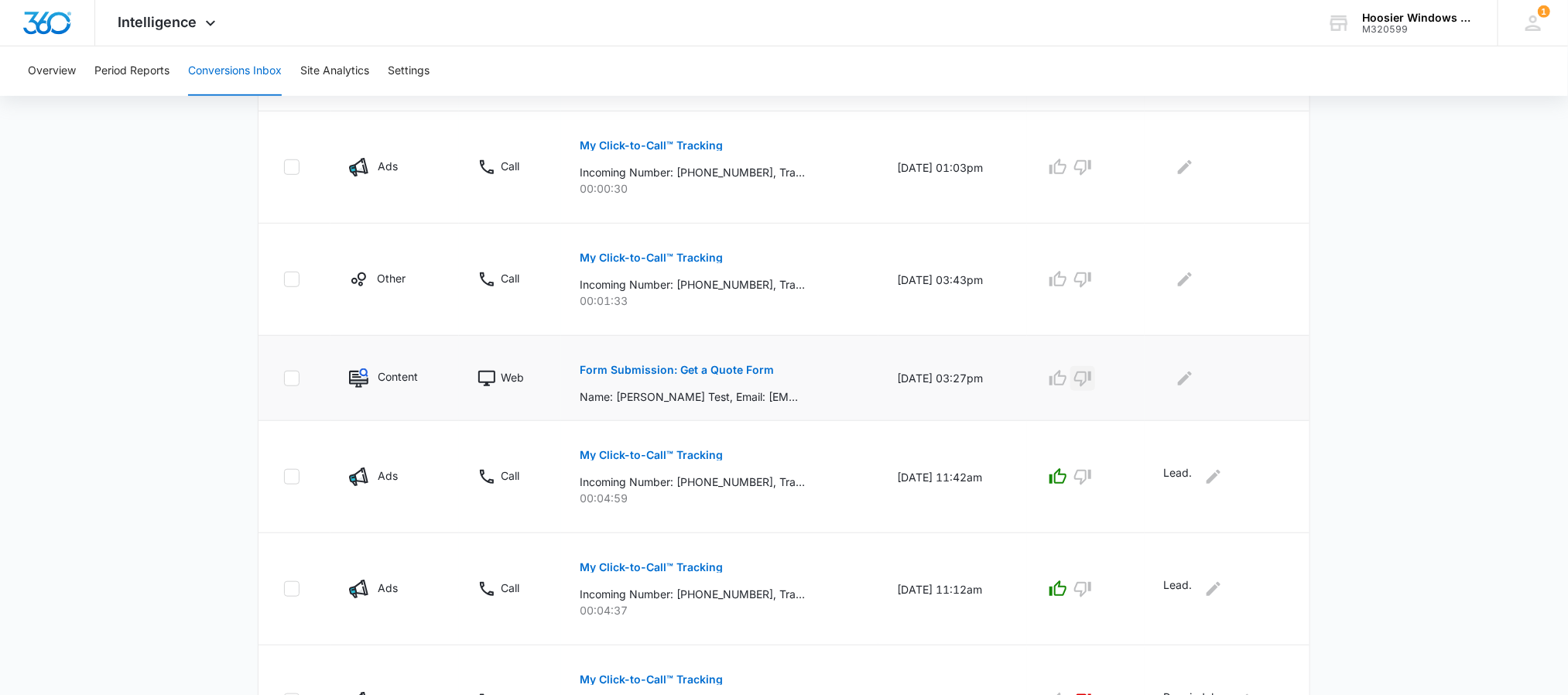
click at [1091, 375] on icon "button" at bounding box center [1082, 380] width 17 height 16
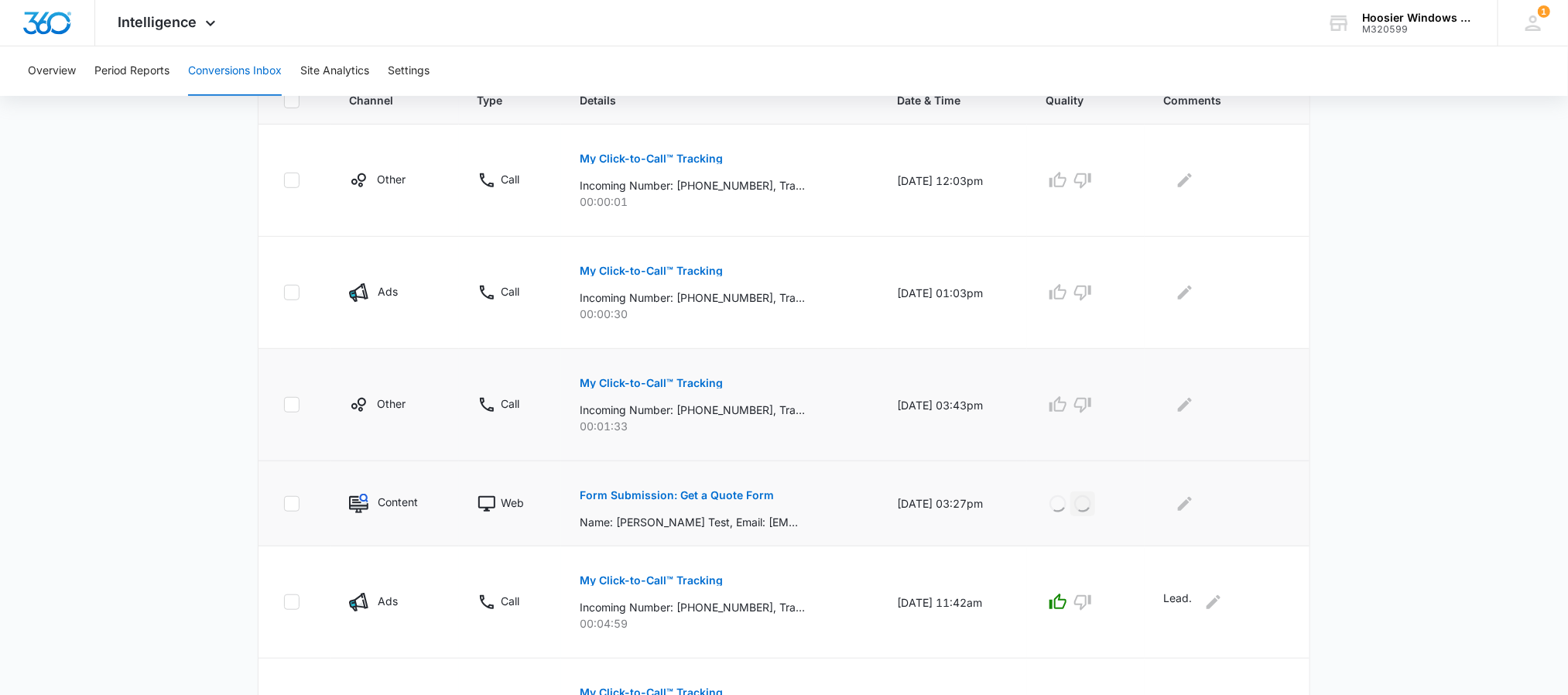
scroll to position [361, 0]
click at [671, 377] on button "My Click-to-Call™ Tracking" at bounding box center [651, 385] width 143 height 37
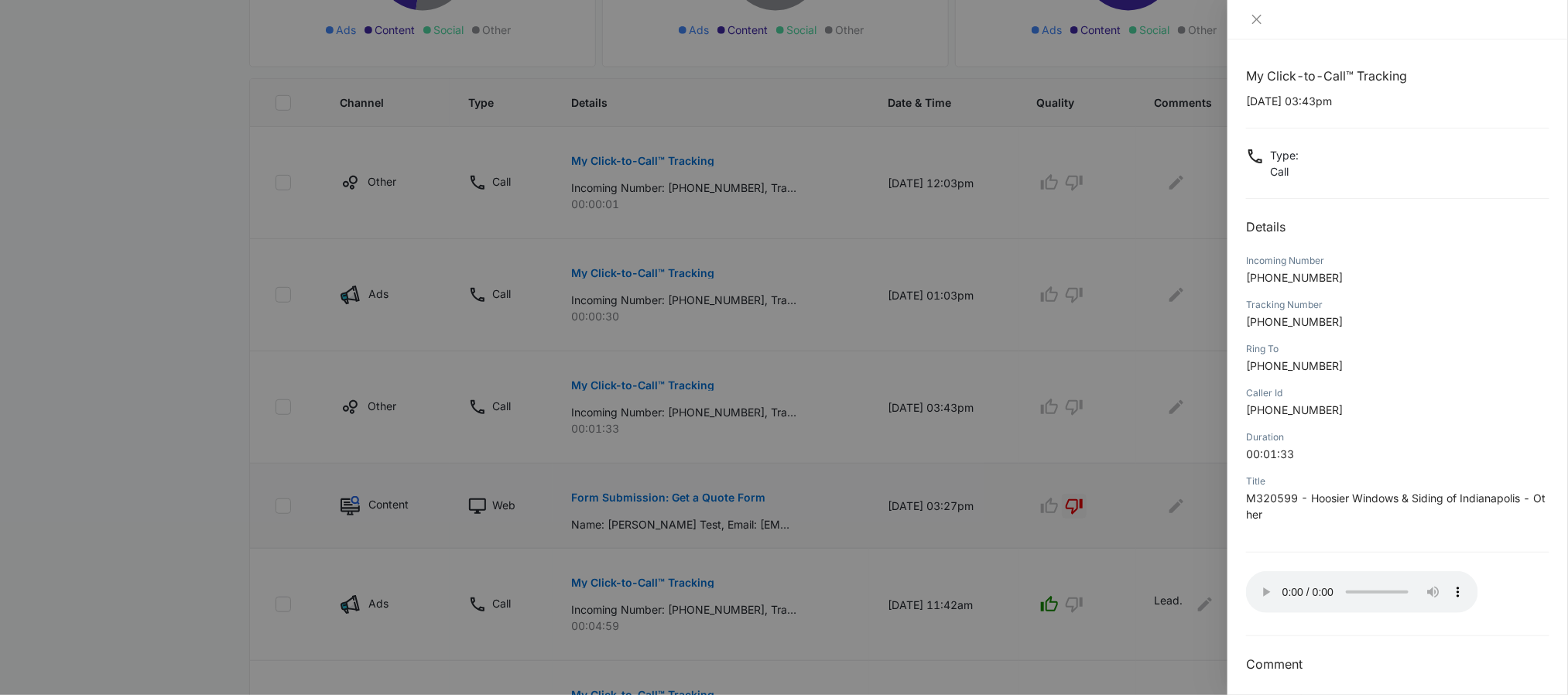
click at [1085, 403] on div at bounding box center [784, 347] width 1568 height 695
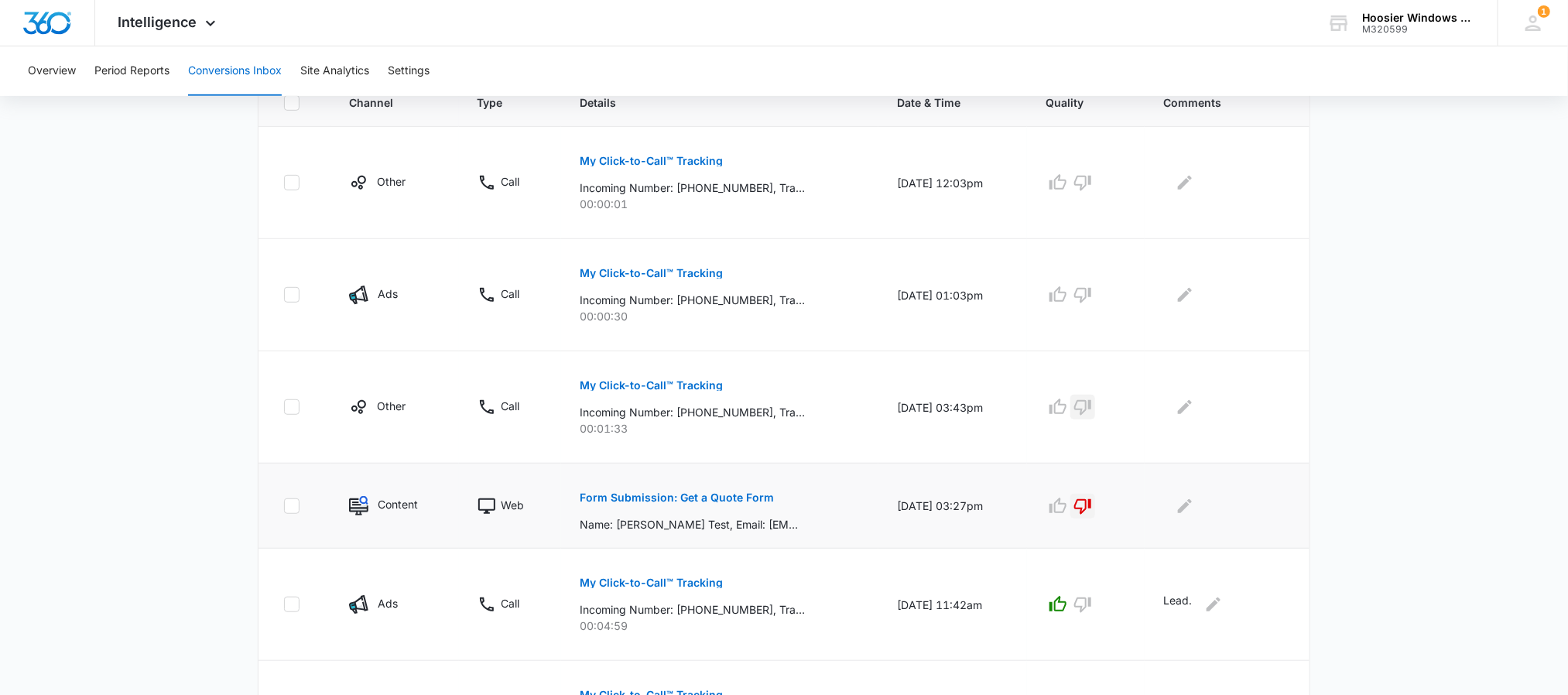
click at [1085, 403] on icon "button" at bounding box center [1082, 407] width 18 height 18
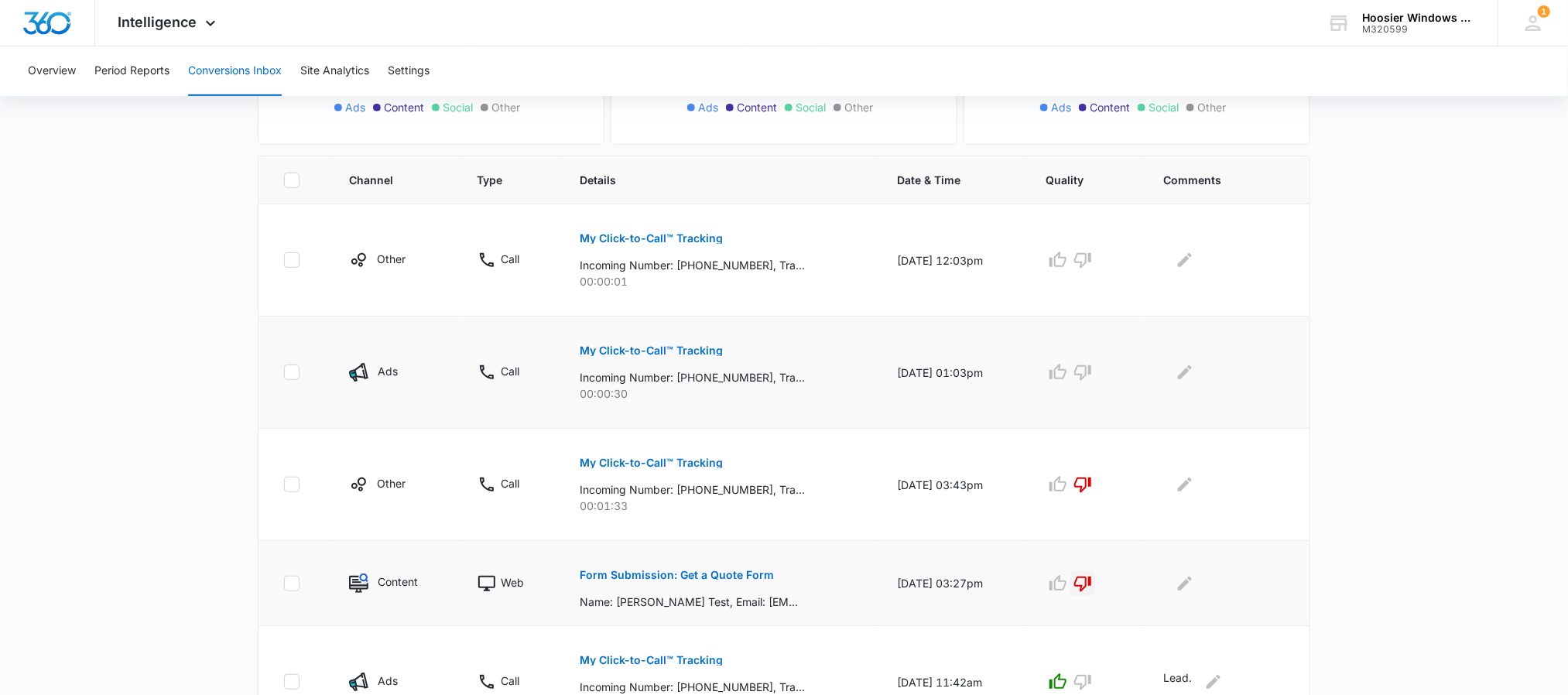
click at [628, 344] on button "My Click-to-Call™ Tracking" at bounding box center [651, 350] width 143 height 37
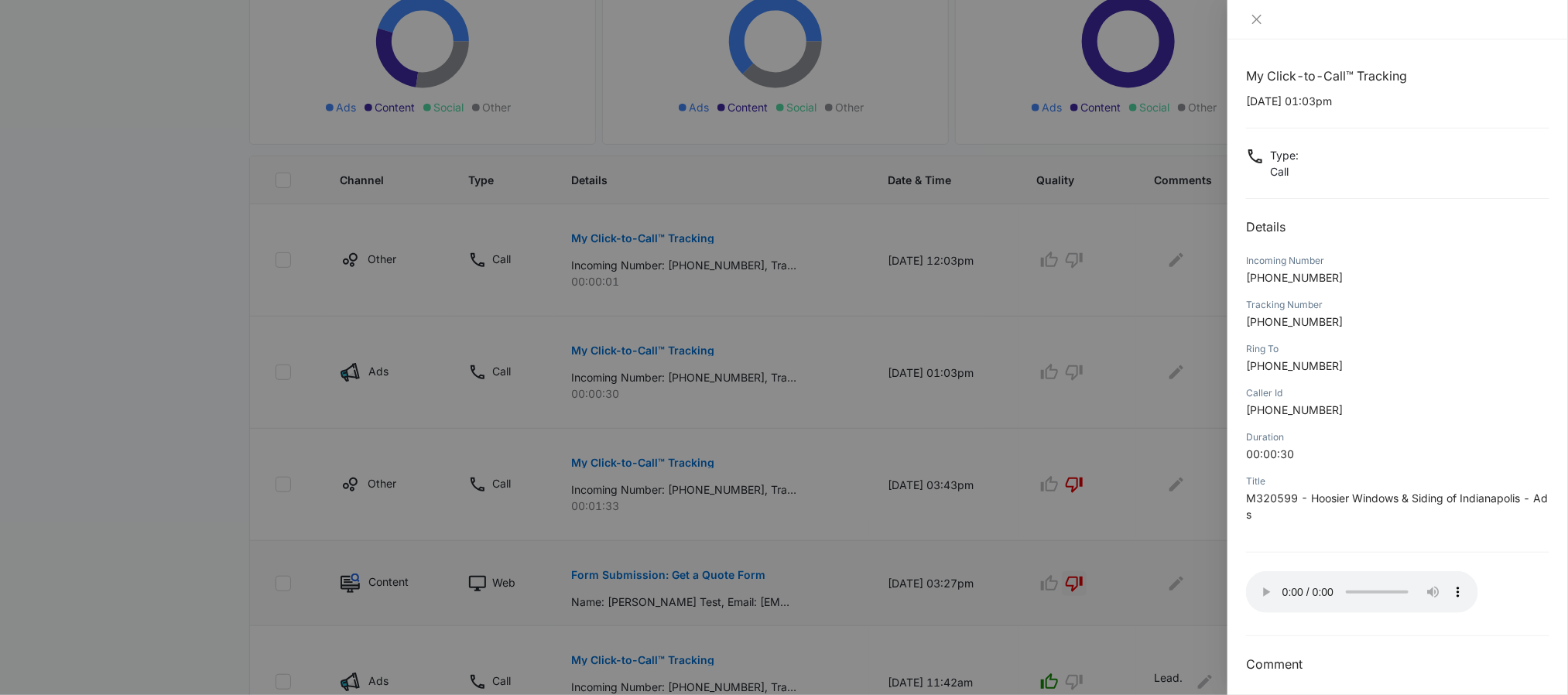
click at [983, 340] on div at bounding box center [784, 347] width 1568 height 695
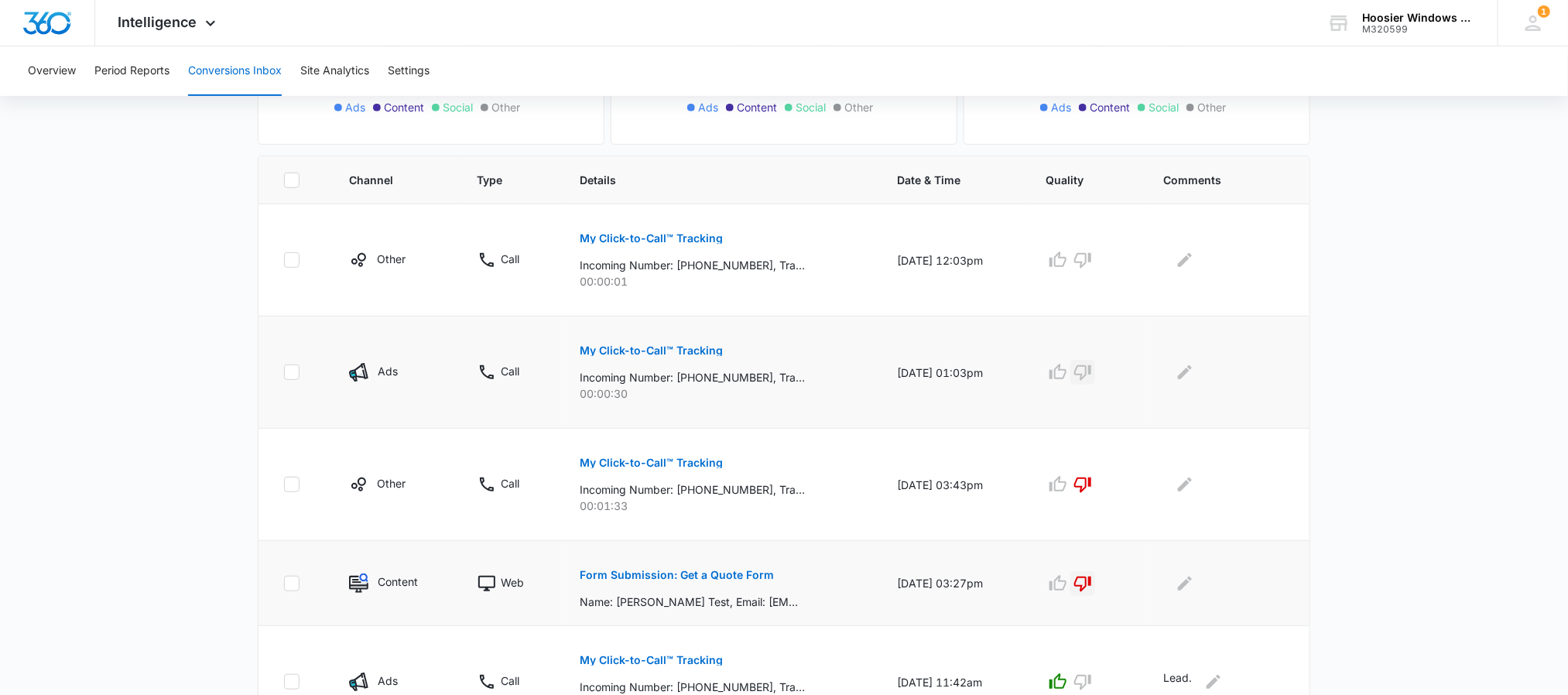
click at [1095, 376] on button "button" at bounding box center [1082, 372] width 25 height 25
click at [662, 233] on p "My Click-to-Call™ Tracking" at bounding box center [651, 239] width 143 height 11
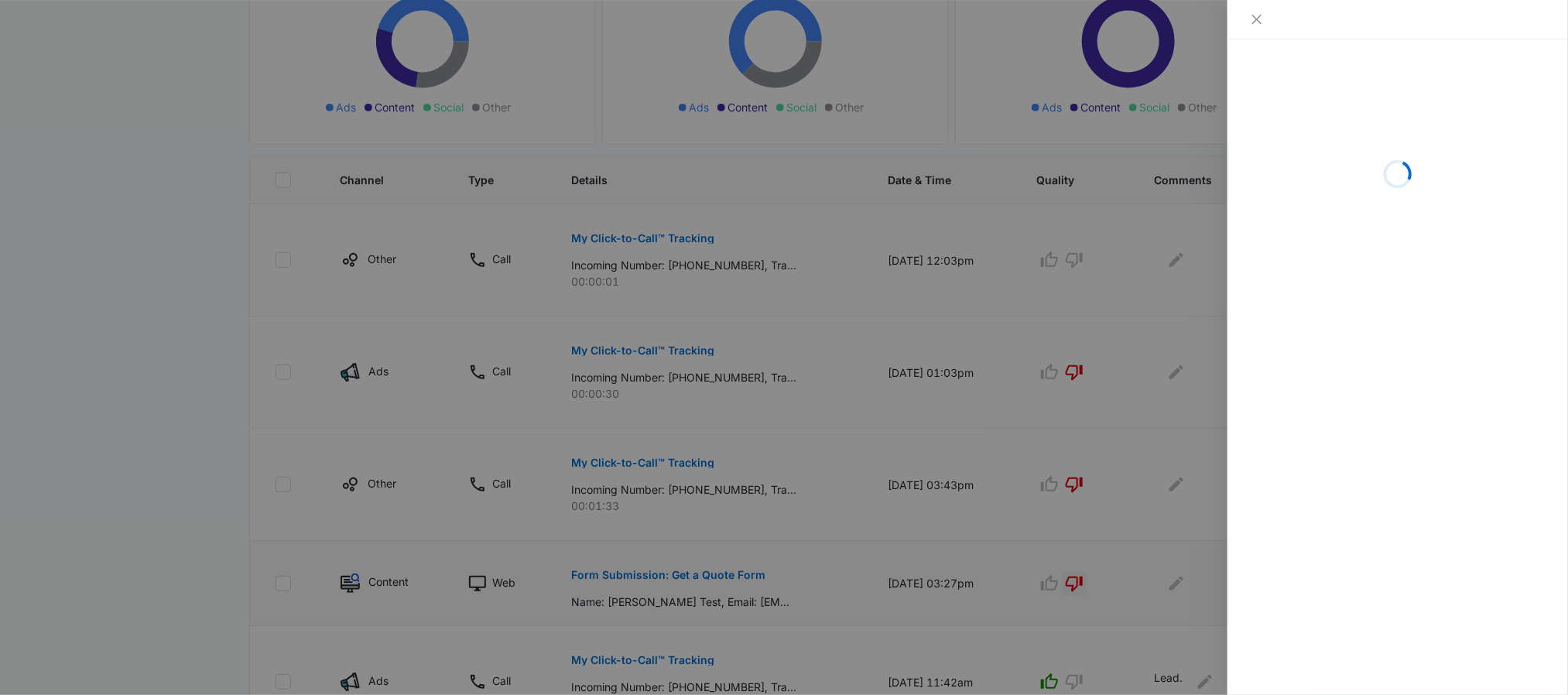
click at [1145, 323] on div at bounding box center [784, 347] width 1568 height 695
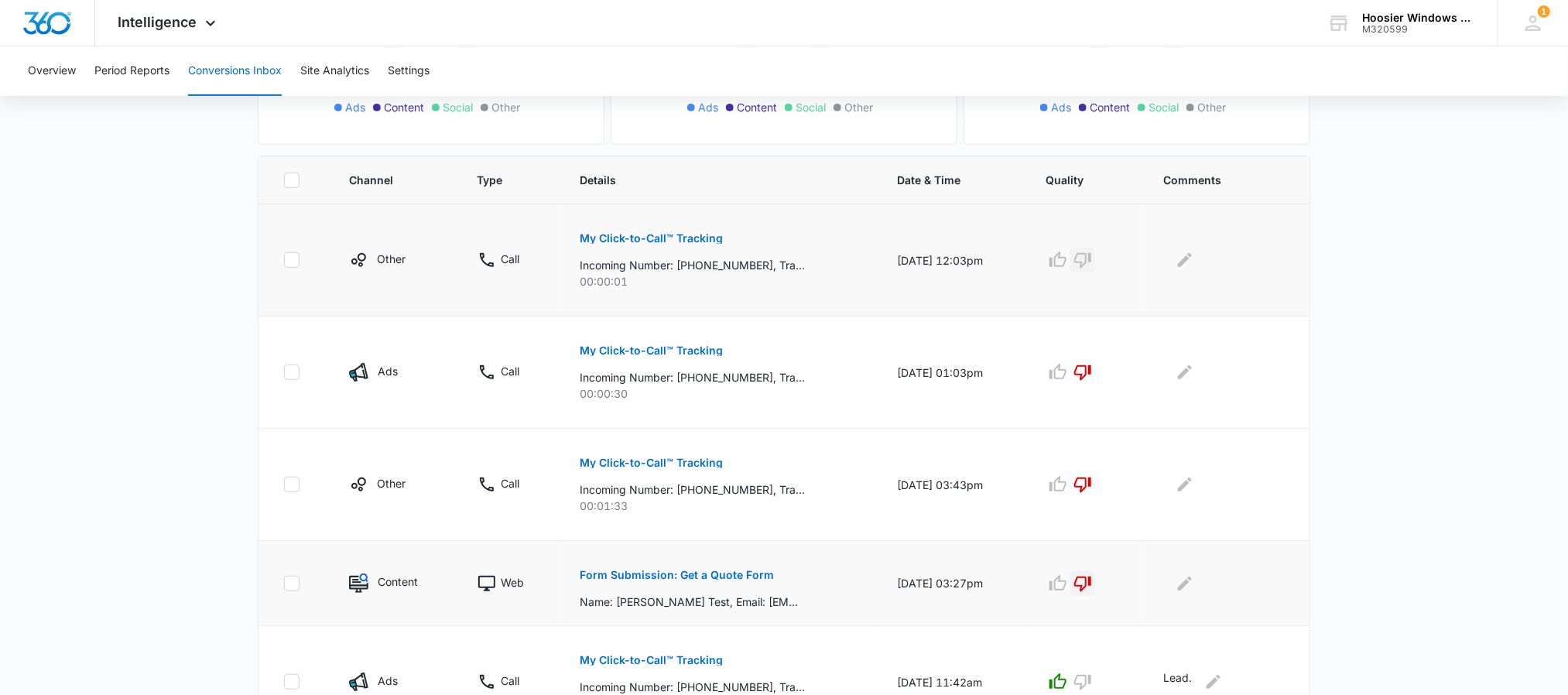
click at [1091, 261] on icon "button" at bounding box center [1082, 261] width 17 height 16
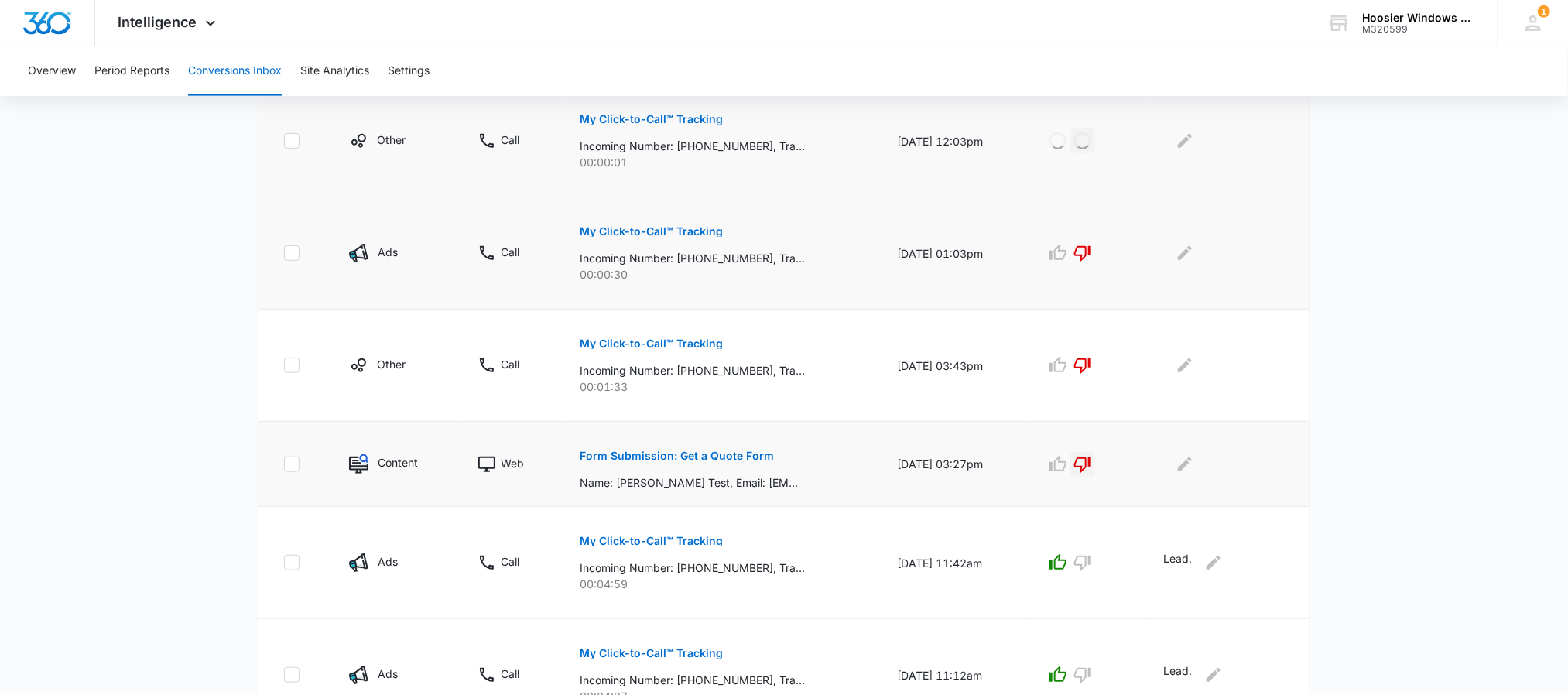
scroll to position [0, 0]
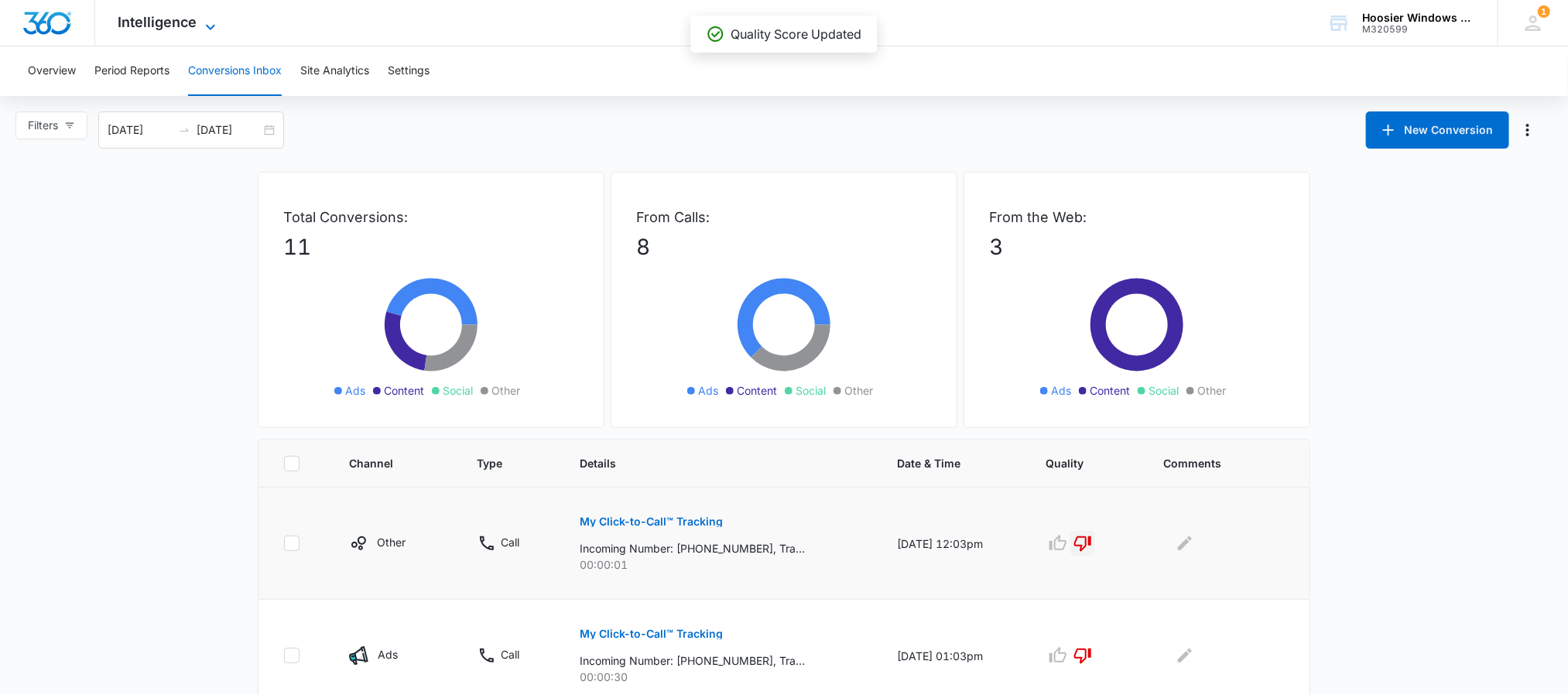
click at [203, 25] on icon at bounding box center [210, 26] width 18 height 18
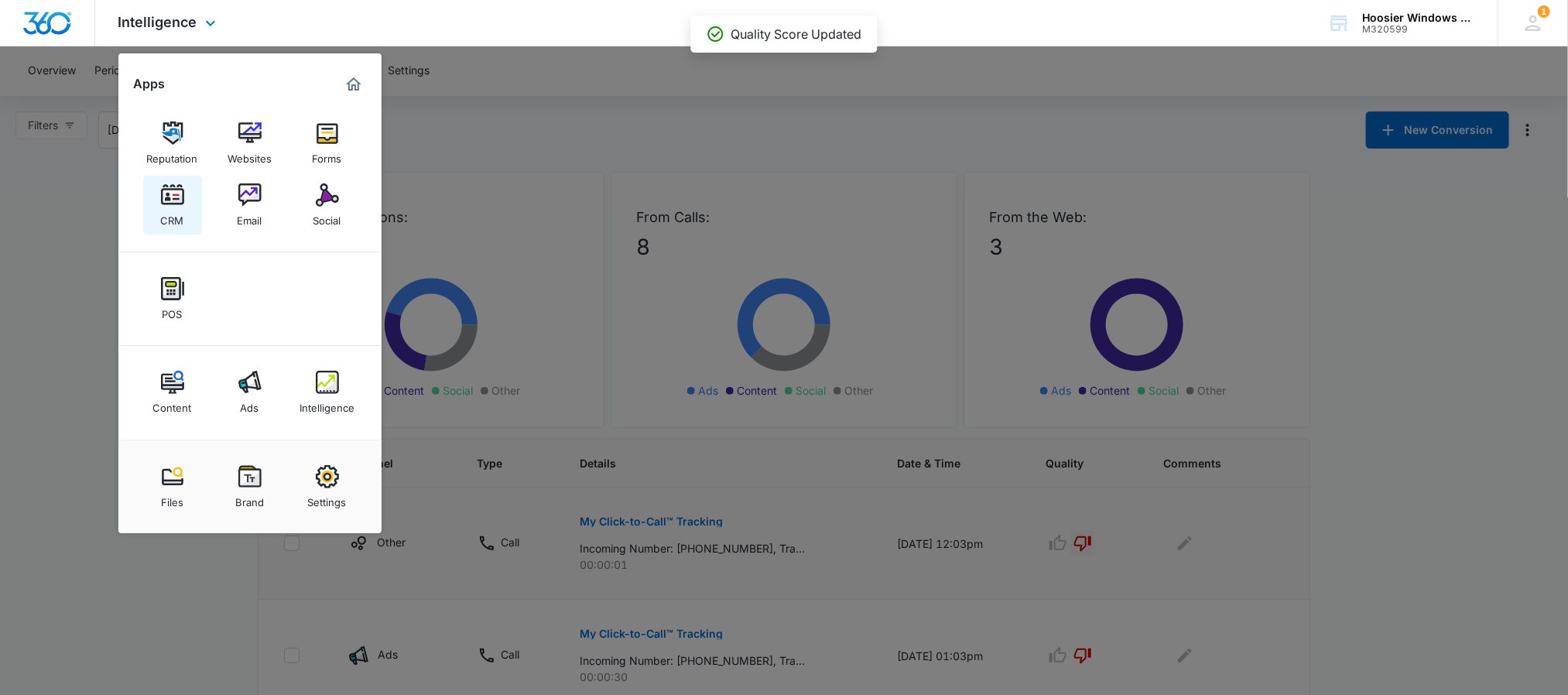
click at [185, 200] on link "CRM" at bounding box center [173, 205] width 59 height 59
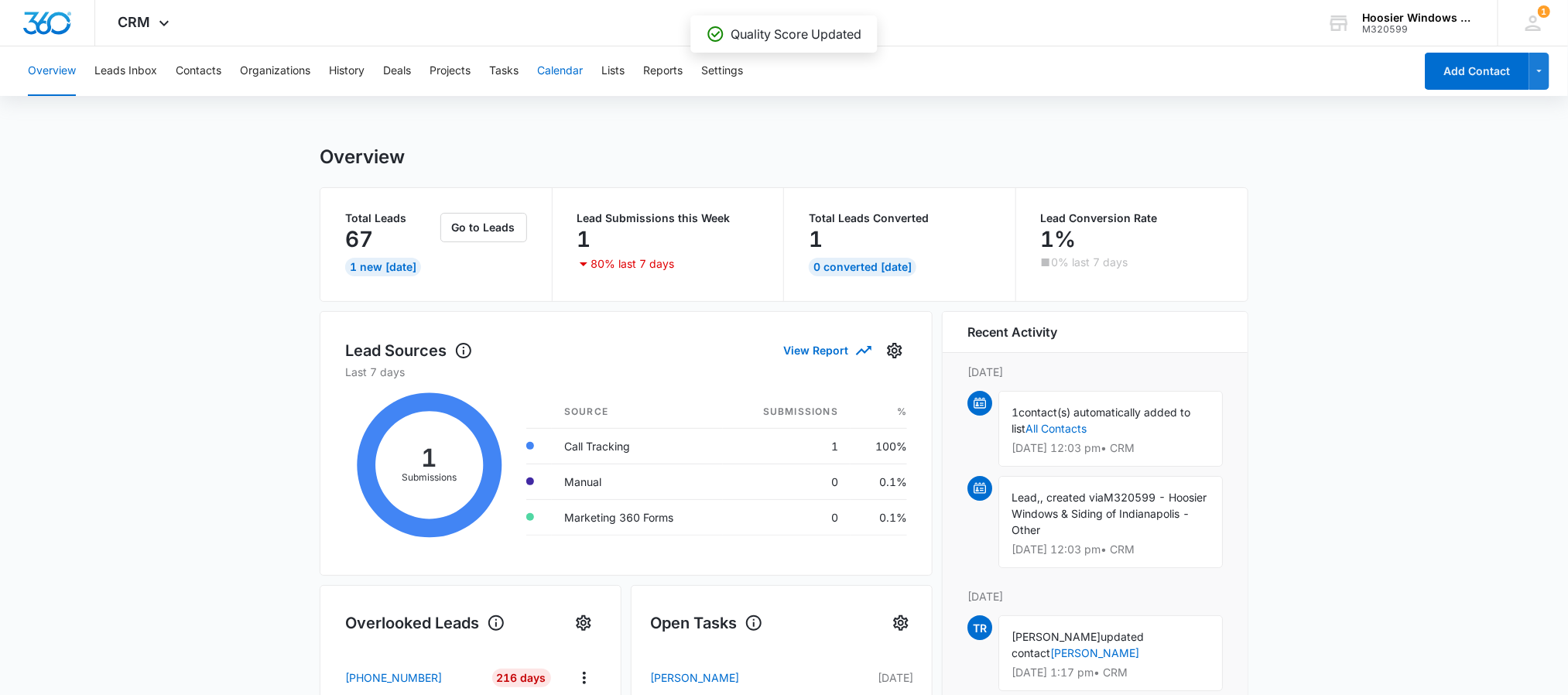
click at [567, 79] on button "Calendar" at bounding box center [560, 71] width 46 height 50
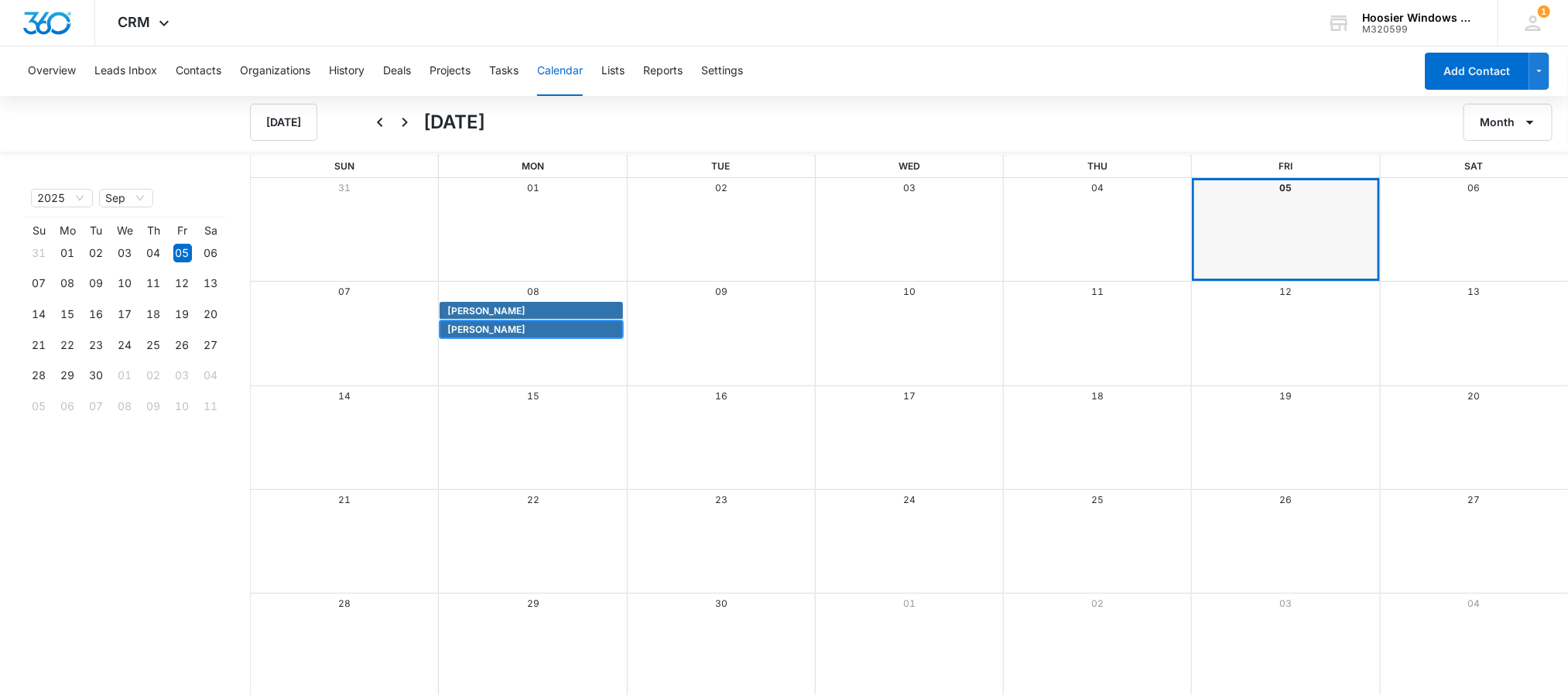
drag, startPoint x: 878, startPoint y: 693, endPoint x: 453, endPoint y: 326, distance: 561.5
click at [453, 326] on span "[PERSON_NAME]" at bounding box center [486, 330] width 78 height 14
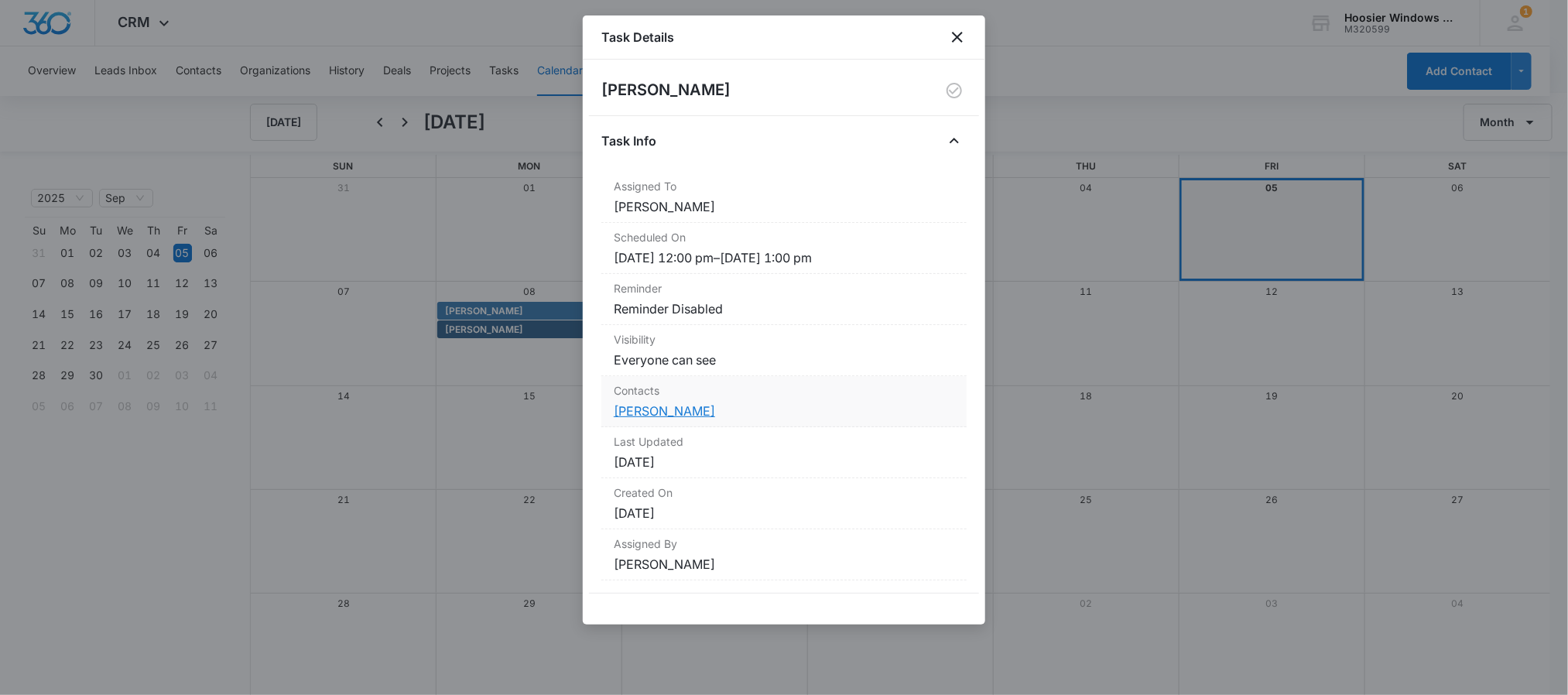
click at [671, 407] on link "[PERSON_NAME]" at bounding box center [665, 411] width 101 height 16
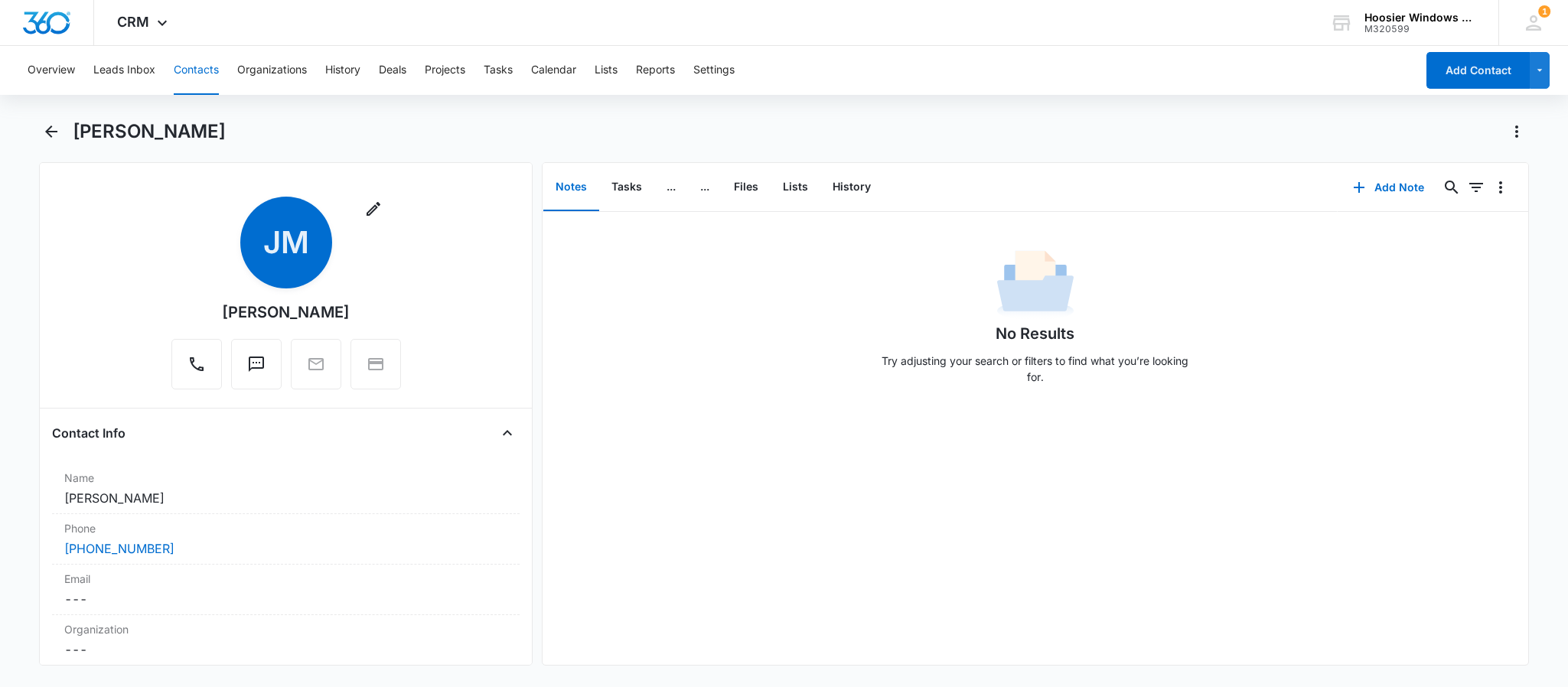
click at [529, 74] on div "Overview Leads Inbox Contacts Organizations History Deals Projects Tasks Calend…" at bounding box center [717, 71] width 1397 height 49
click at [556, 67] on button "Calendar" at bounding box center [554, 71] width 45 height 49
